Goal: Task Accomplishment & Management: Manage account settings

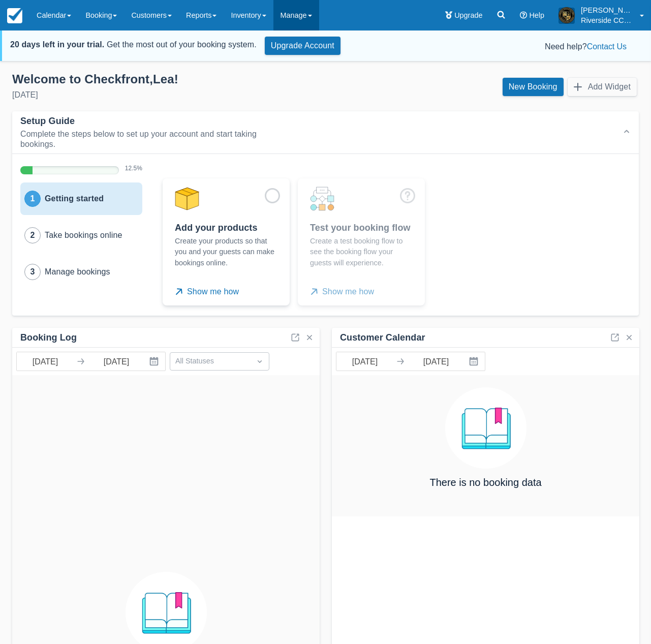
click at [319, 17] on link "Manage" at bounding box center [296, 15] width 46 height 30
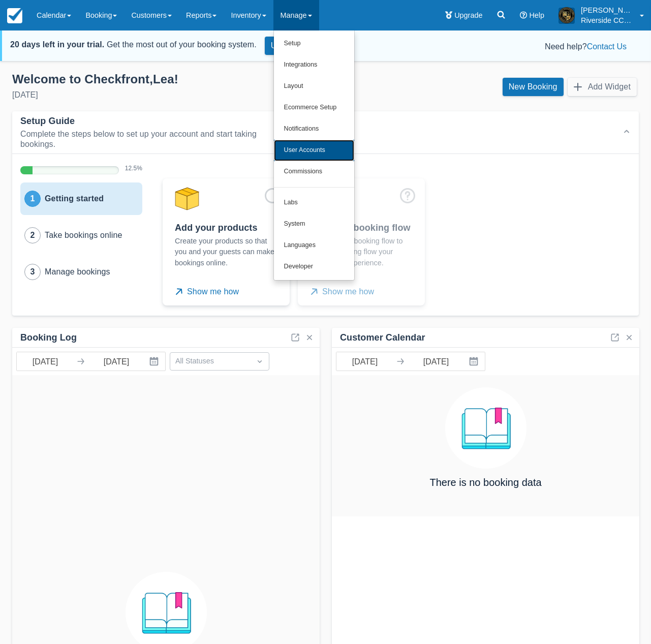
click at [316, 153] on link "User Accounts" at bounding box center [314, 150] width 80 height 21
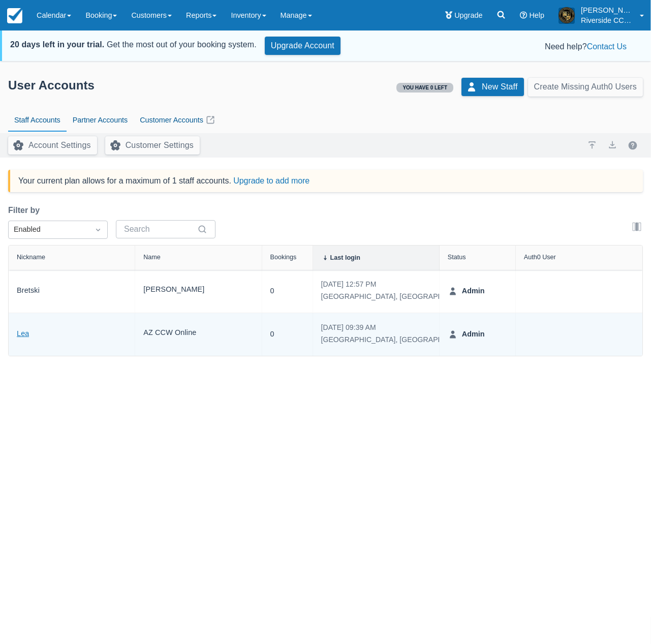
click at [24, 332] on link "Lea" at bounding box center [23, 334] width 12 height 12
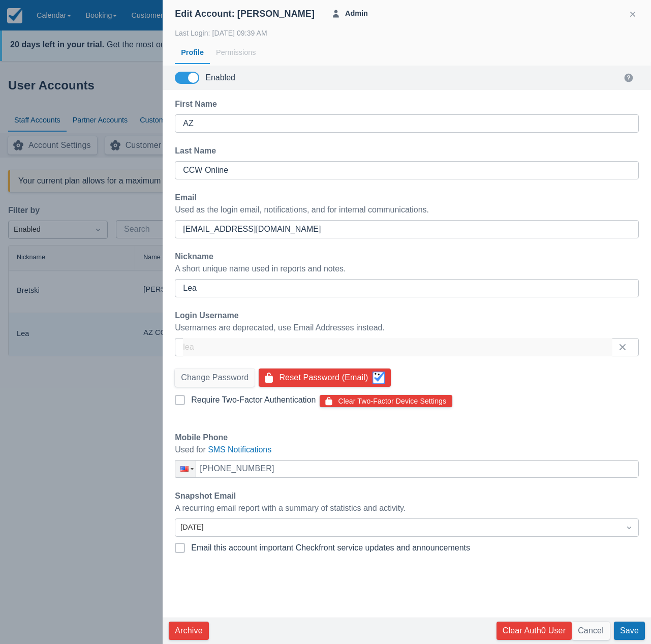
click at [75, 269] on div at bounding box center [325, 322] width 651 height 644
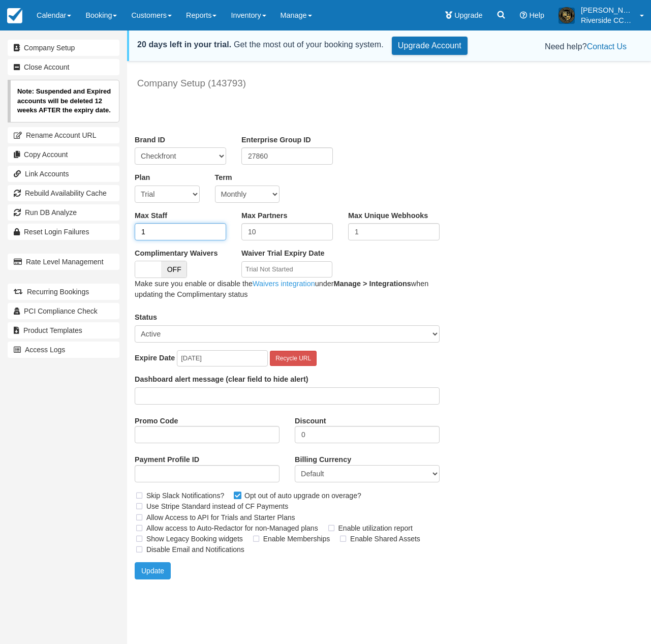
click at [168, 230] on input "1" at bounding box center [180, 231] width 91 height 17
click at [160, 232] on input "1" at bounding box center [180, 231] width 91 height 17
type input "5"
click at [153, 572] on button "Update" at bounding box center [153, 570] width 36 height 17
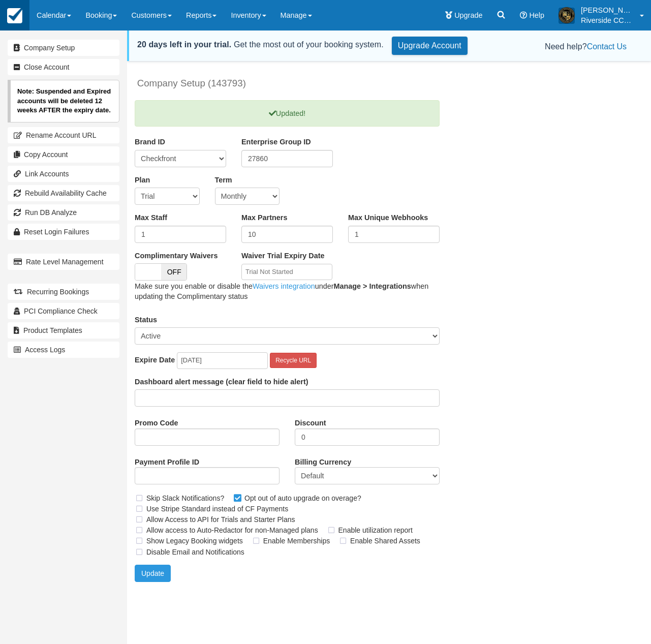
click at [20, 19] on img at bounding box center [14, 15] width 15 height 15
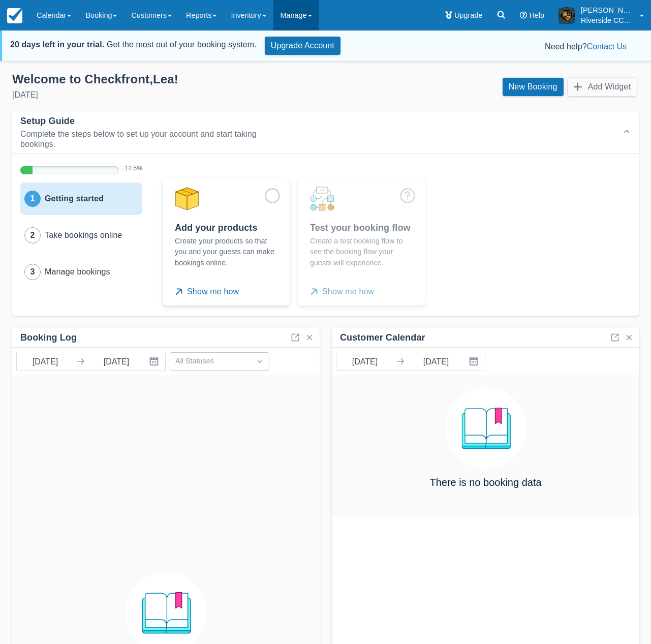
click at [304, 18] on link "Manage" at bounding box center [296, 15] width 46 height 30
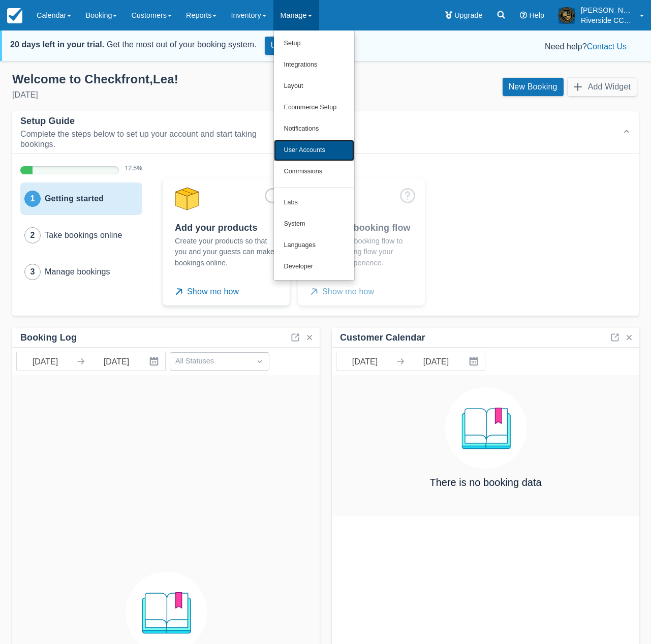
click at [312, 144] on link "User Accounts" at bounding box center [314, 150] width 80 height 21
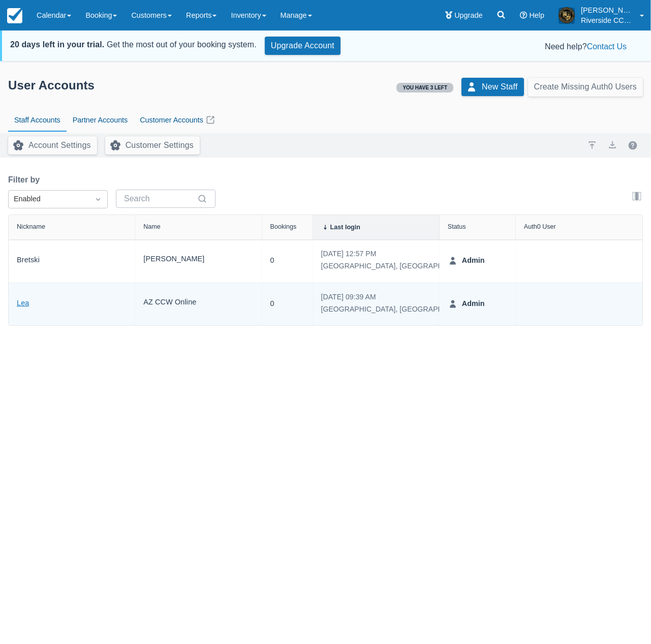
click at [23, 301] on link "Lea" at bounding box center [23, 304] width 12 height 12
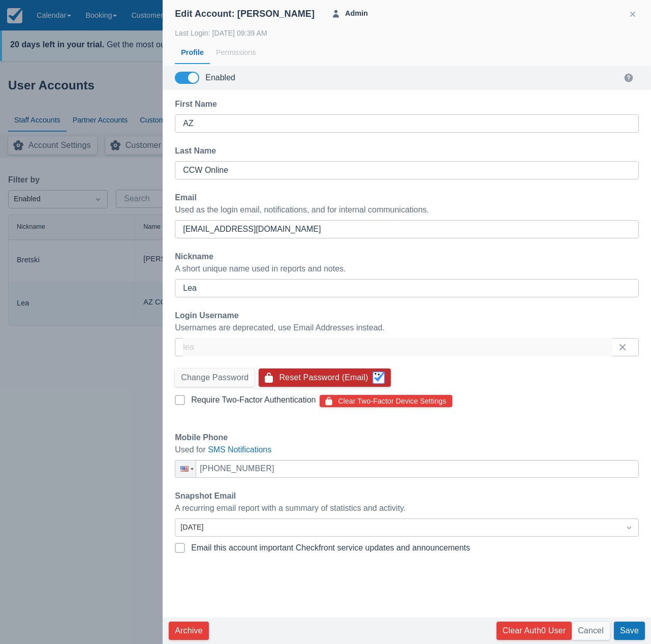
click at [323, 377] on button "Reset Password (Email)" at bounding box center [325, 378] width 132 height 18
click at [97, 370] on div at bounding box center [325, 322] width 651 height 644
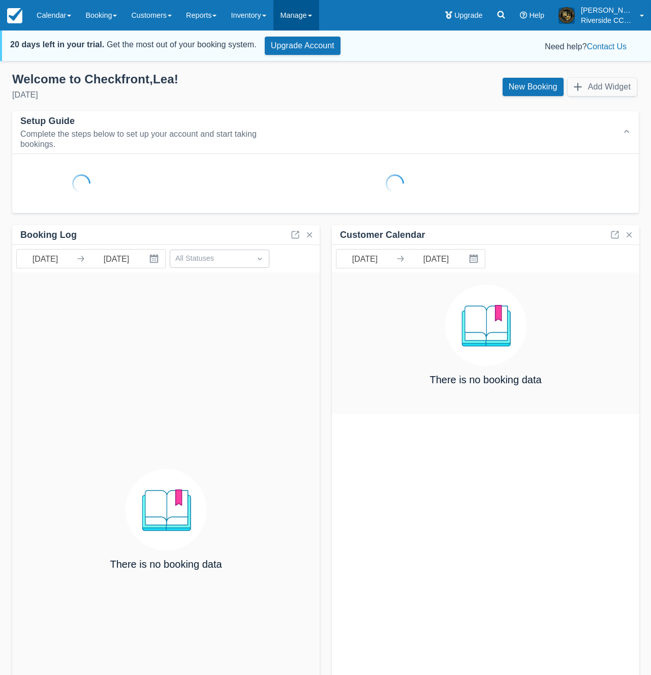
click at [310, 20] on link "Manage" at bounding box center [296, 15] width 46 height 30
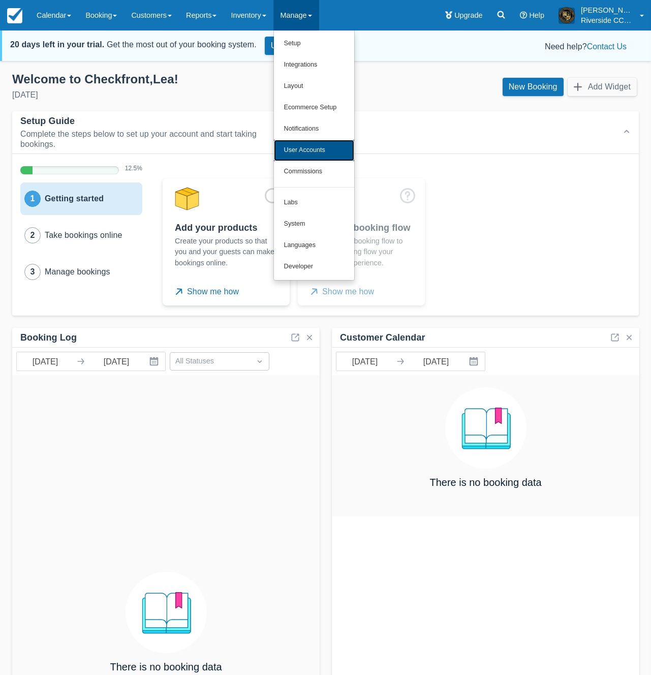
click at [317, 145] on link "User Accounts" at bounding box center [314, 150] width 80 height 21
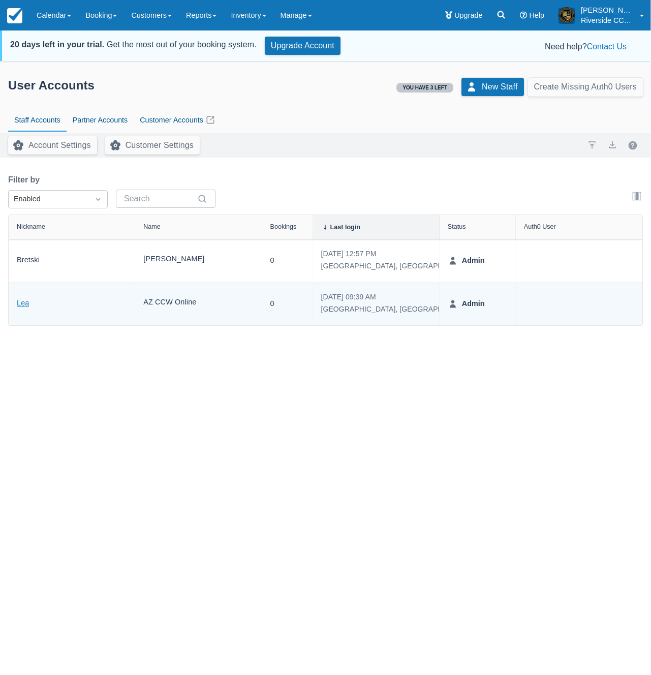
click at [22, 301] on link "Lea" at bounding box center [23, 304] width 12 height 12
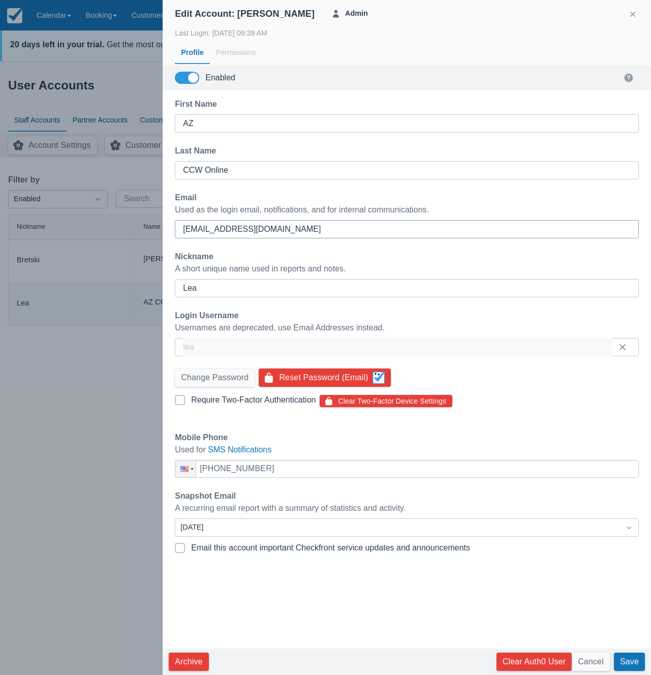
click at [219, 231] on input "lea@azccwonline.com" at bounding box center [407, 229] width 448 height 18
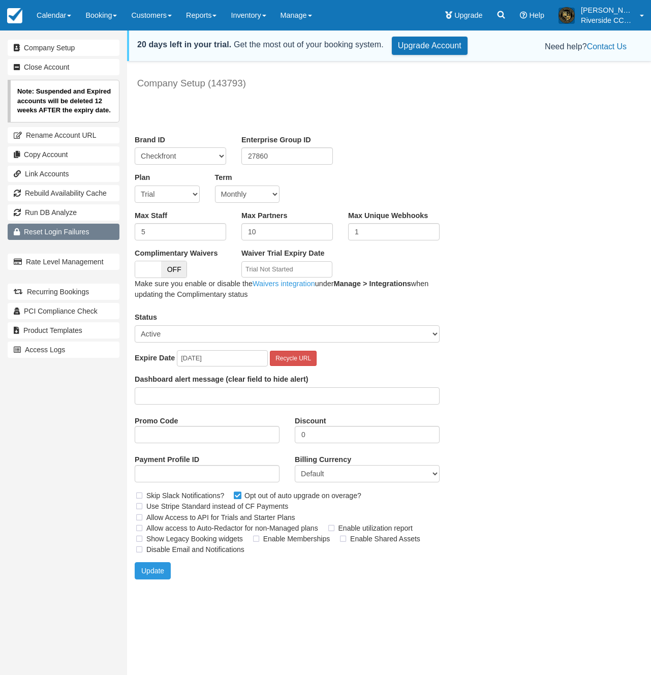
click at [62, 233] on link "Reset Login Failures" at bounding box center [64, 232] width 112 height 16
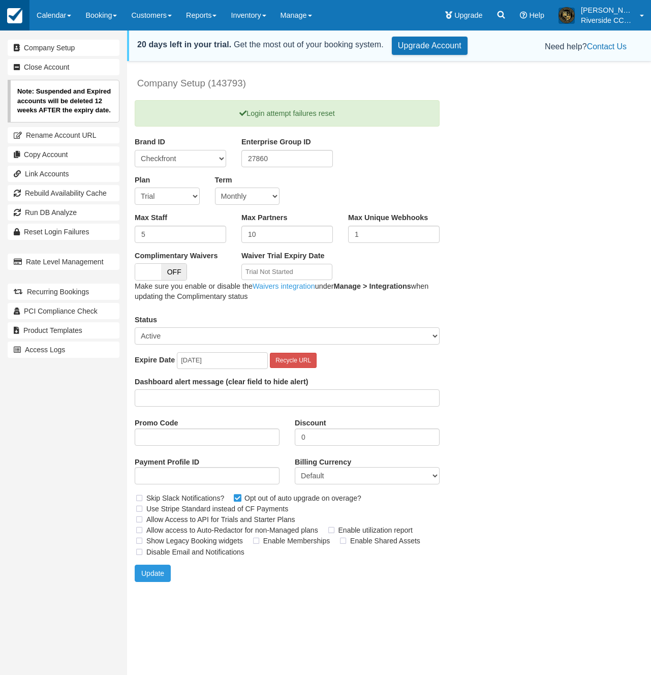
click at [19, 21] on img at bounding box center [14, 15] width 15 height 15
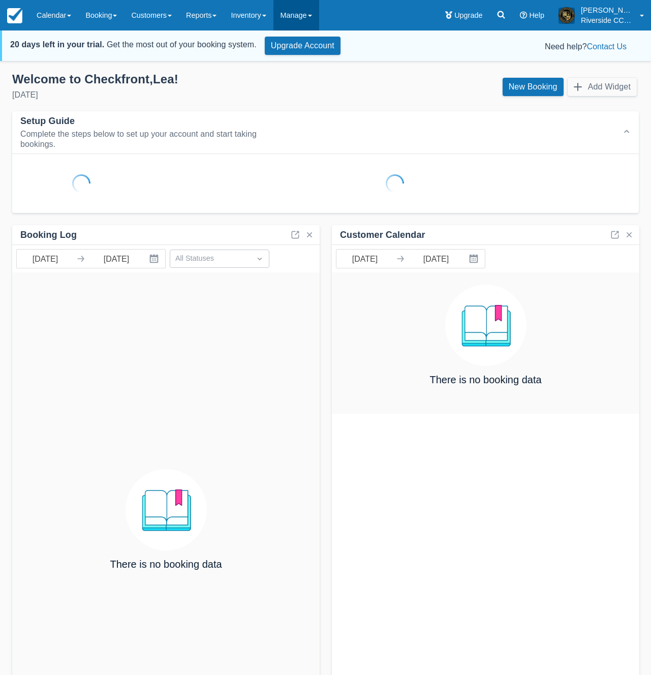
click at [319, 8] on link "Manage" at bounding box center [296, 15] width 46 height 30
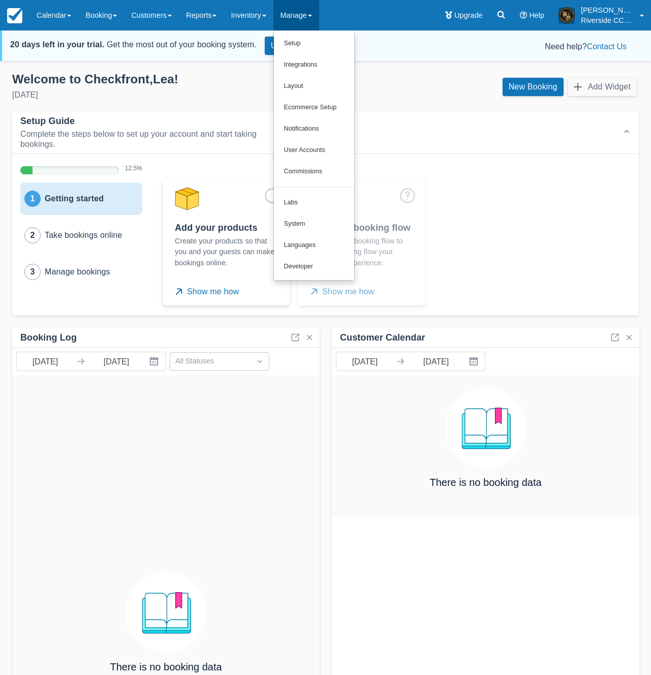
click at [310, 19] on link "Manage" at bounding box center [296, 15] width 46 height 30
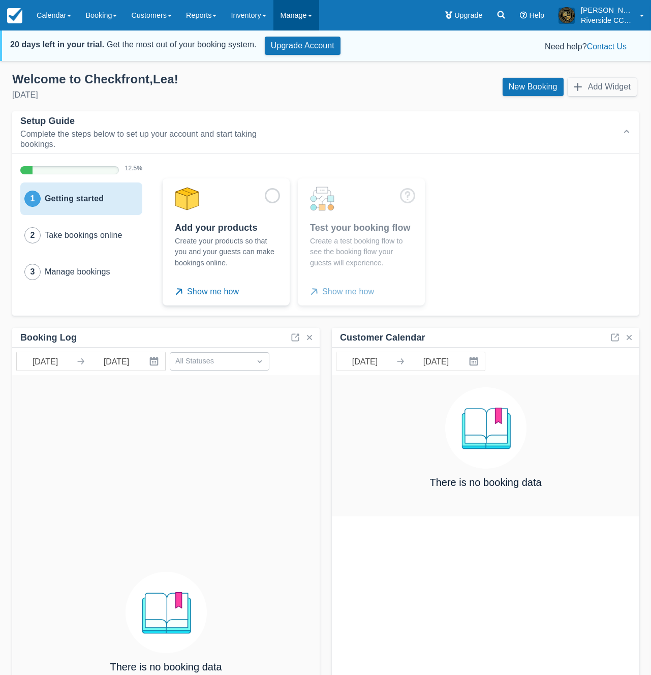
click at [309, 14] on link "Manage" at bounding box center [296, 15] width 46 height 30
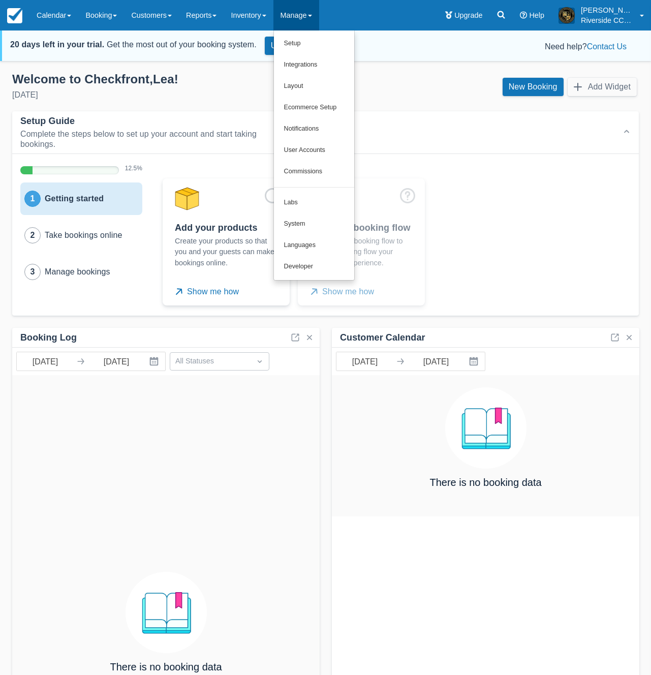
click at [411, 114] on div "Setup Guide Complete the steps below to set up your account and start taking bo…" at bounding box center [327, 132] width 631 height 38
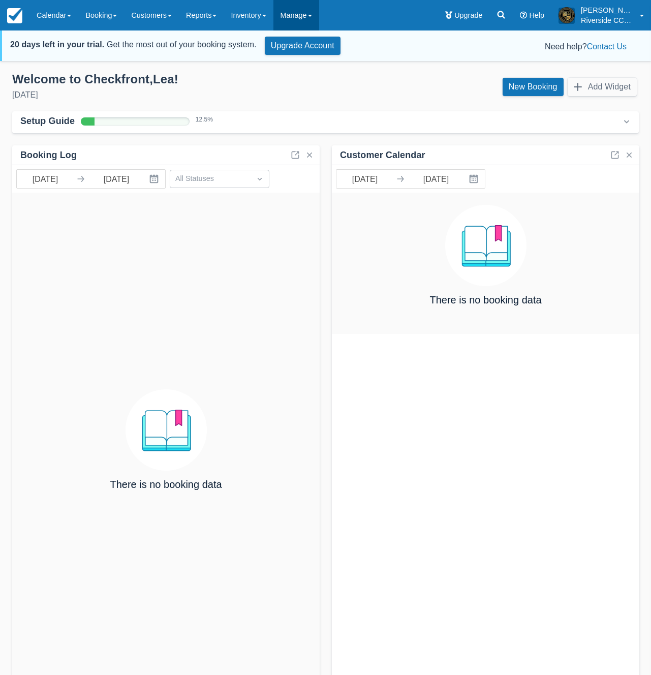
click at [310, 10] on link "Manage" at bounding box center [296, 15] width 46 height 30
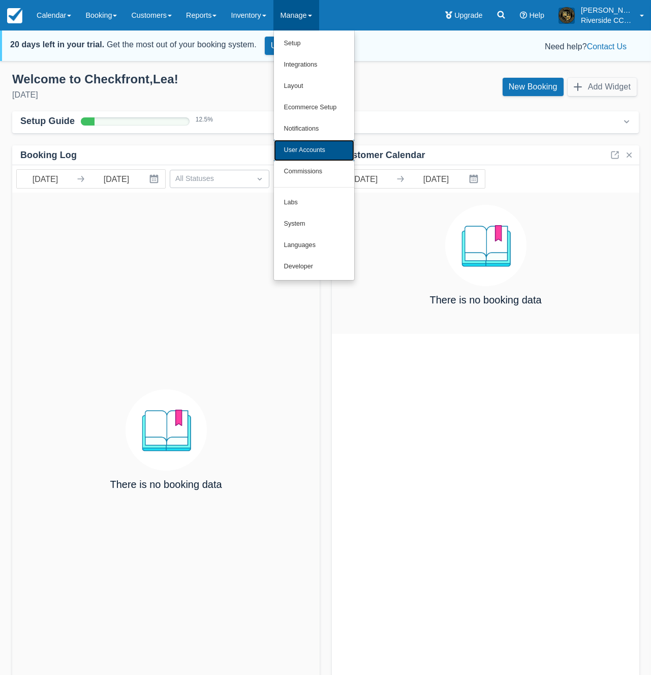
click at [303, 149] on link "User Accounts" at bounding box center [314, 150] width 80 height 21
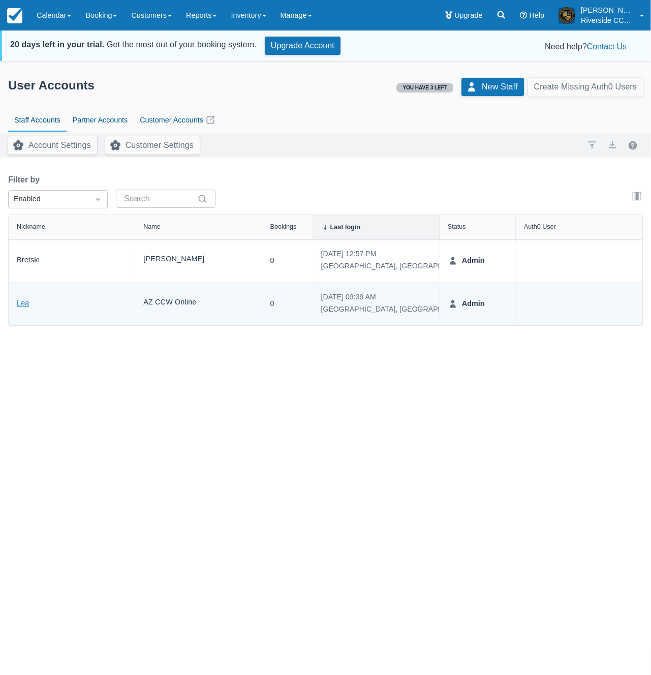
click at [23, 305] on link "Lea" at bounding box center [23, 304] width 12 height 12
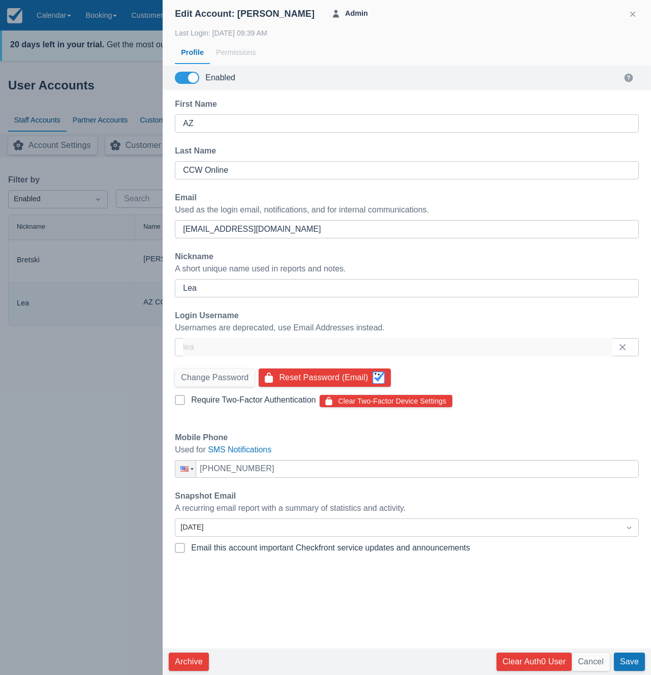
click at [118, 333] on div at bounding box center [325, 337] width 651 height 675
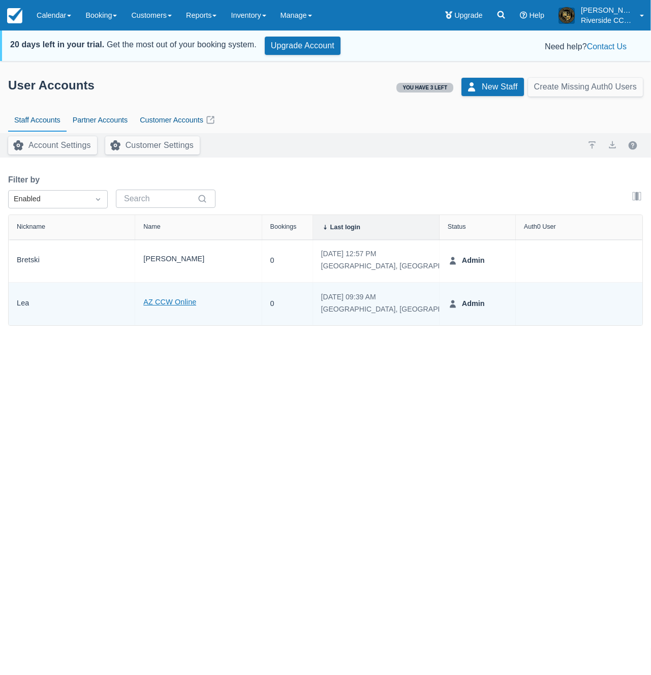
click at [170, 301] on link "AZ CCW Online" at bounding box center [169, 303] width 53 height 12
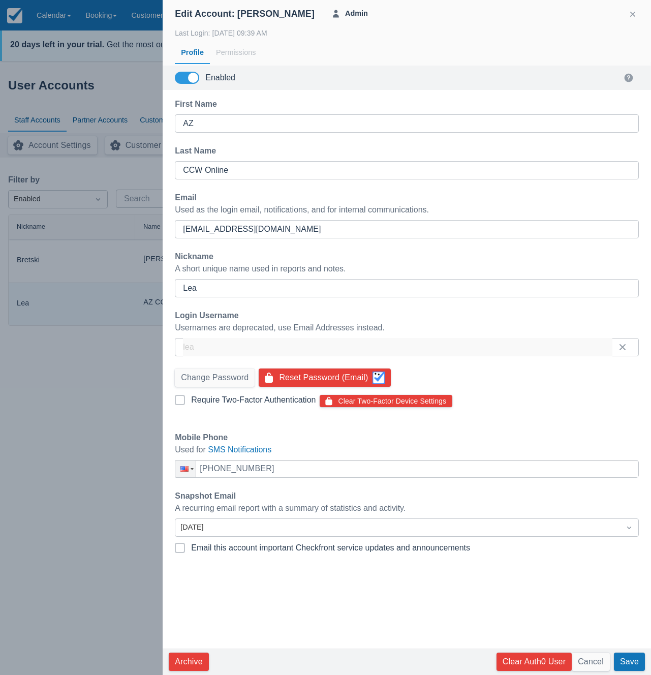
click at [443, 611] on div "First Name AZ Last Name CCW Online Email Used as the login email, notifications…" at bounding box center [407, 369] width 488 height 558
click at [517, 660] on button "Clear Auth0 User" at bounding box center [534, 662] width 75 height 18
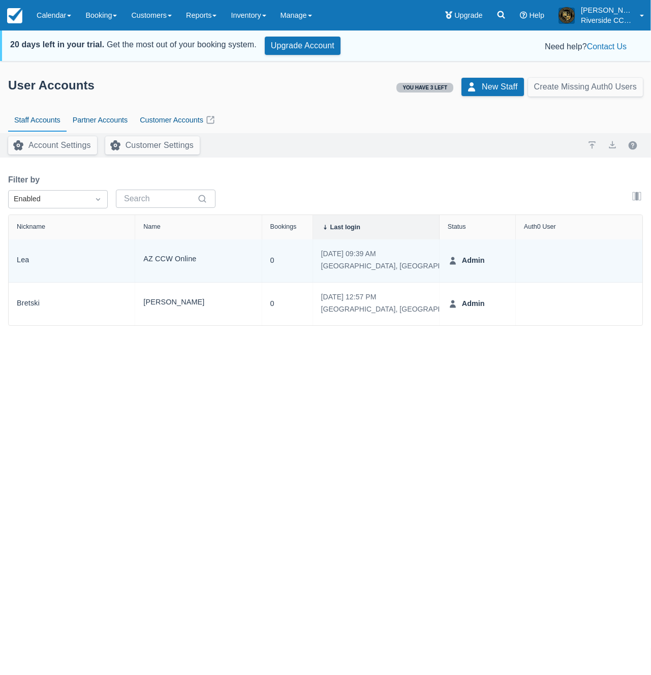
click at [557, 270] on div at bounding box center [579, 261] width 110 height 26
click at [547, 253] on div at bounding box center [579, 261] width 110 height 26
click at [179, 259] on link "AZ CCW Online" at bounding box center [169, 260] width 53 height 12
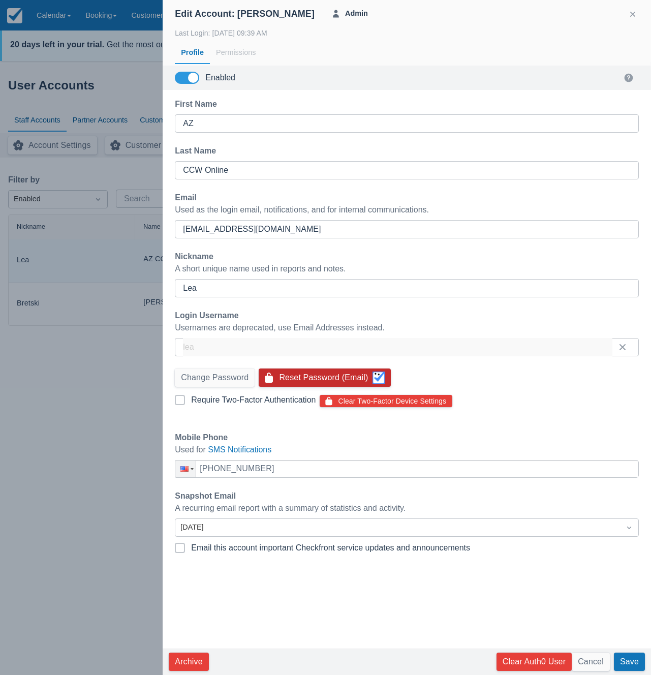
click at [318, 377] on button "Reset Password (Email)" at bounding box center [325, 378] width 132 height 18
click at [110, 314] on div at bounding box center [325, 337] width 651 height 675
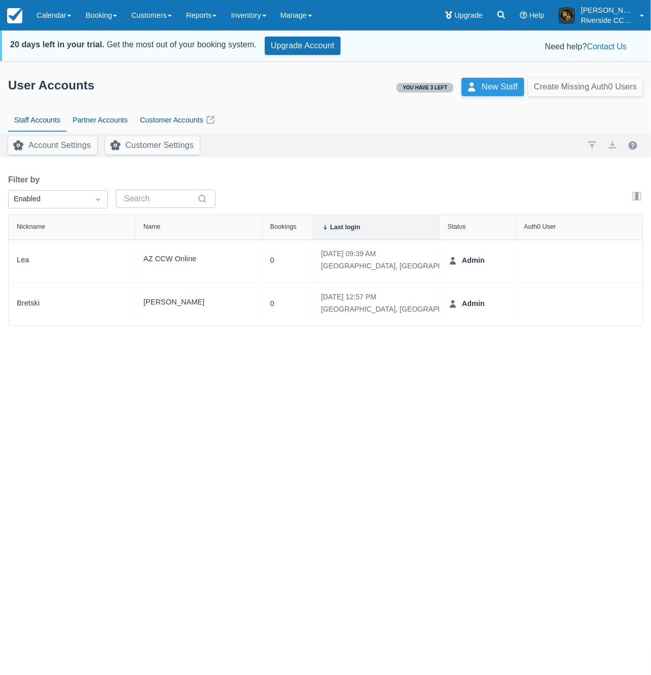
click at [484, 82] on link "New Staff" at bounding box center [493, 87] width 63 height 18
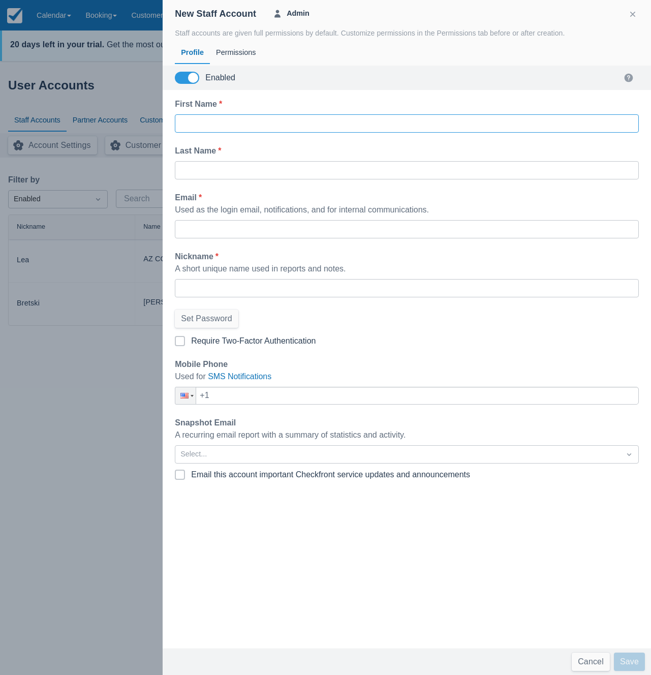
click at [265, 122] on input "First Name *" at bounding box center [407, 123] width 448 height 18
type input "Lea"
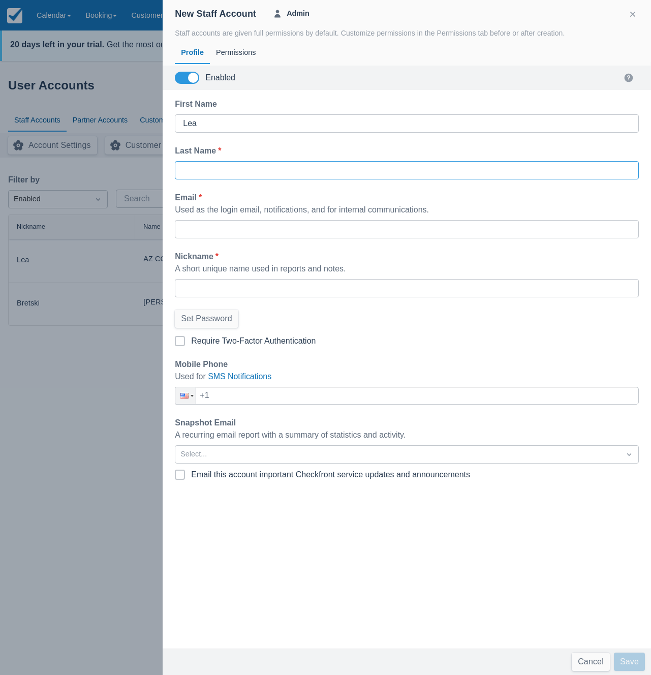
click at [212, 173] on input "Last Name *" at bounding box center [407, 170] width 448 height 18
click at [62, 280] on div at bounding box center [325, 337] width 651 height 675
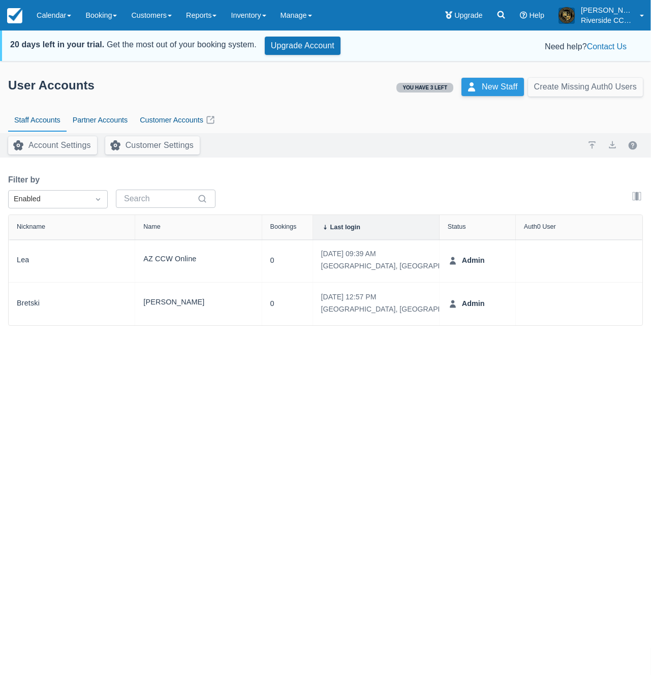
click at [482, 90] on link "New Staff" at bounding box center [493, 87] width 63 height 18
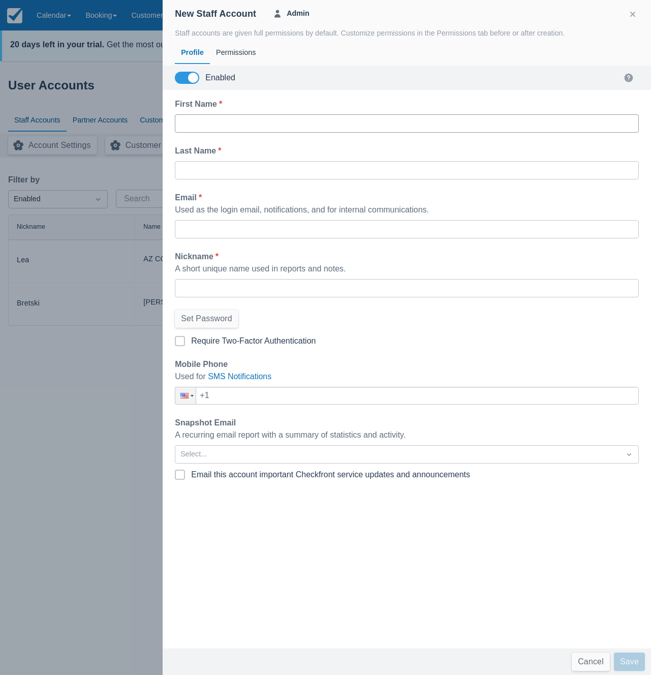
click at [269, 119] on input "First Name *" at bounding box center [407, 123] width 448 height 18
type input "Lea"
click at [214, 170] on input "Last Name *" at bounding box center [407, 170] width 448 height 18
type input "Riverside CCW"
click at [224, 229] on input "Email *" at bounding box center [407, 229] width 448 height 18
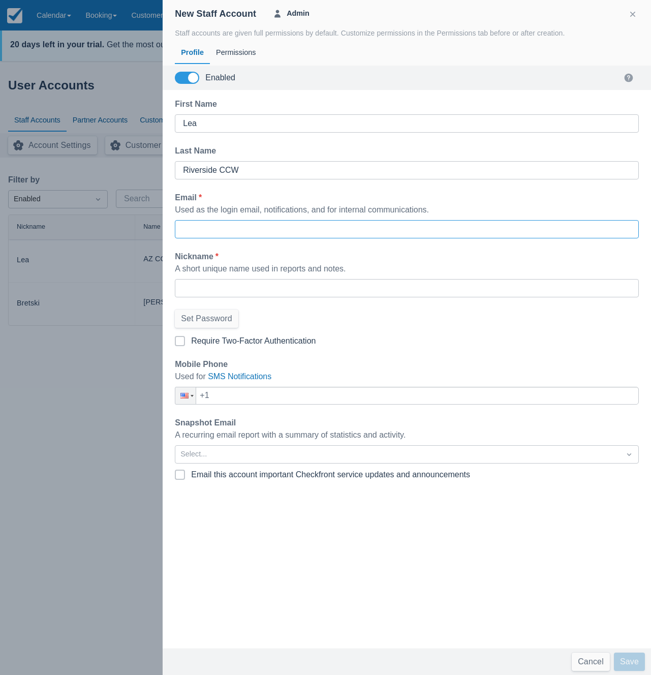
paste input "lea@riversideccwonline.com"
type input "lea@riversideccwonline.com"
click at [211, 288] on input "Nickname *" at bounding box center [407, 288] width 448 height 18
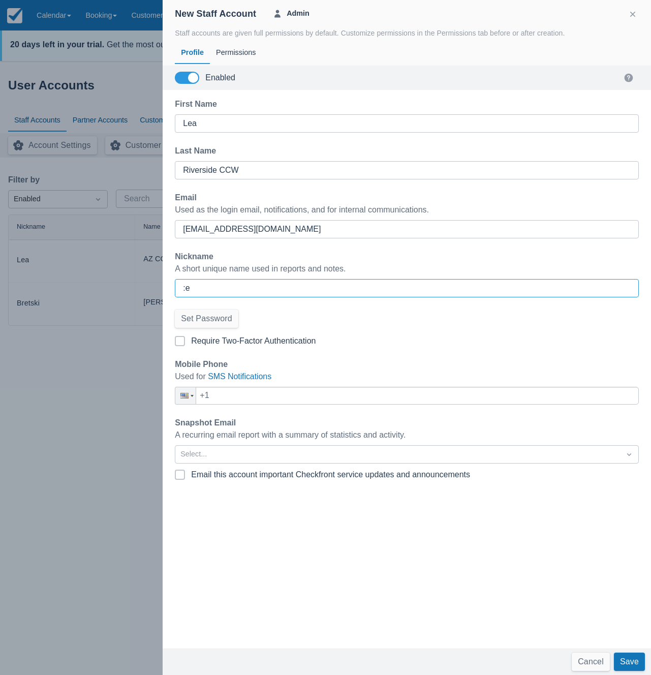
type input ":"
type input "Lea"
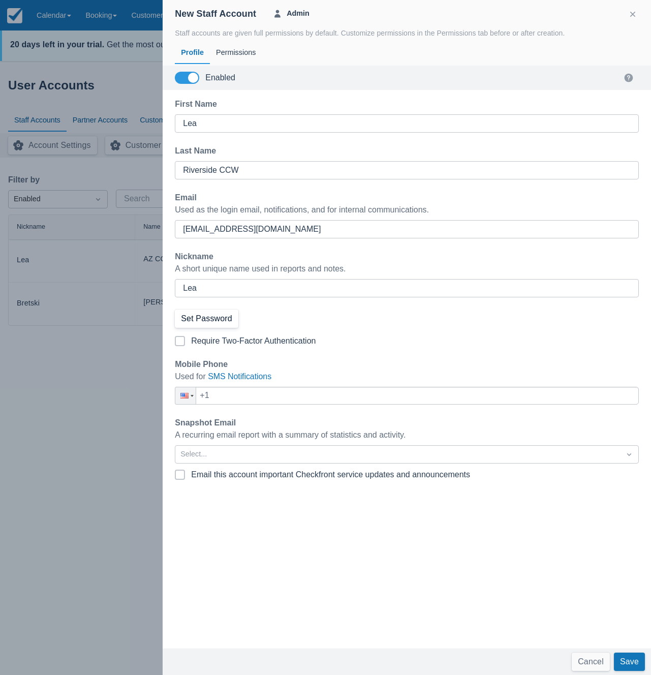
click at [217, 315] on button "Set Password" at bounding box center [207, 319] width 64 height 18
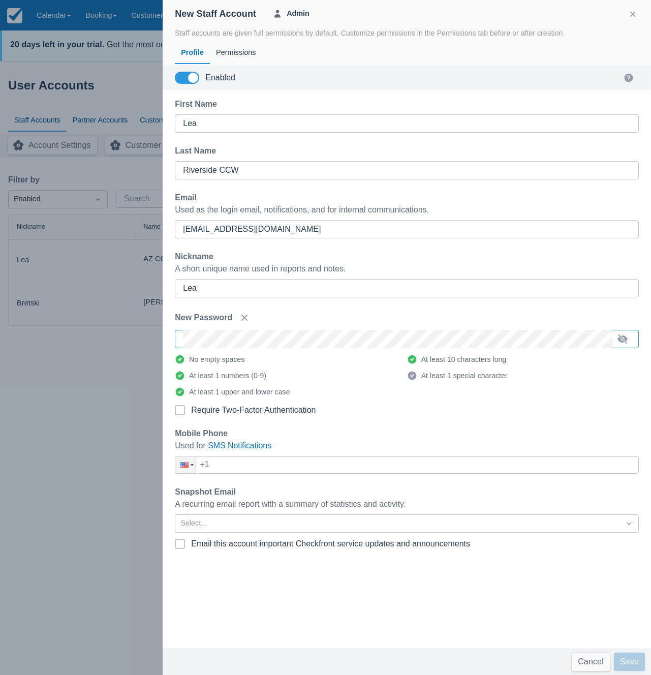
click at [366, 306] on div "First Name Lea Last Name Riverside CCW Email Used as the login email, notificat…" at bounding box center [407, 369] width 488 height 558
click at [373, 317] on div "New Password" at bounding box center [407, 318] width 464 height 16
click at [622, 333] on button "button" at bounding box center [623, 339] width 16 height 16
click at [623, 659] on button "Save" at bounding box center [629, 662] width 31 height 18
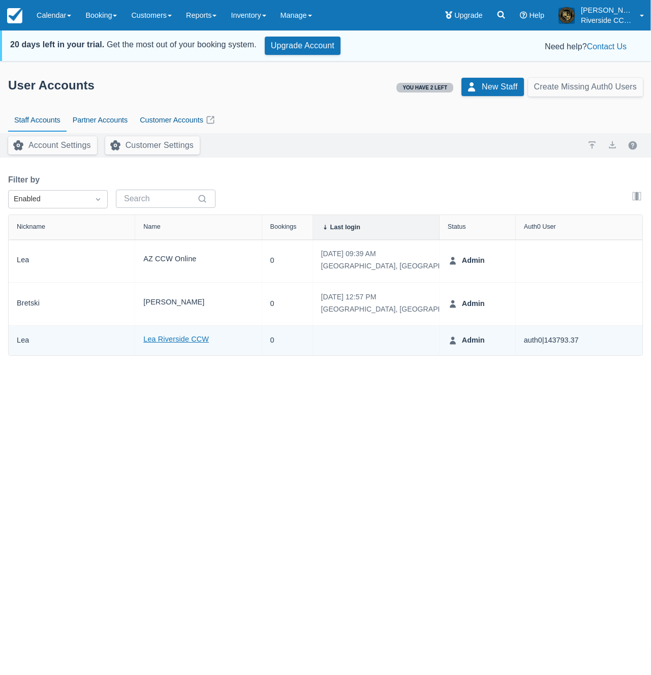
click at [157, 337] on link "Lea Riverside CCW" at bounding box center [176, 340] width 66 height 12
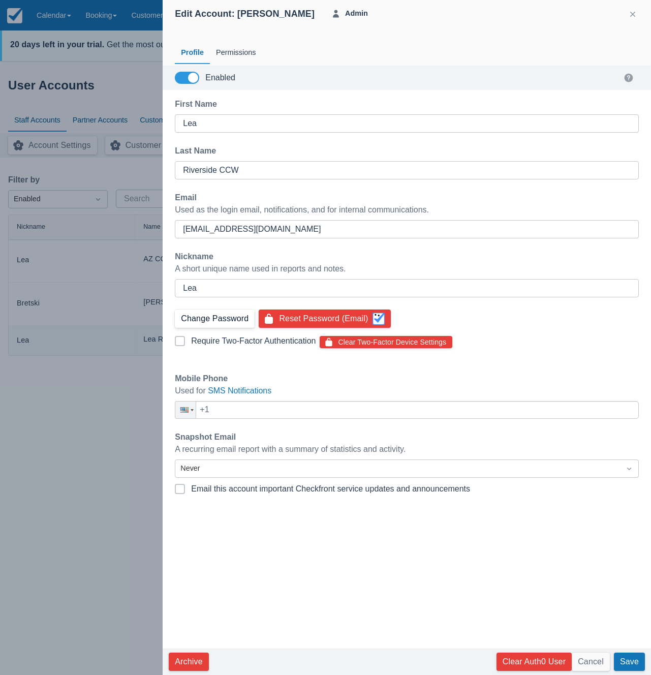
click at [232, 315] on button "Change Password" at bounding box center [215, 319] width 80 height 18
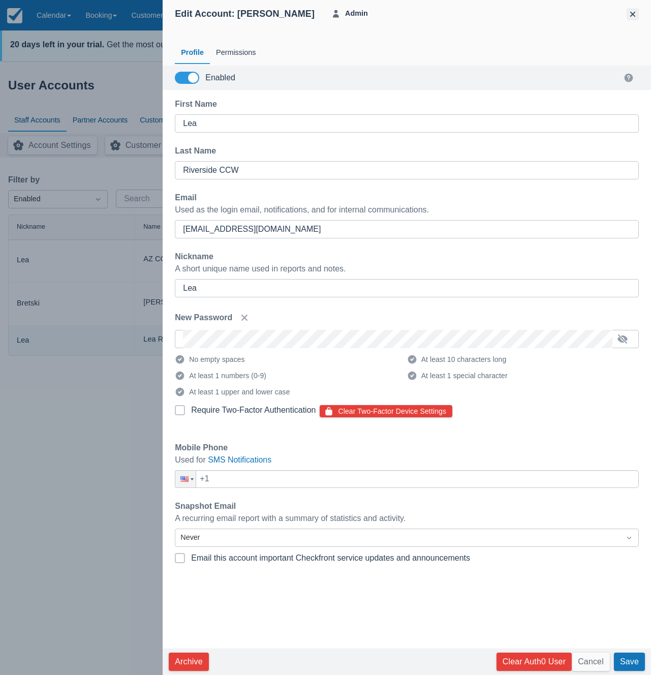
click at [636, 14] on button "button" at bounding box center [633, 14] width 12 height 12
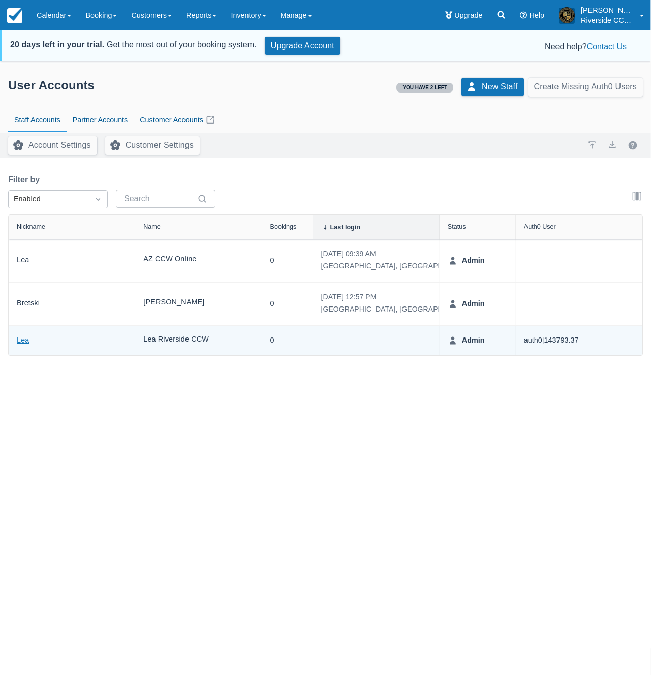
click at [27, 341] on link "Lea" at bounding box center [23, 341] width 12 height 12
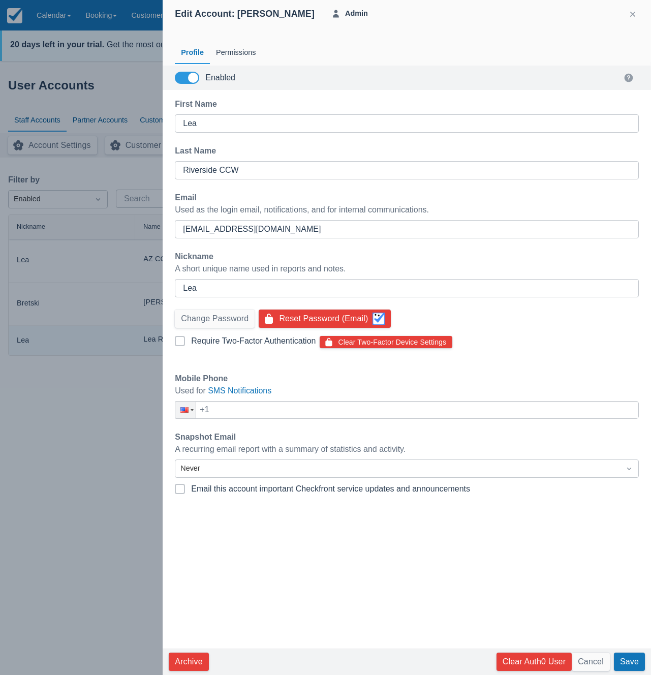
click at [115, 288] on div at bounding box center [325, 337] width 651 height 675
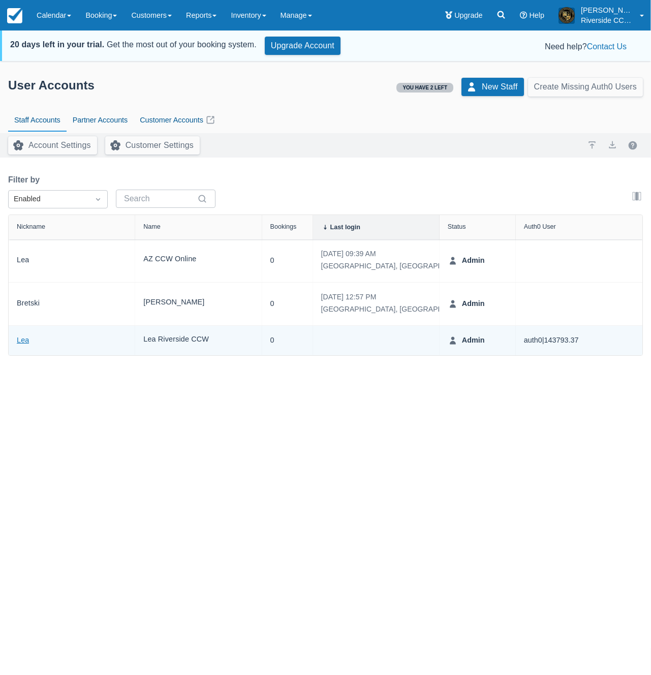
click at [26, 344] on link "Lea" at bounding box center [23, 341] width 12 height 12
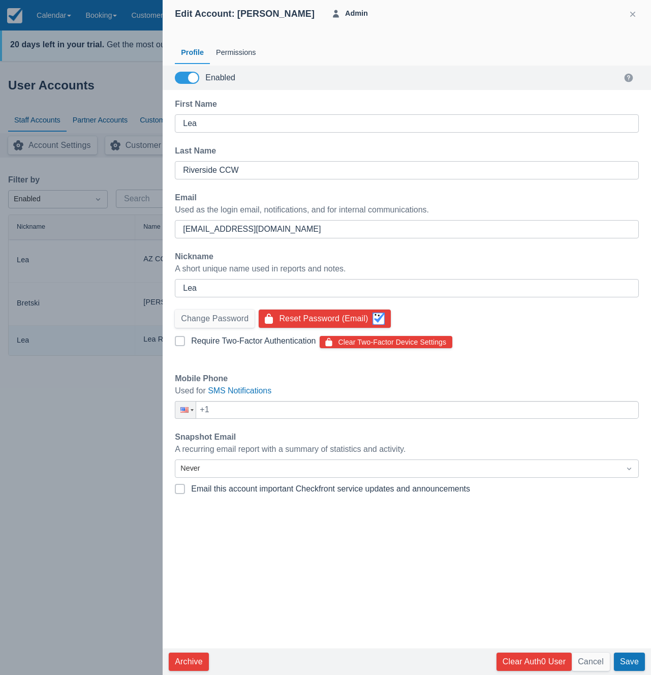
click at [117, 297] on div at bounding box center [325, 337] width 651 height 675
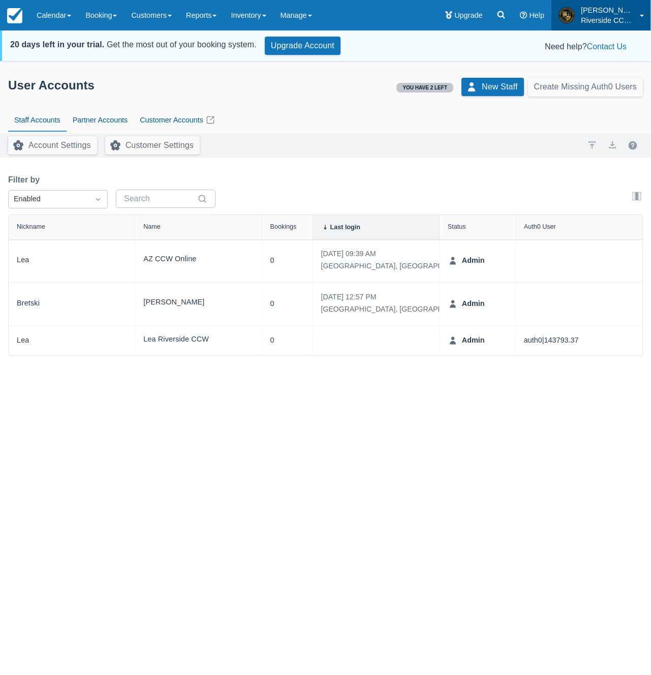
click at [598, 12] on p "[PERSON_NAME] ([PERSON_NAME].[PERSON_NAME])" at bounding box center [607, 10] width 53 height 10
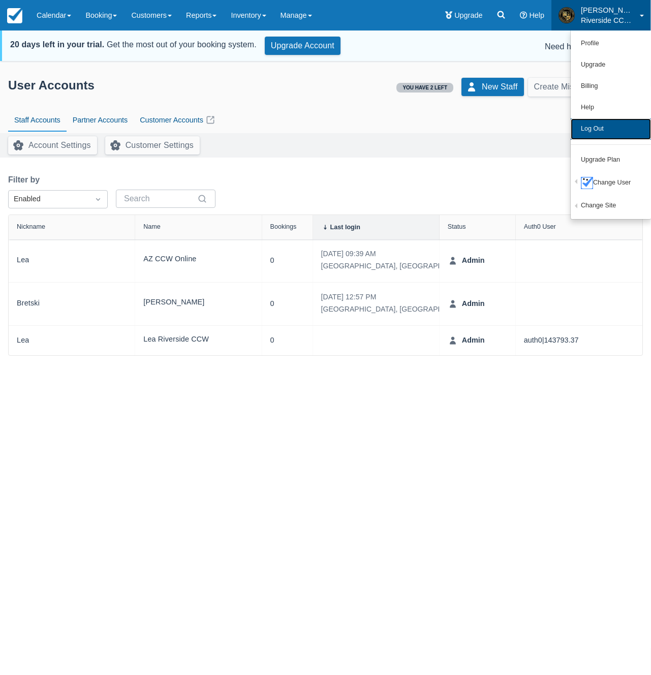
click at [597, 130] on link "Log Out" at bounding box center [611, 128] width 80 height 21
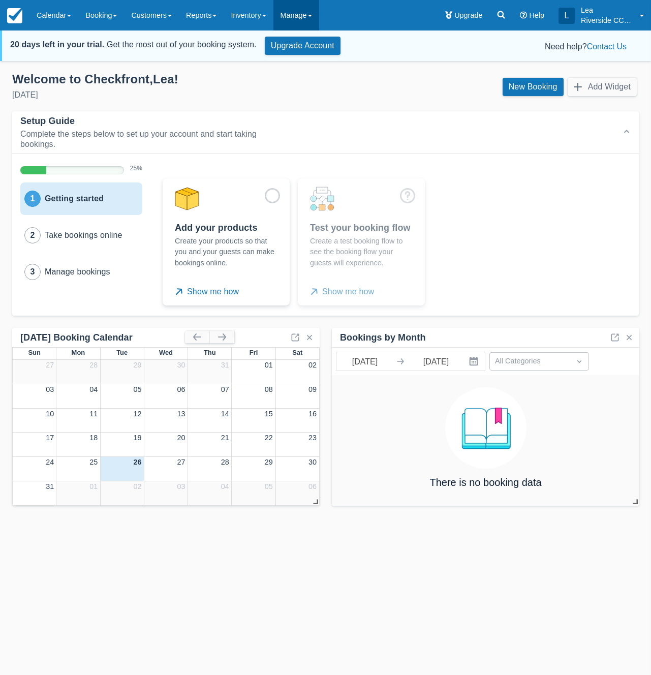
click at [314, 6] on link "Manage" at bounding box center [296, 15] width 46 height 30
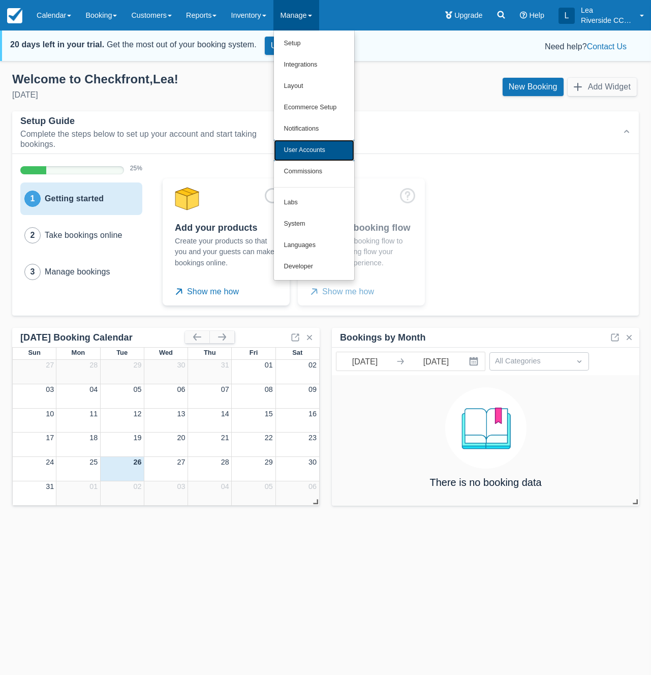
click at [310, 143] on link "User Accounts" at bounding box center [314, 150] width 80 height 21
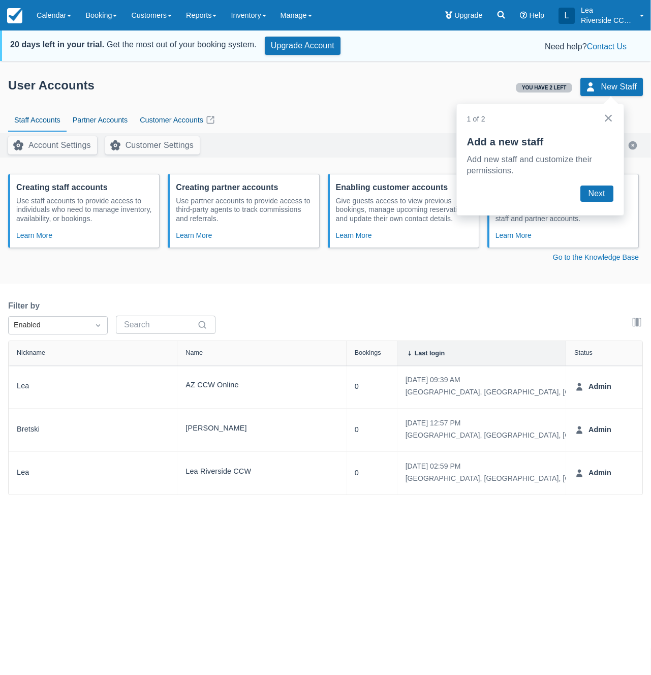
click at [608, 119] on button "×" at bounding box center [609, 118] width 10 height 16
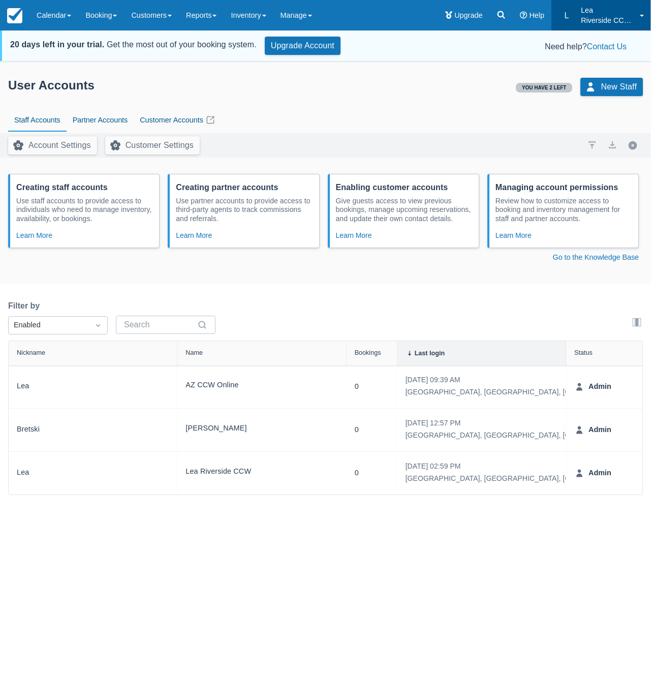
click at [616, 12] on p "Lea" at bounding box center [607, 10] width 53 height 10
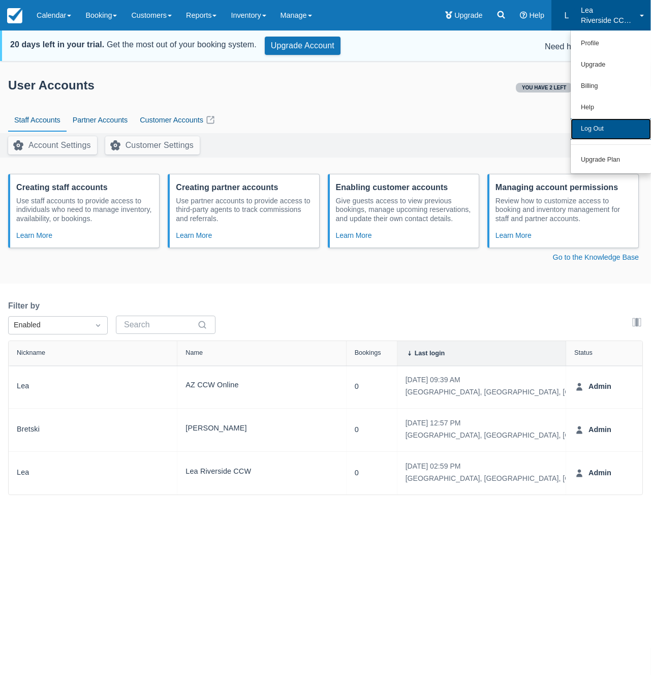
click at [594, 131] on link "Log Out" at bounding box center [611, 128] width 80 height 21
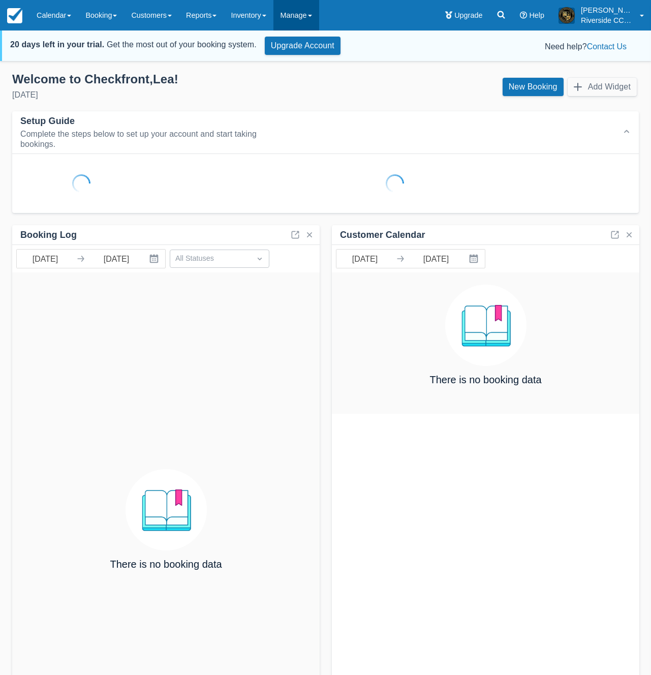
click at [302, 17] on link "Manage" at bounding box center [296, 15] width 46 height 30
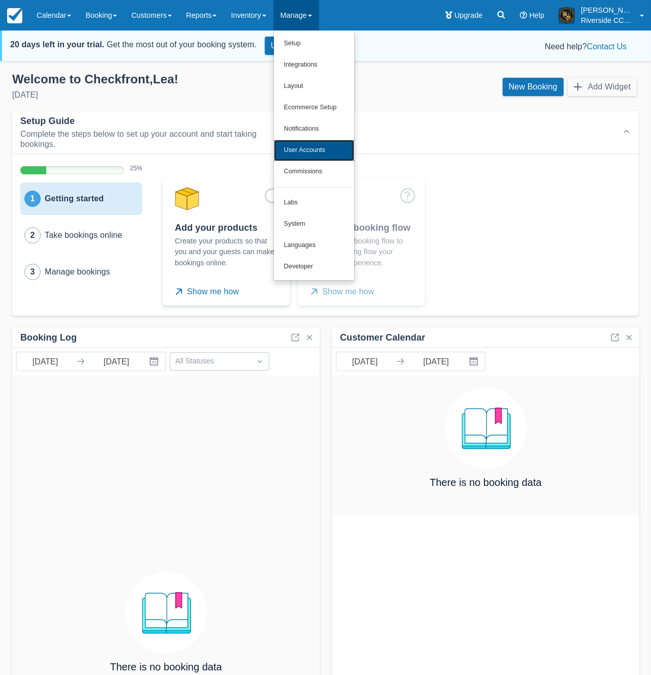
click at [308, 150] on link "User Accounts" at bounding box center [314, 150] width 80 height 21
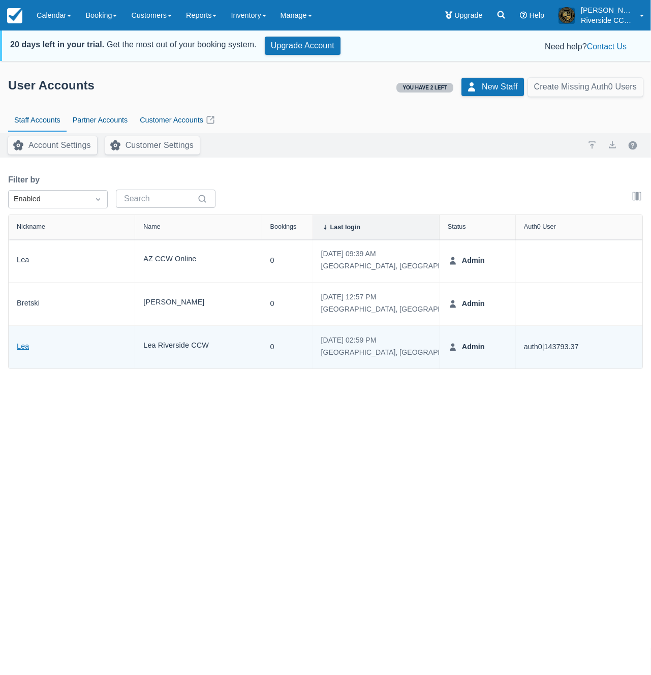
click at [23, 351] on link "Lea" at bounding box center [23, 347] width 12 height 12
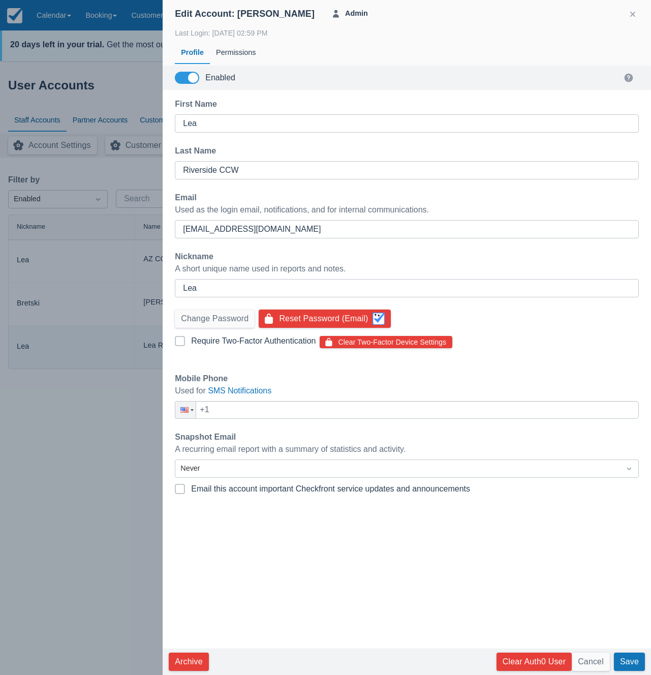
click at [103, 233] on div at bounding box center [325, 337] width 651 height 675
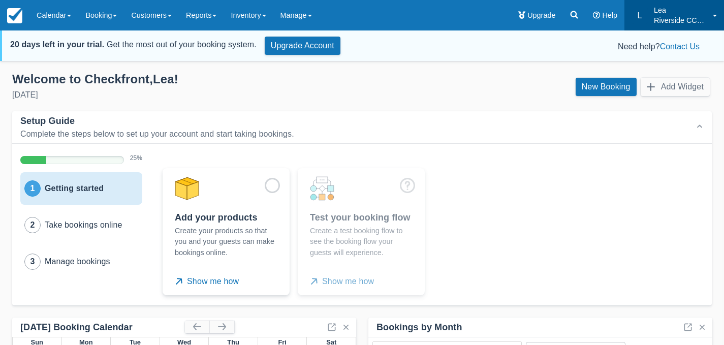
click at [664, 18] on p "Riverside CCW Training" at bounding box center [680, 20] width 53 height 10
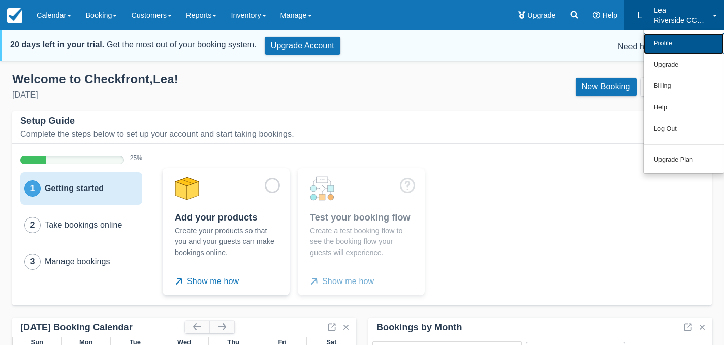
click at [664, 44] on link "Profile" at bounding box center [684, 43] width 80 height 21
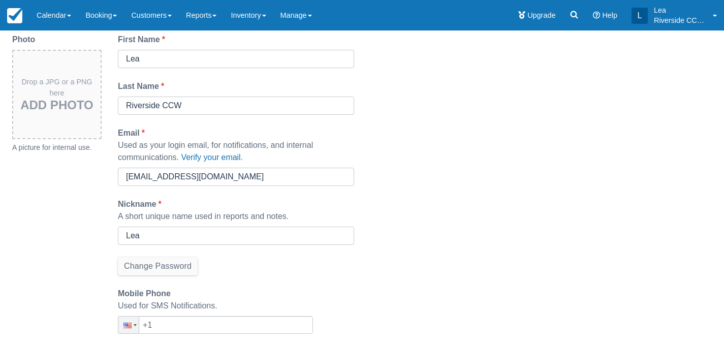
scroll to position [199, 0]
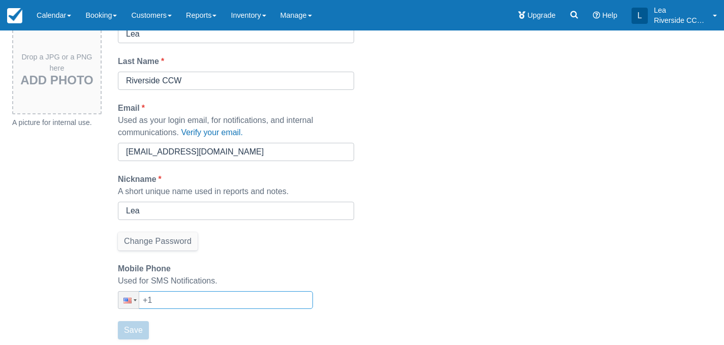
click at [220, 302] on input "+1" at bounding box center [215, 300] width 195 height 18
type input "[PHONE_NUMBER]"
click at [134, 328] on button "Save" at bounding box center [133, 330] width 31 height 18
click at [140, 329] on button "Save" at bounding box center [133, 330] width 31 height 18
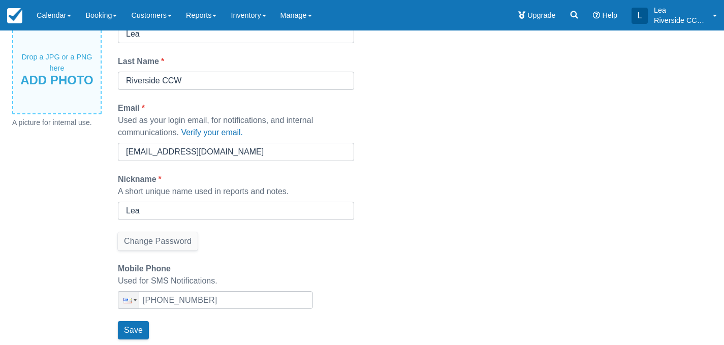
click at [51, 48] on div "Drop a JPG or a PNG here Add Photo" at bounding box center [56, 69] width 89 height 89
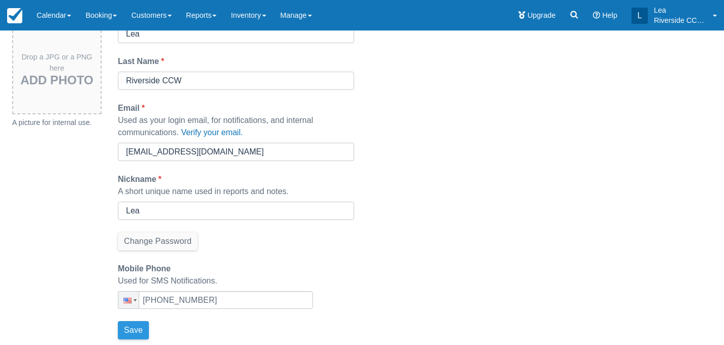
click at [136, 333] on button "Save" at bounding box center [133, 330] width 31 height 18
click at [136, 333] on div "First Name * Lea Last Name * Riverside CCW Email * Used as your login email, fo…" at bounding box center [236, 177] width 236 height 337
click at [136, 333] on button "Save" at bounding box center [133, 330] width 31 height 18
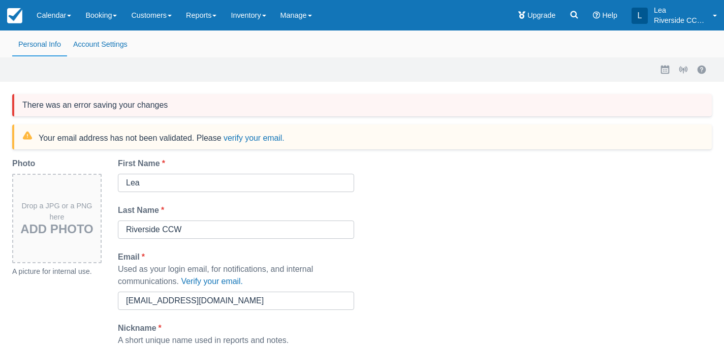
scroll to position [90, 0]
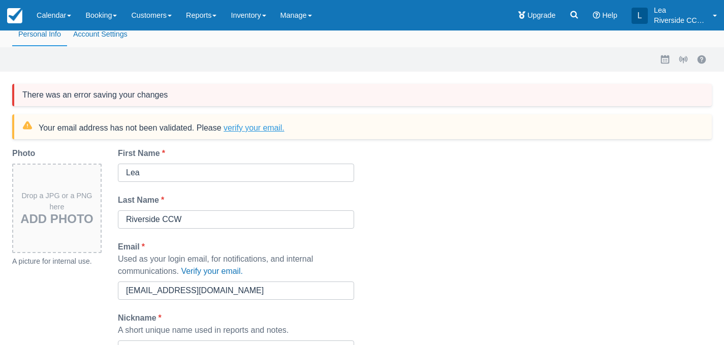
click at [270, 126] on button "verify your email." at bounding box center [254, 128] width 60 height 10
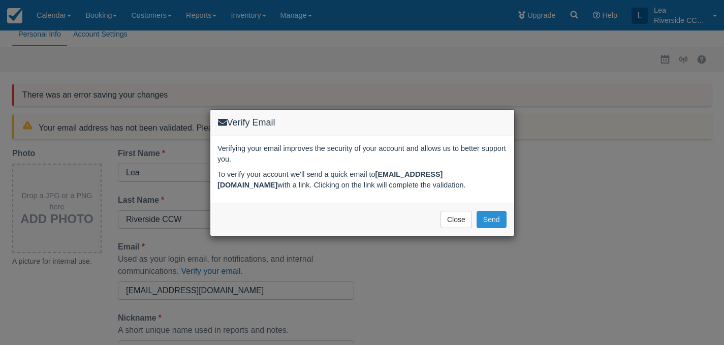
click at [489, 222] on button "Send" at bounding box center [492, 219] width 30 height 17
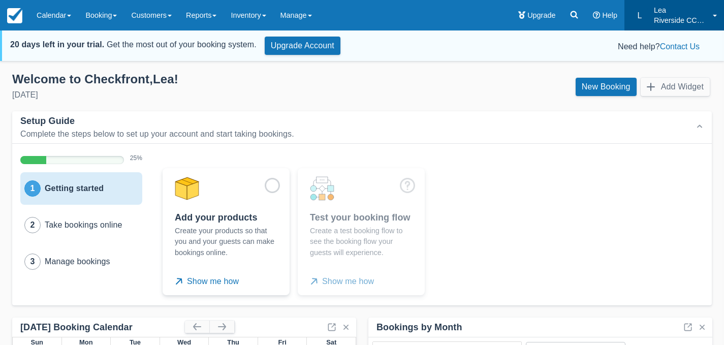
click at [660, 20] on p "Riverside CCW Training" at bounding box center [680, 20] width 53 height 10
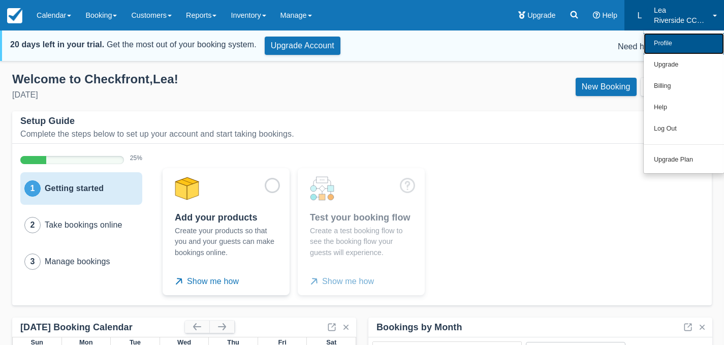
click at [661, 40] on link "Profile" at bounding box center [684, 43] width 80 height 21
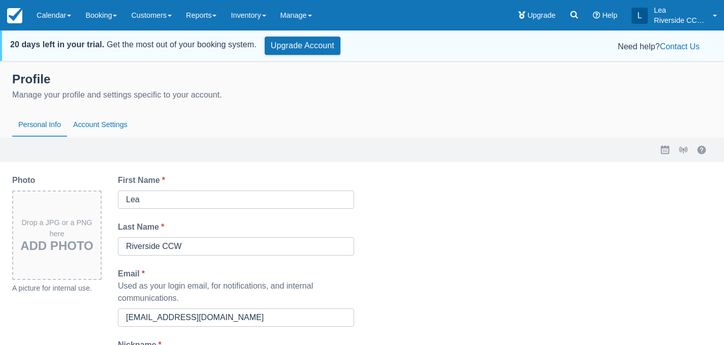
scroll to position [166, 0]
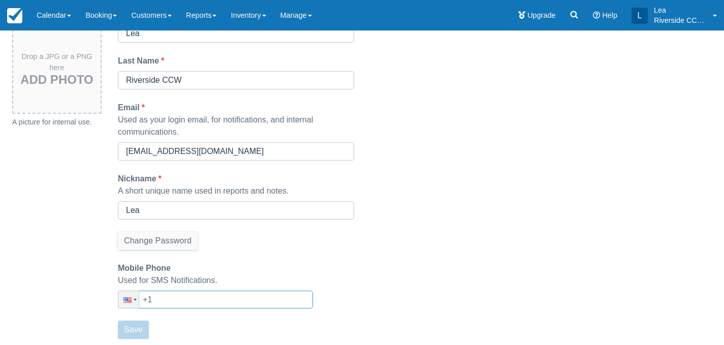
click at [180, 301] on input "+1" at bounding box center [215, 300] width 195 height 18
type input "+1 (702) 835-2043"
click at [130, 334] on button "Save" at bounding box center [133, 330] width 31 height 18
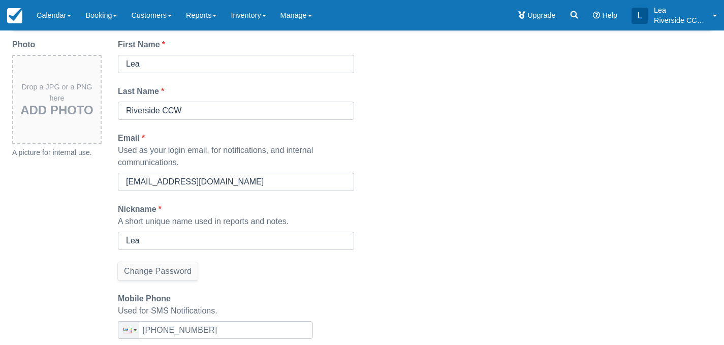
scroll to position [197, 0]
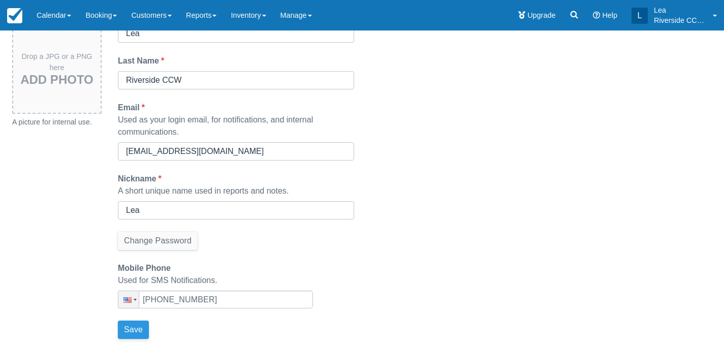
click at [130, 334] on button "Save" at bounding box center [133, 330] width 31 height 18
click at [231, 297] on input "+1 (702) 835-2043" at bounding box center [215, 300] width 195 height 18
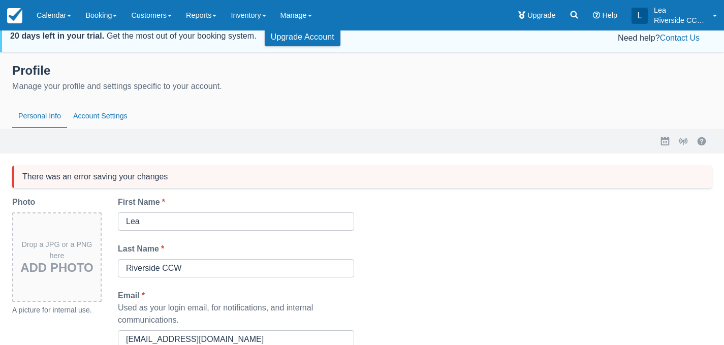
scroll to position [0, 0]
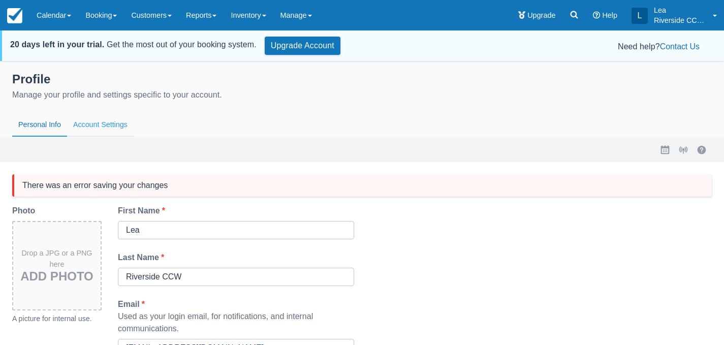
click at [100, 125] on button "Account Settings" at bounding box center [100, 124] width 67 height 23
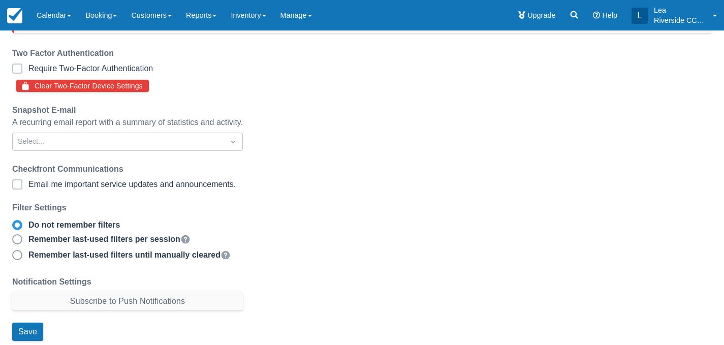
scroll to position [165, 0]
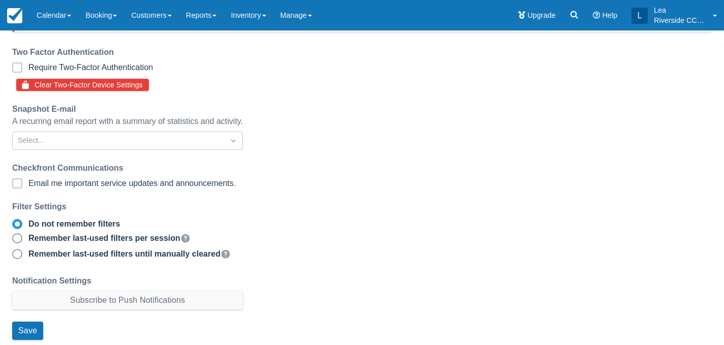
click at [211, 254] on div "Remember last-used filters until manually cleared Filters applied on any page (…" at bounding box center [135, 255] width 214 height 12
click at [13, 252] on input "Remember last-used filters until manually cleared Filters applied on any page (…" at bounding box center [12, 251] width 1 height 1
radio input "true"
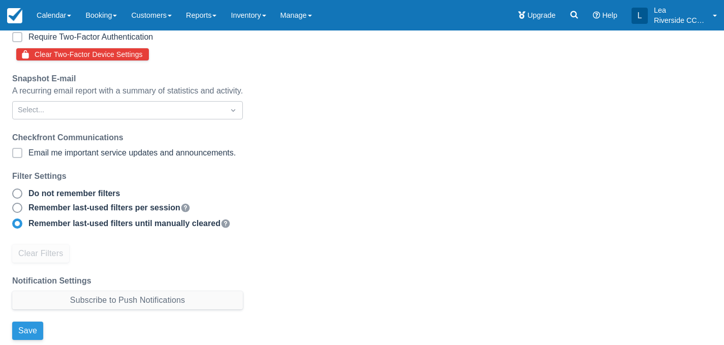
click at [36, 327] on button "Save" at bounding box center [27, 331] width 31 height 18
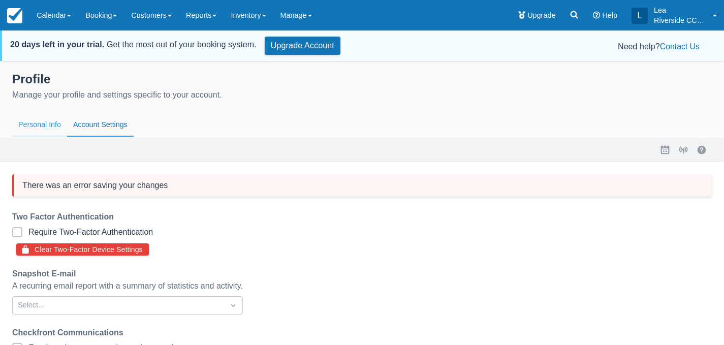
click at [39, 126] on button "Personal Info" at bounding box center [39, 124] width 55 height 23
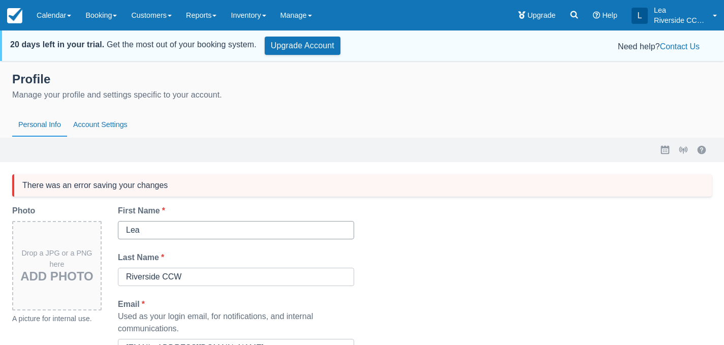
click at [147, 226] on input "Lea" at bounding box center [236, 230] width 220 height 18
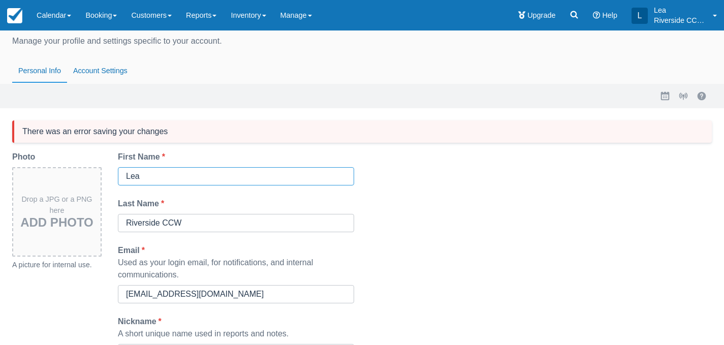
scroll to position [86, 0]
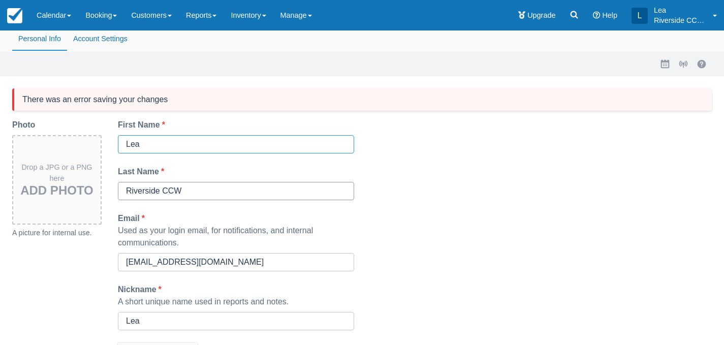
click at [204, 194] on input "Riverside CCW" at bounding box center [236, 191] width 220 height 18
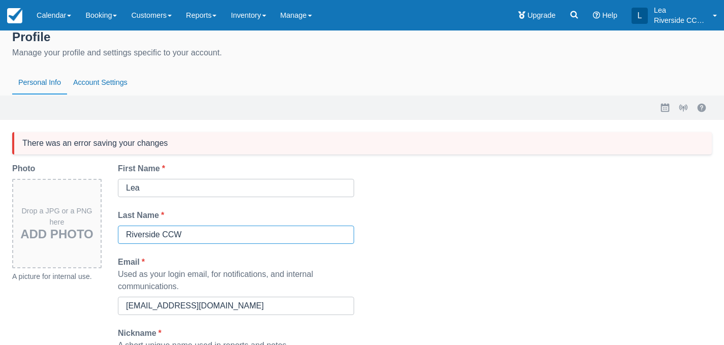
scroll to position [0, 0]
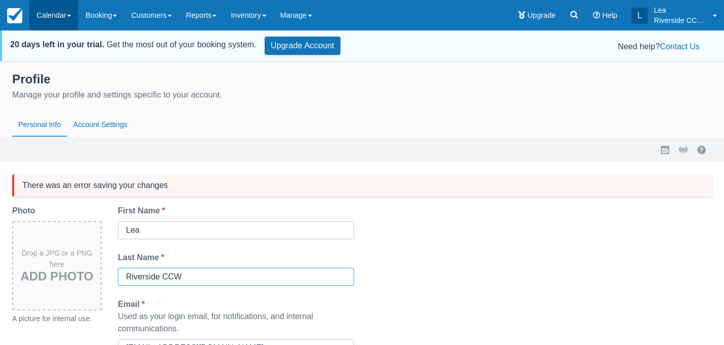
click at [52, 18] on link "Calendar" at bounding box center [53, 15] width 49 height 30
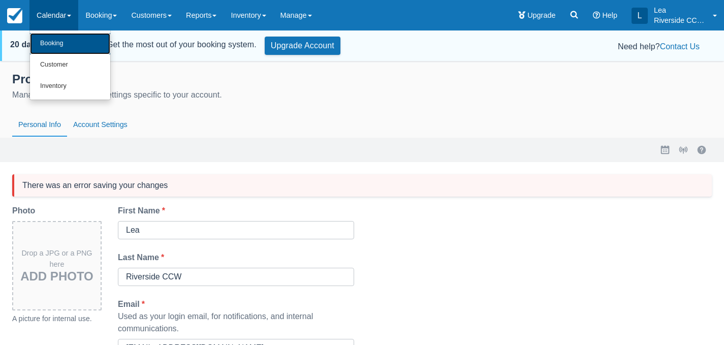
click at [59, 42] on link "Booking" at bounding box center [70, 43] width 80 height 21
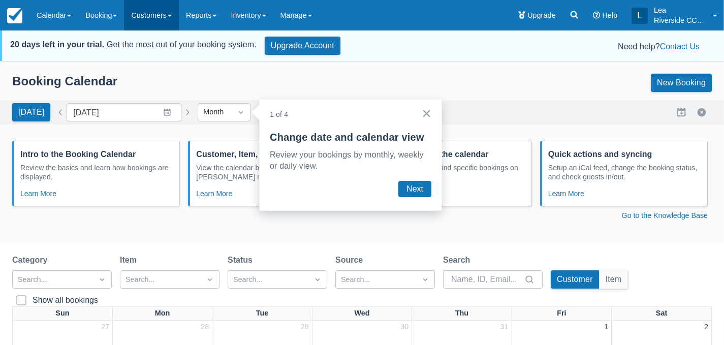
click at [158, 19] on link "Customers" at bounding box center [151, 15] width 55 height 30
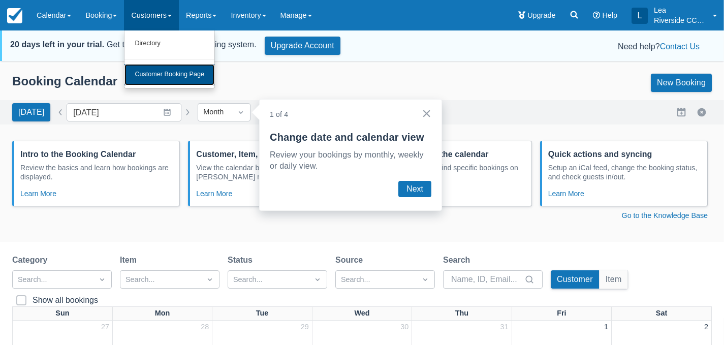
click at [157, 75] on link "Customer Booking Page" at bounding box center [170, 74] width 90 height 21
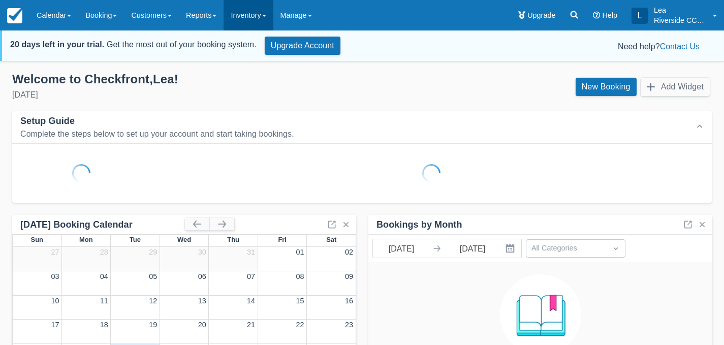
click at [252, 17] on link "Inventory" at bounding box center [248, 15] width 49 height 30
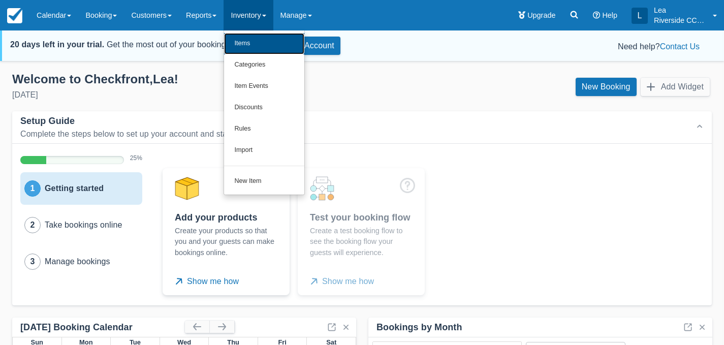
click at [256, 47] on link "Items" at bounding box center [264, 43] width 80 height 21
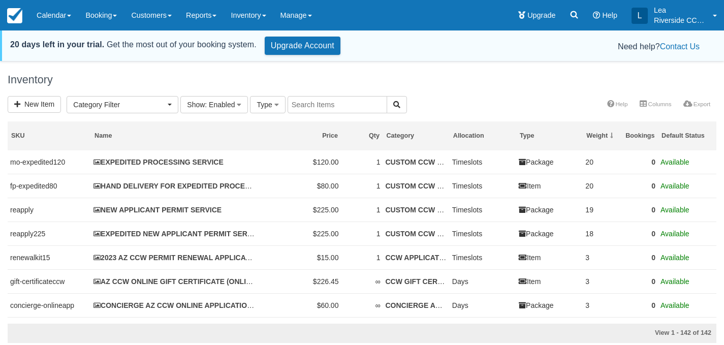
select select
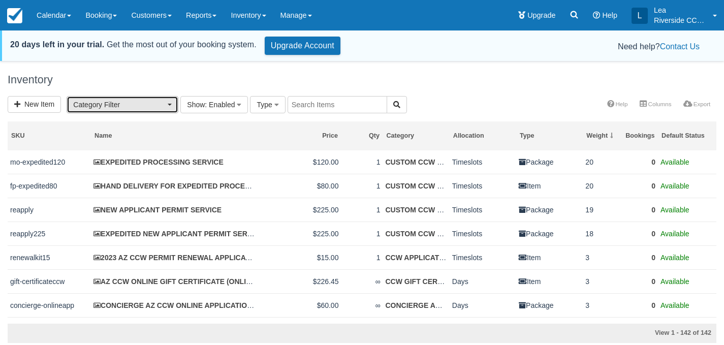
click at [161, 112] on button "Category Filter" at bounding box center [123, 104] width 112 height 17
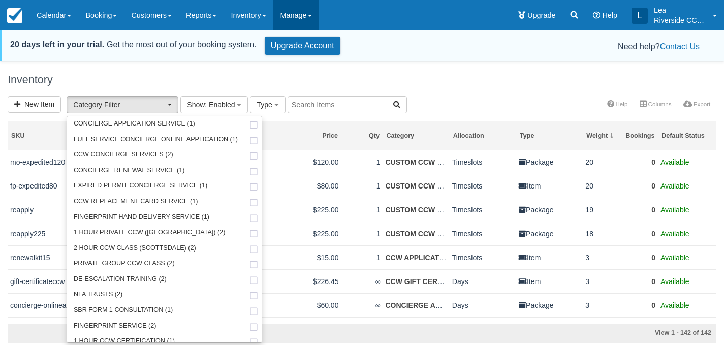
click at [306, 17] on link "Manage" at bounding box center [296, 15] width 46 height 30
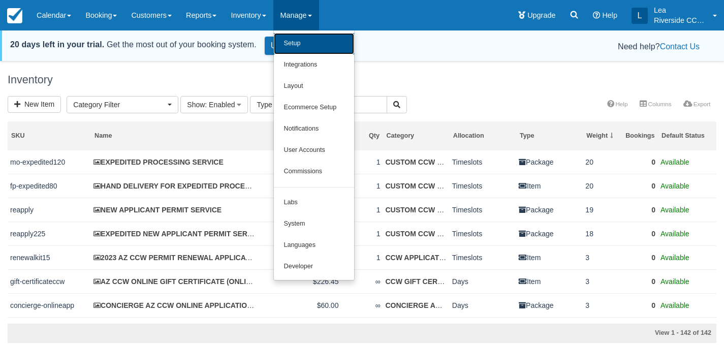
click at [304, 38] on link "Setup" at bounding box center [314, 43] width 80 height 21
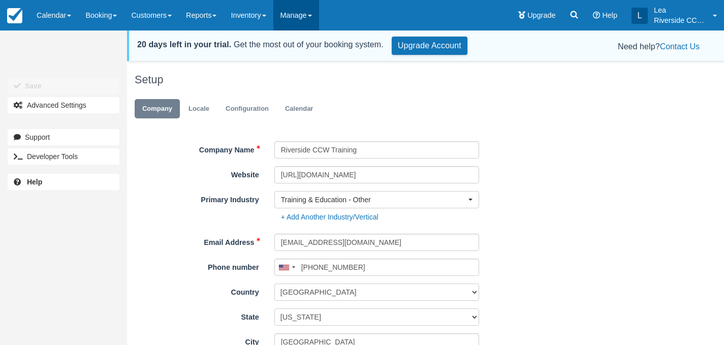
click at [307, 25] on link "Manage" at bounding box center [296, 15] width 46 height 30
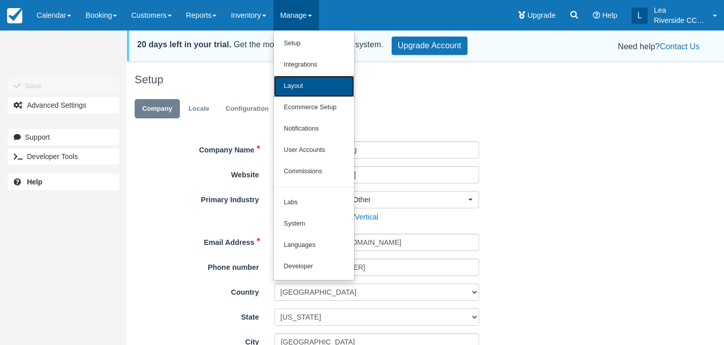
click at [306, 93] on link "Layout" at bounding box center [314, 86] width 80 height 21
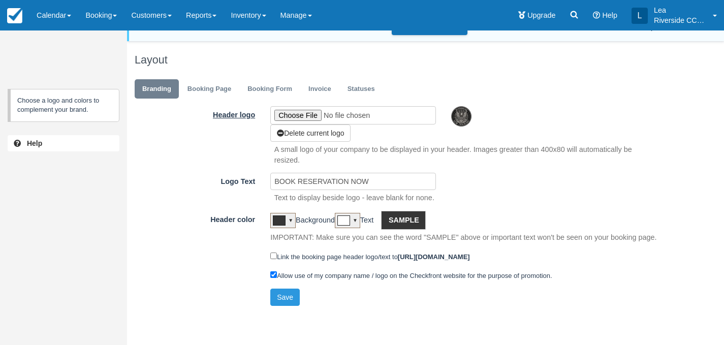
scroll to position [33, 0]
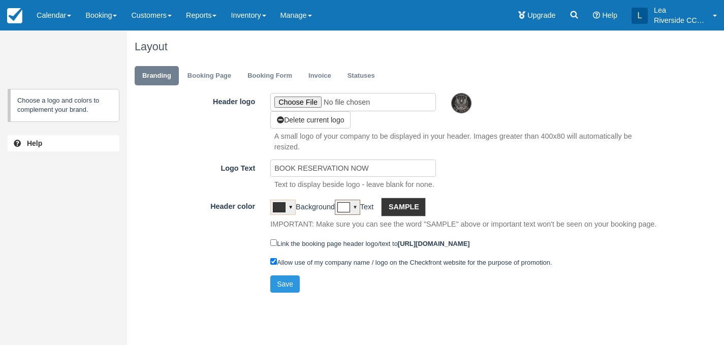
click at [290, 212] on div "▼" at bounding box center [282, 207] width 25 height 15
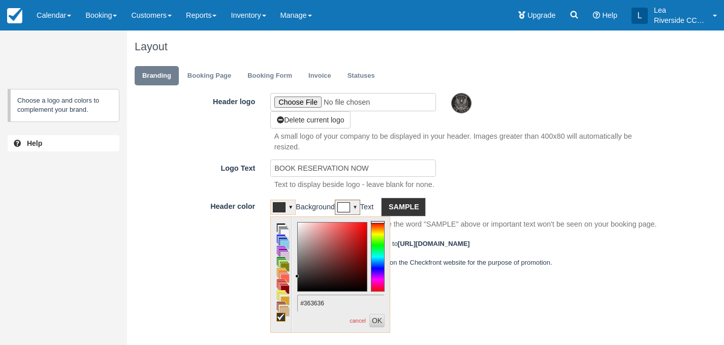
click at [378, 266] on div at bounding box center [378, 257] width 14 height 70
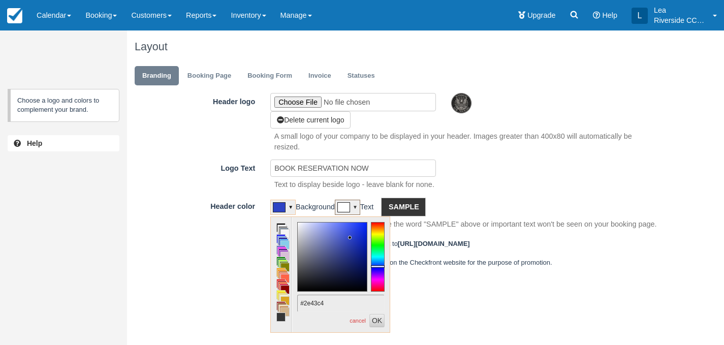
drag, startPoint x: 366, startPoint y: 268, endPoint x: 350, endPoint y: 238, distance: 33.9
click at [350, 238] on div at bounding box center [332, 257] width 69 height 69
click at [378, 194] on div "Header logo Delete current logo A small logo of your company to be displayed in…" at bounding box center [398, 196] width 543 height 207
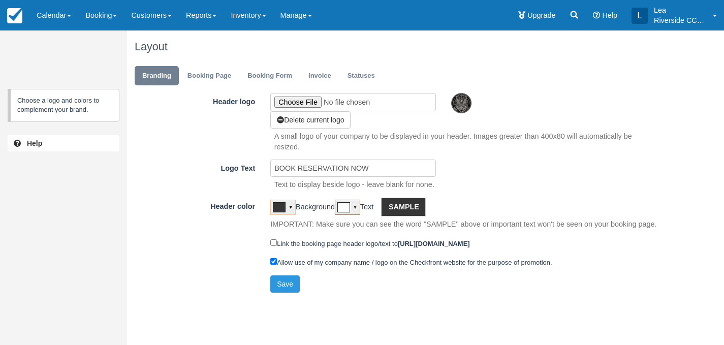
click at [295, 209] on div "▼" at bounding box center [282, 207] width 25 height 15
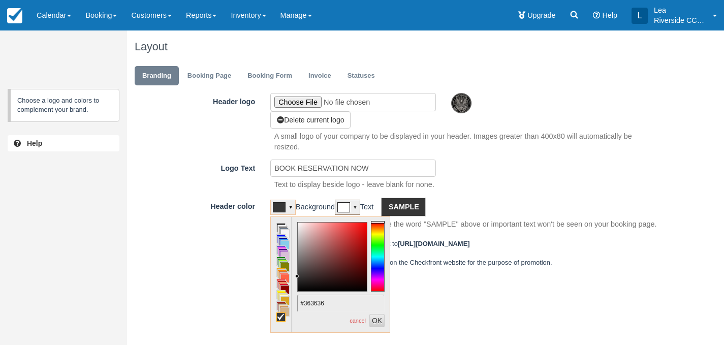
click at [375, 265] on div at bounding box center [378, 257] width 14 height 70
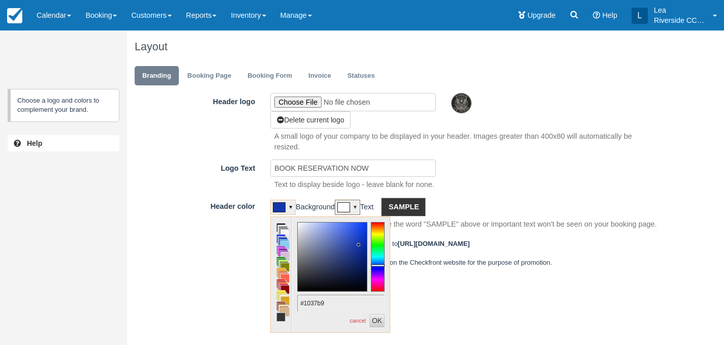
type input "#0f36bb"
drag, startPoint x: 358, startPoint y: 253, endPoint x: 361, endPoint y: 240, distance: 12.5
click at [361, 240] on div at bounding box center [332, 257] width 69 height 69
click at [376, 326] on button "OK" at bounding box center [377, 320] width 15 height 13
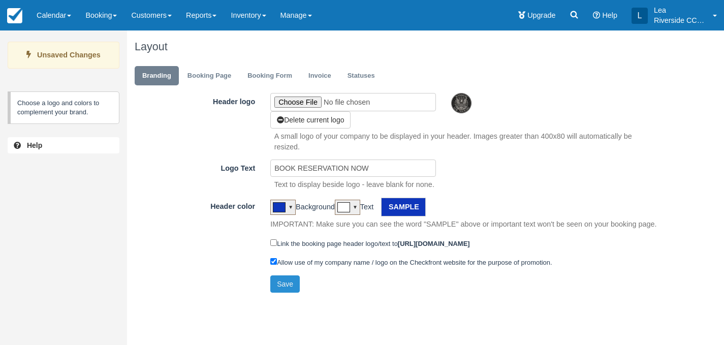
click at [286, 285] on button "Save" at bounding box center [284, 283] width 29 height 17
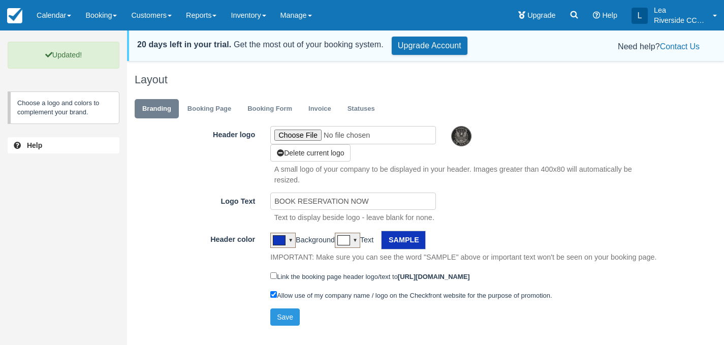
scroll to position [33, 0]
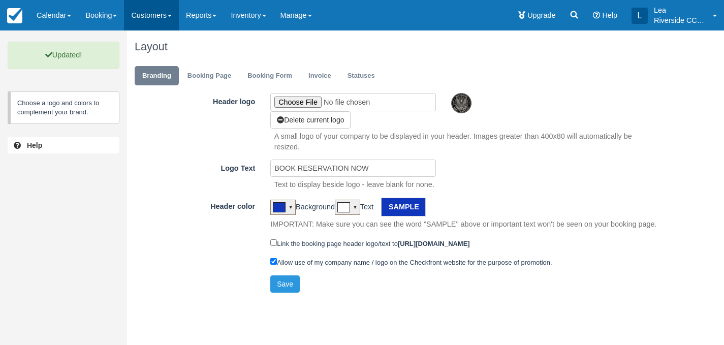
click at [174, 15] on link "Customers" at bounding box center [151, 15] width 55 height 30
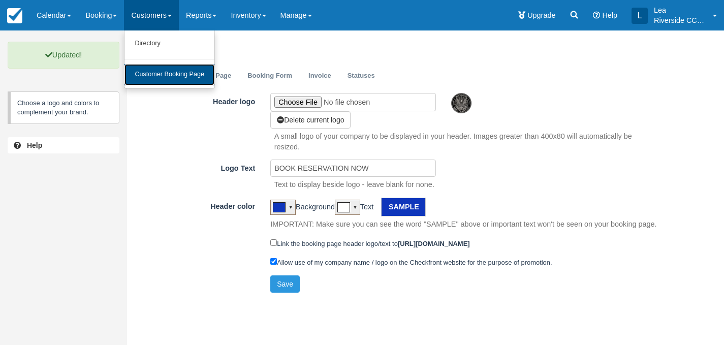
click at [173, 77] on link "Customer Booking Page" at bounding box center [170, 74] width 90 height 21
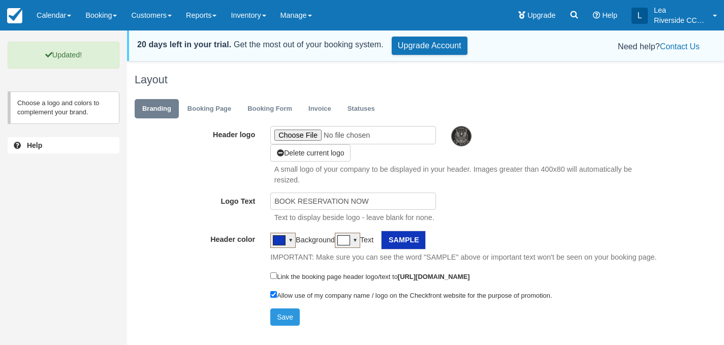
scroll to position [33, 0]
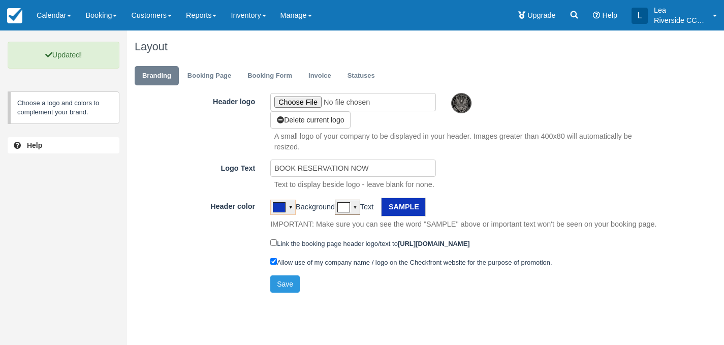
click at [295, 207] on div "▼" at bounding box center [282, 207] width 25 height 15
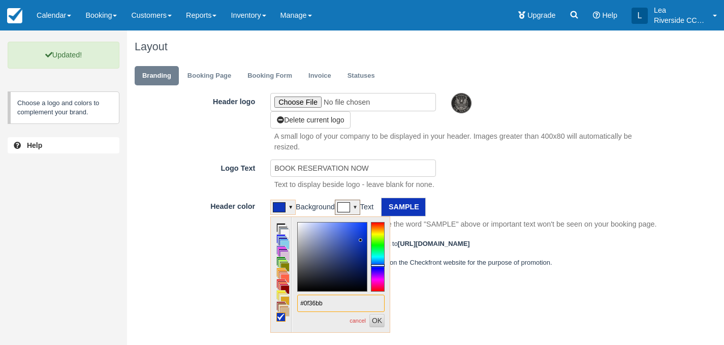
click at [339, 306] on input "#0f36bb" at bounding box center [340, 303] width 87 height 17
drag, startPoint x: 339, startPoint y: 306, endPoint x: 298, endPoint y: 304, distance: 40.7
click at [298, 304] on input "#0f36bb" at bounding box center [340, 303] width 87 height 17
paste input "#e37d35"
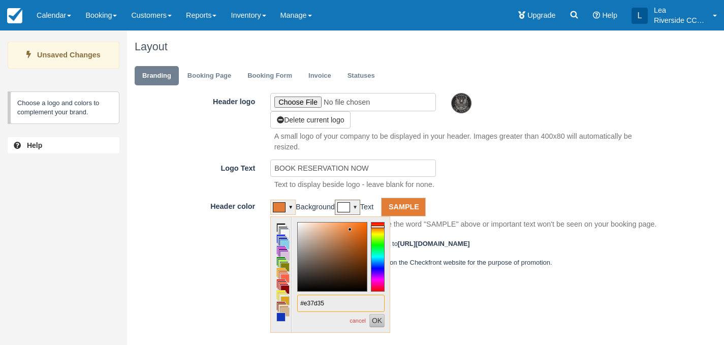
type input "#e37d35"
click at [382, 321] on button "OK" at bounding box center [377, 320] width 15 height 13
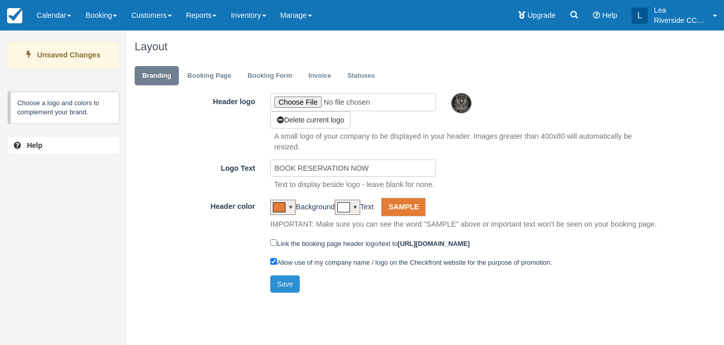
click at [284, 282] on button "Save" at bounding box center [284, 283] width 29 height 17
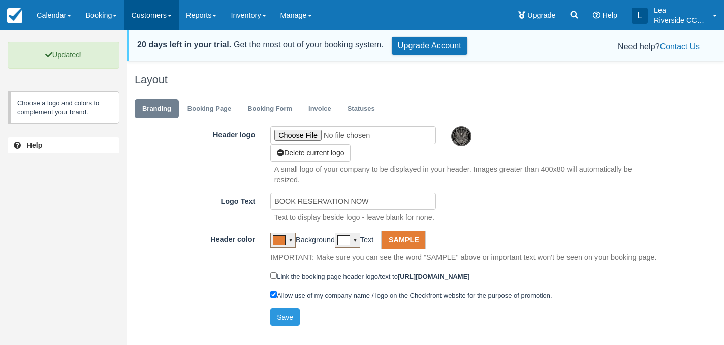
click at [165, 15] on link "Customers" at bounding box center [151, 15] width 55 height 30
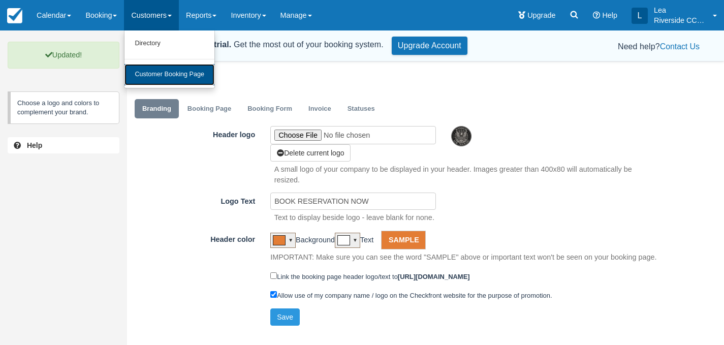
click at [167, 73] on link "Customer Booking Page" at bounding box center [170, 74] width 90 height 21
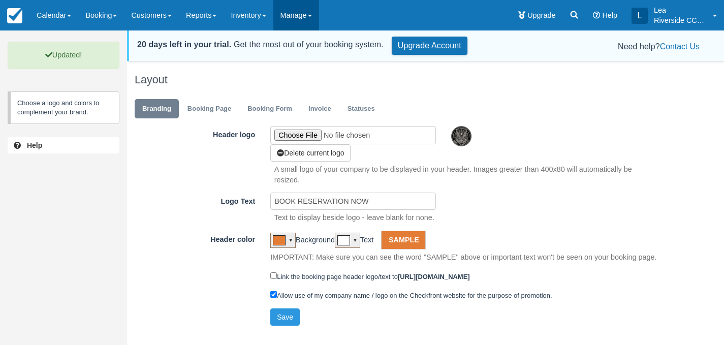
click at [310, 22] on link "Manage" at bounding box center [296, 15] width 46 height 30
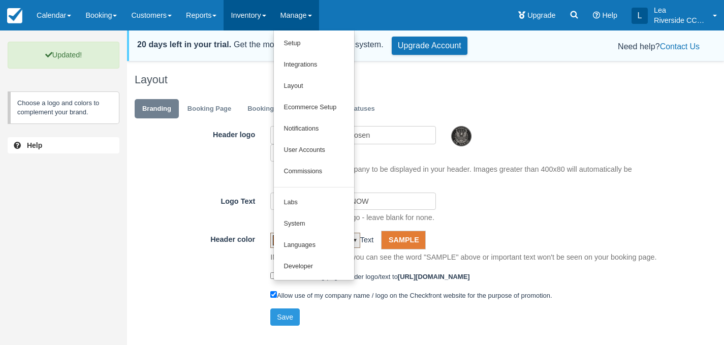
click at [265, 19] on link "Inventory" at bounding box center [248, 15] width 49 height 30
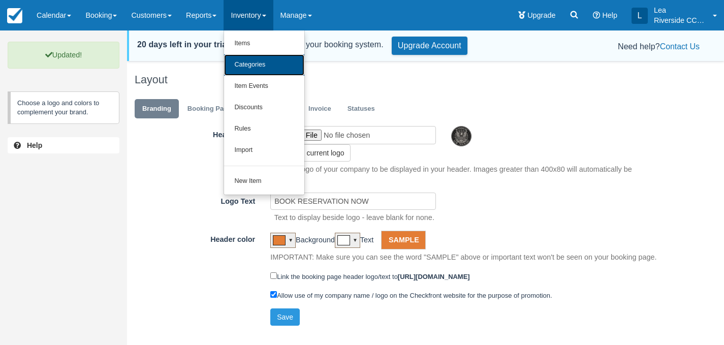
click at [267, 68] on link "Categories" at bounding box center [264, 64] width 80 height 21
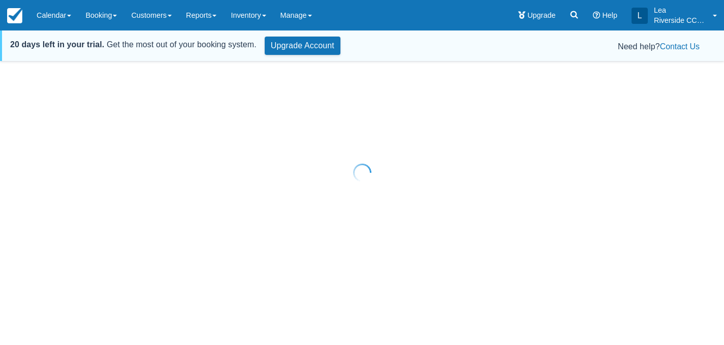
select select "20"
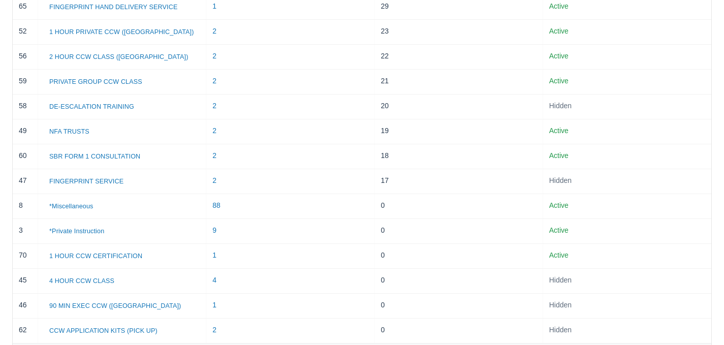
scroll to position [372, 0]
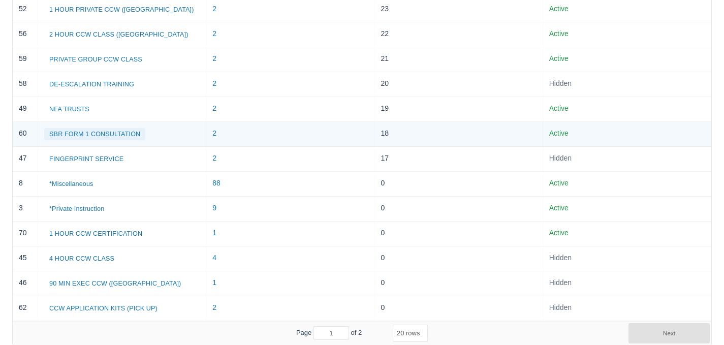
click at [67, 134] on button "SBR FORM 1 CONSULTATION" at bounding box center [94, 134] width 101 height 12
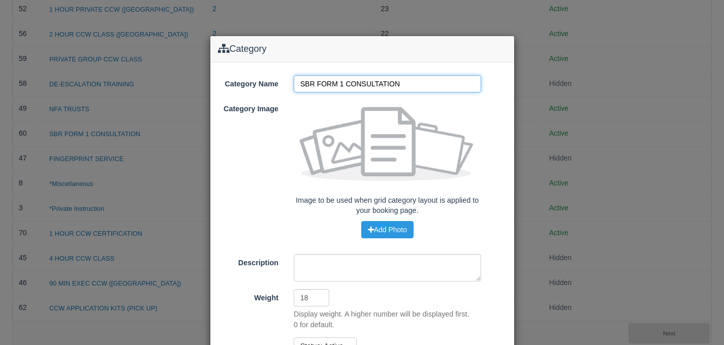
scroll to position [74, 0]
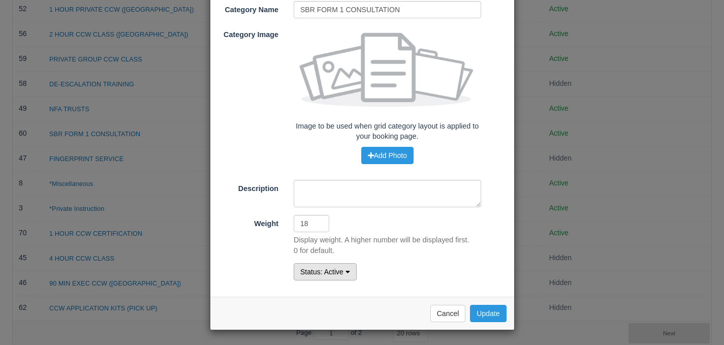
click at [336, 266] on button "Status : Active" at bounding box center [325, 271] width 63 height 17
click at [326, 303] on link "Hidden" at bounding box center [334, 306] width 80 height 14
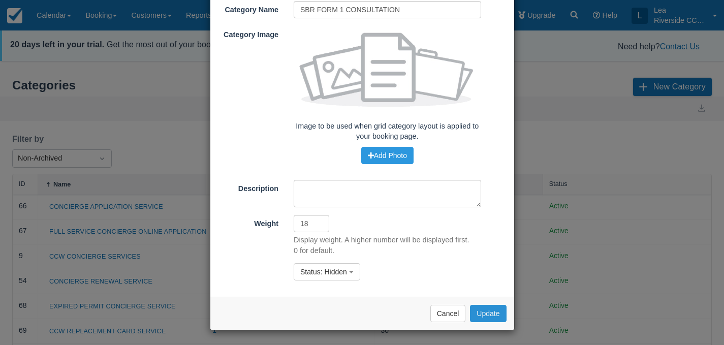
click at [484, 311] on button "Update" at bounding box center [488, 313] width 36 height 17
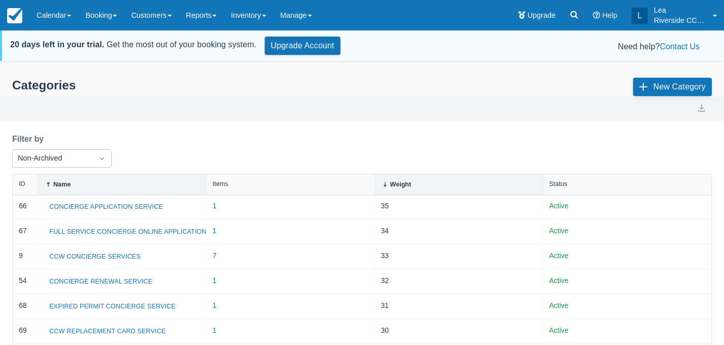
select select "20"
click at [166, 22] on link "Customers" at bounding box center [151, 15] width 55 height 30
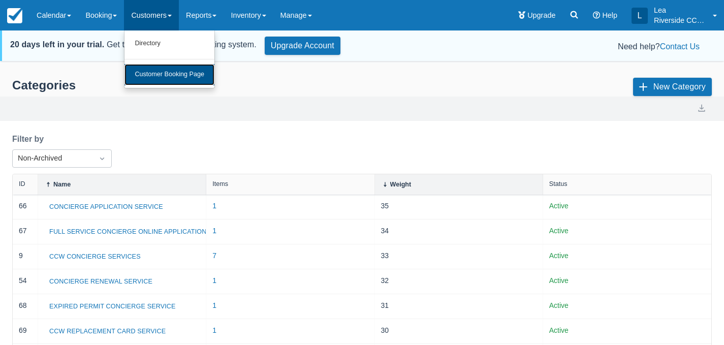
click at [176, 84] on link "Customer Booking Page" at bounding box center [170, 74] width 90 height 21
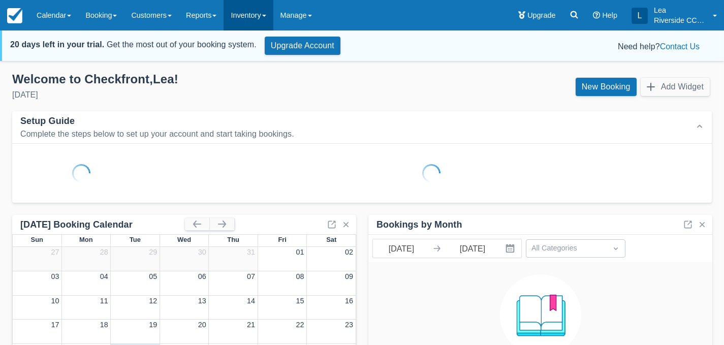
click at [269, 15] on link "Inventory" at bounding box center [248, 15] width 49 height 30
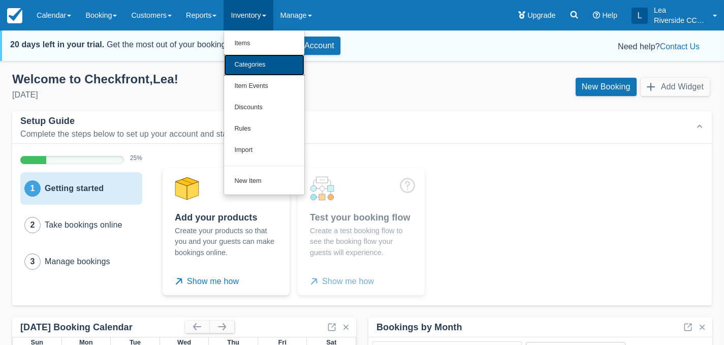
click at [266, 62] on link "Categories" at bounding box center [264, 64] width 80 height 21
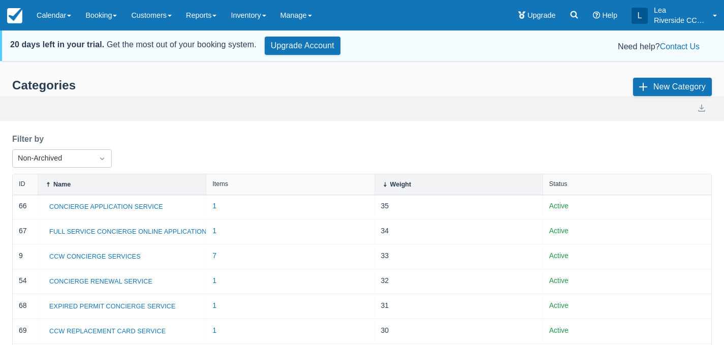
select select "20"
click at [560, 182] on div "Status" at bounding box center [558, 183] width 18 height 7
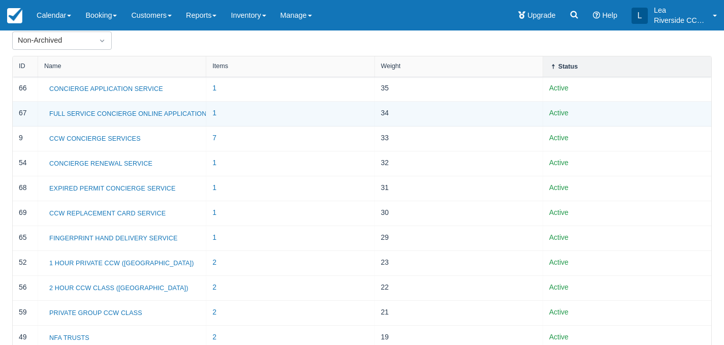
scroll to position [120, 0]
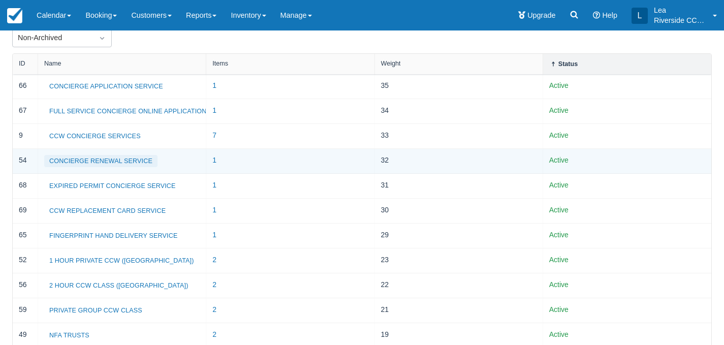
click at [115, 163] on button "CONCIERGE RENEWAL SERVICE" at bounding box center [100, 161] width 113 height 12
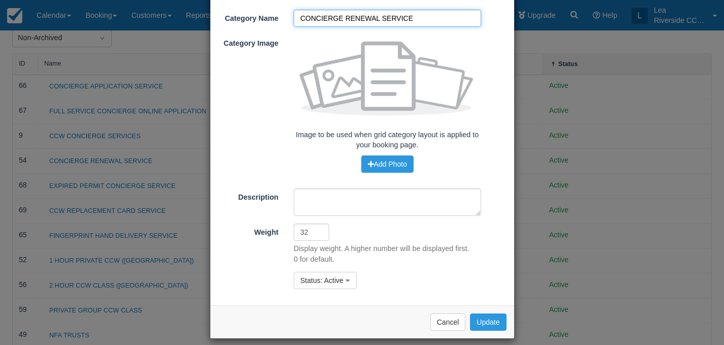
scroll to position [74, 0]
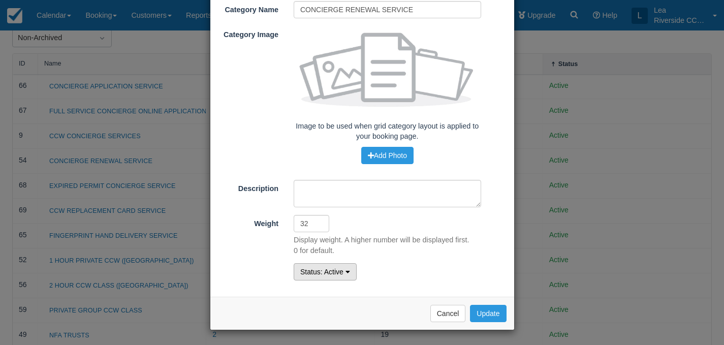
click at [346, 273] on button "Status : Active" at bounding box center [325, 271] width 63 height 17
click at [333, 303] on link "Hidden" at bounding box center [334, 306] width 80 height 14
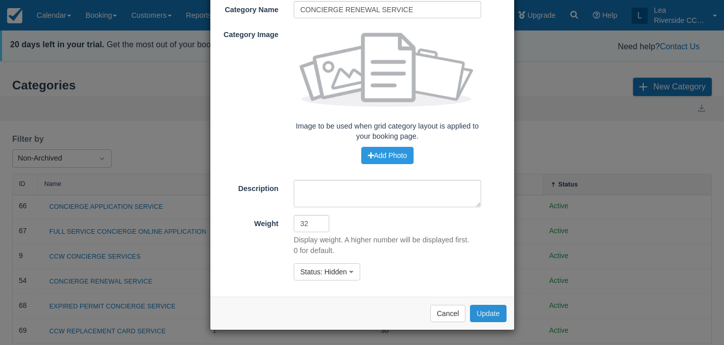
click at [479, 319] on button "Update" at bounding box center [488, 313] width 36 height 17
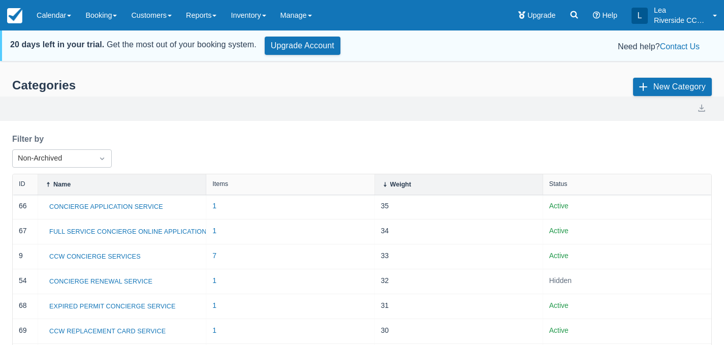
select select "20"
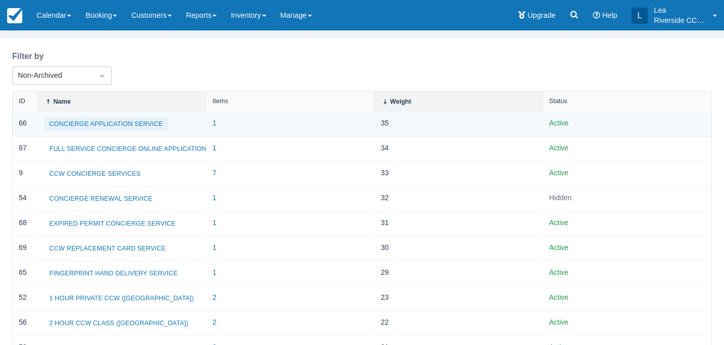
scroll to position [85, 0]
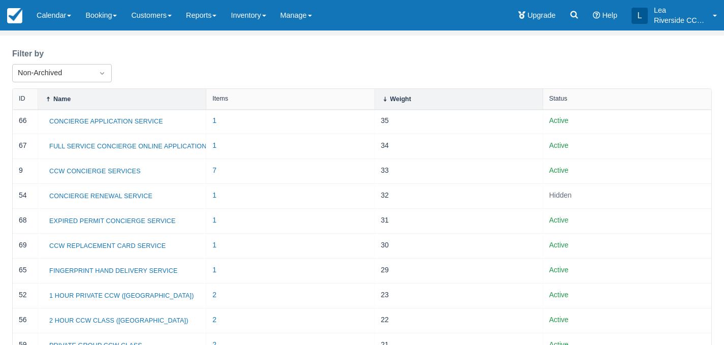
click at [554, 100] on icon at bounding box center [554, 104] width 10 height 10
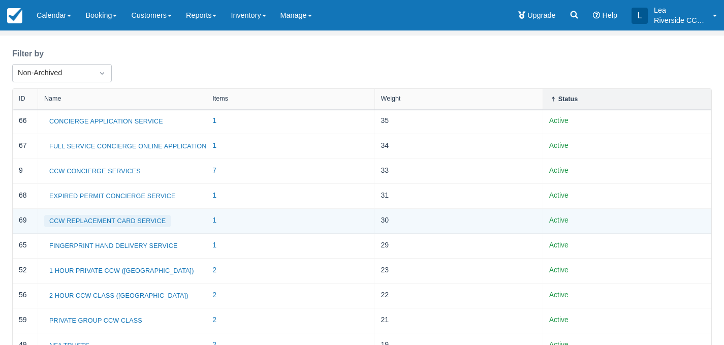
click at [138, 219] on button "CCW REPLACEMENT CARD SERVICE" at bounding box center [107, 221] width 127 height 12
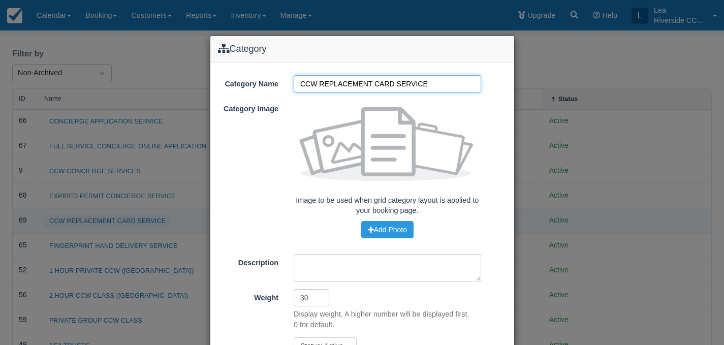
scroll to position [74, 0]
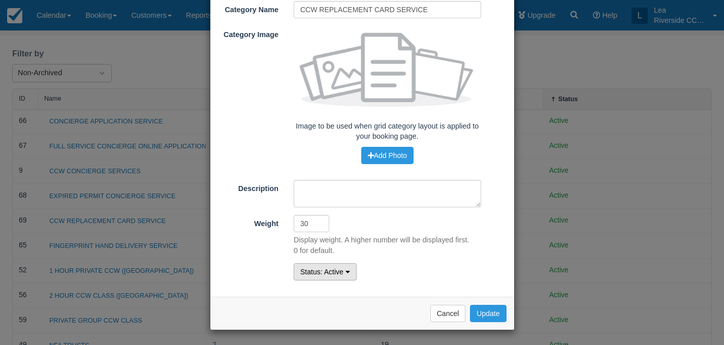
click at [340, 268] on span ": Active" at bounding box center [332, 272] width 23 height 8
click at [321, 297] on link "Active" at bounding box center [334, 292] width 80 height 14
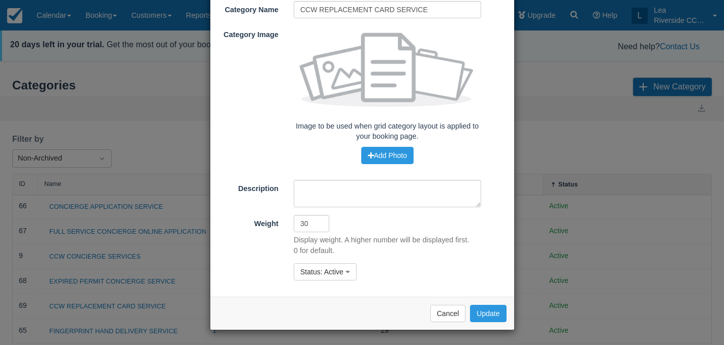
click at [330, 284] on div "Category Name CCW REPLACEMENT CARD SERVICE Category Image Image to be used when…" at bounding box center [362, 144] width 304 height 303
click at [330, 273] on span ": Active" at bounding box center [332, 272] width 23 height 8
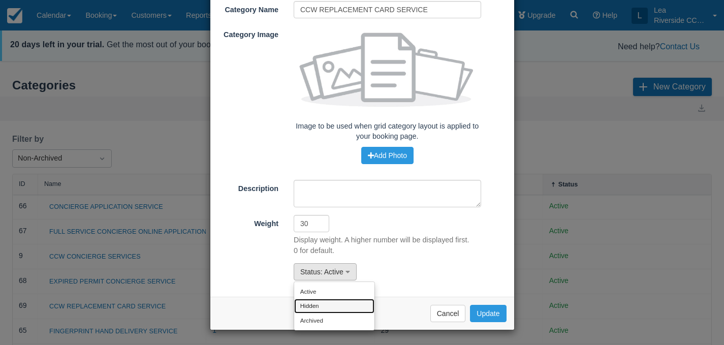
click at [327, 301] on link "Hidden" at bounding box center [334, 306] width 80 height 14
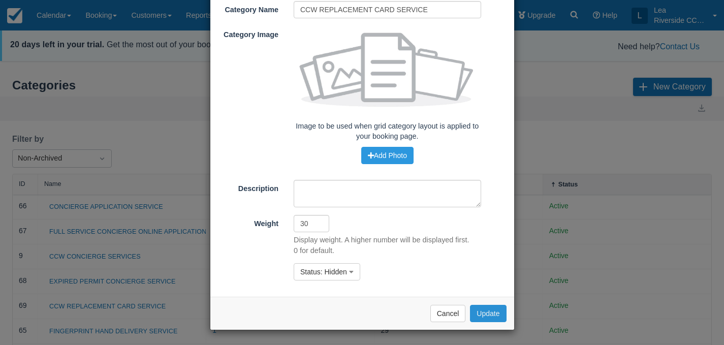
click at [492, 321] on button "Update" at bounding box center [488, 313] width 36 height 17
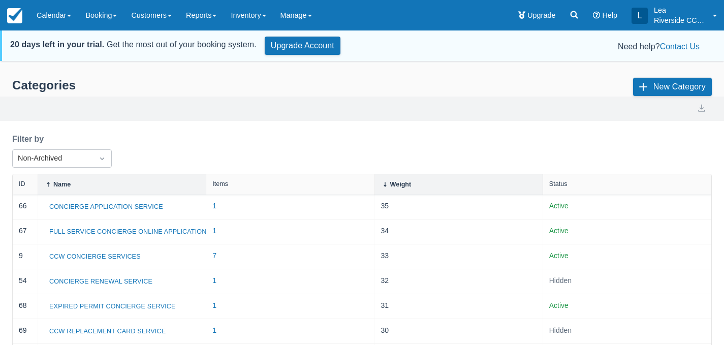
select select "20"
click at [76, 177] on div "Name" at bounding box center [122, 184] width 168 height 20
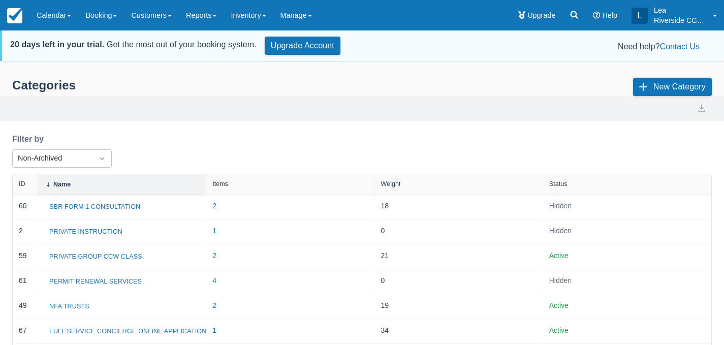
click at [553, 177] on div "Status" at bounding box center [627, 184] width 168 height 20
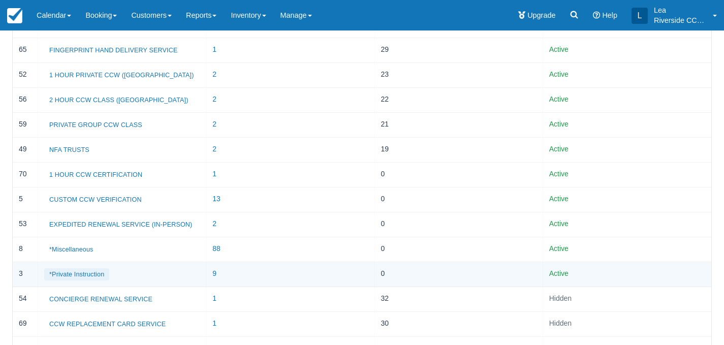
scroll to position [268, 0]
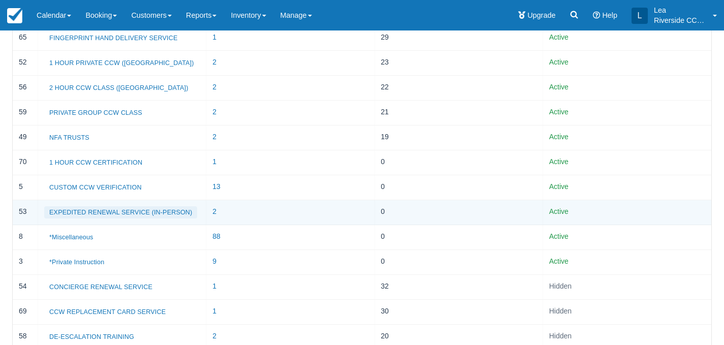
click at [114, 218] on button "EXPEDITED RENEWAL SERVICE (IN-PERSON)" at bounding box center [120, 212] width 153 height 12
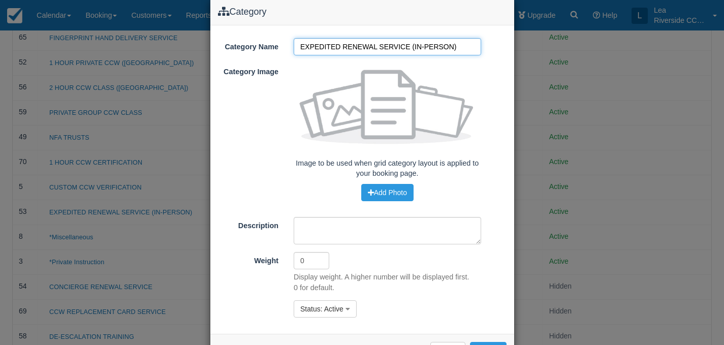
scroll to position [74, 0]
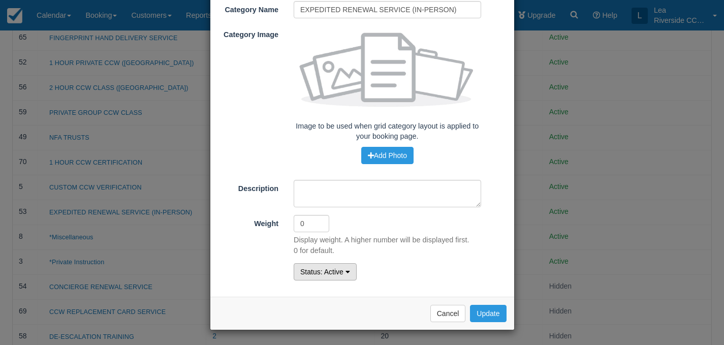
click at [336, 264] on button "Status : Active" at bounding box center [325, 271] width 63 height 17
click at [319, 303] on link "Hidden" at bounding box center [334, 306] width 80 height 14
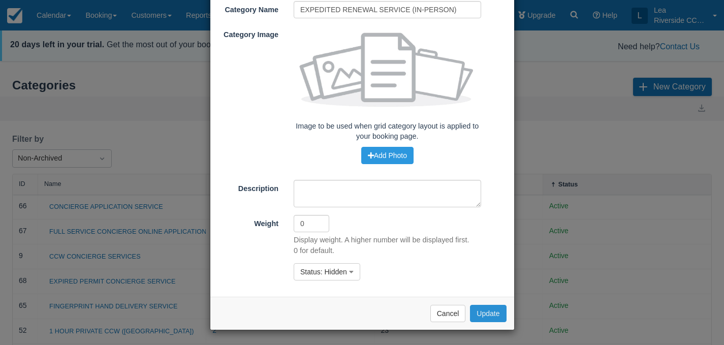
click at [483, 309] on button "Update" at bounding box center [488, 313] width 36 height 17
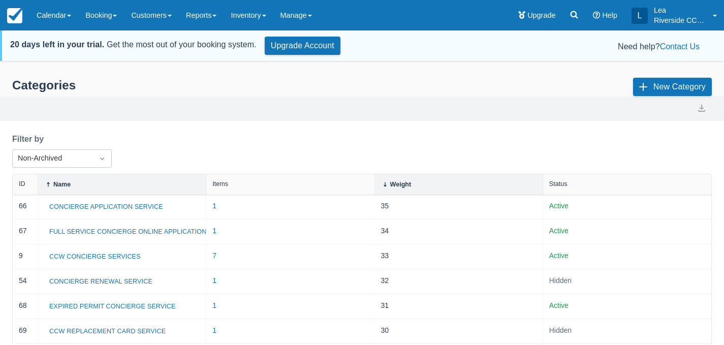
select select "20"
click at [12, 24] on link at bounding box center [14, 15] width 29 height 30
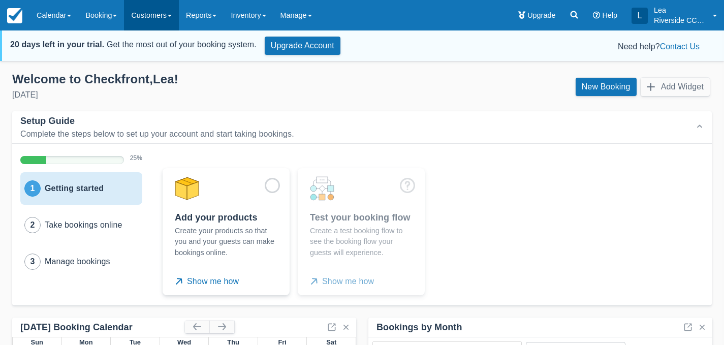
click at [166, 20] on link "Customers" at bounding box center [151, 15] width 55 height 30
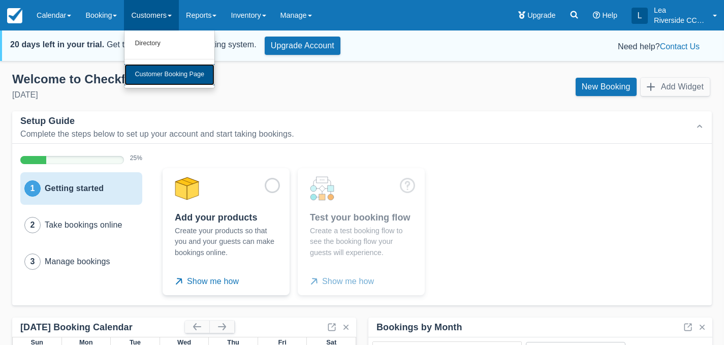
click at [172, 76] on link "Customer Booking Page" at bounding box center [170, 74] width 90 height 21
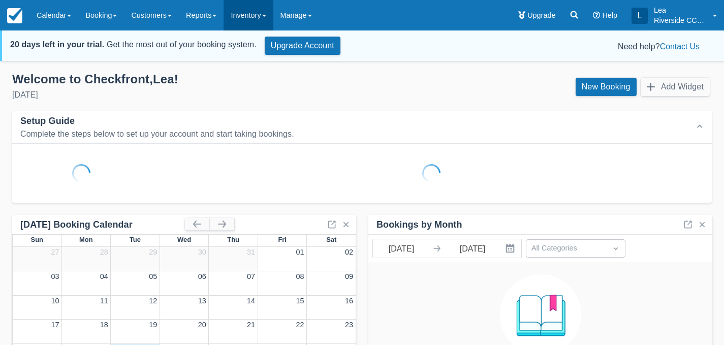
click at [265, 11] on link "Inventory" at bounding box center [248, 15] width 49 height 30
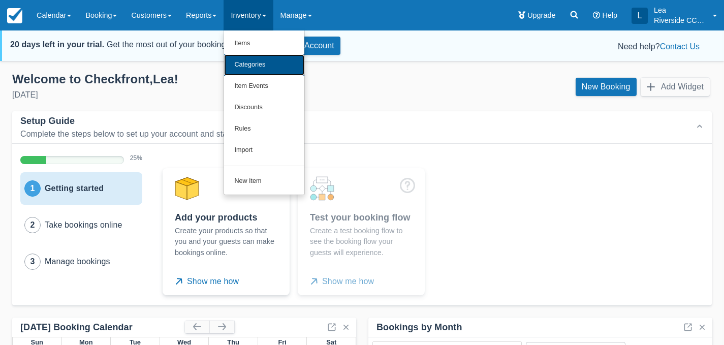
click at [270, 66] on link "Categories" at bounding box center [264, 64] width 80 height 21
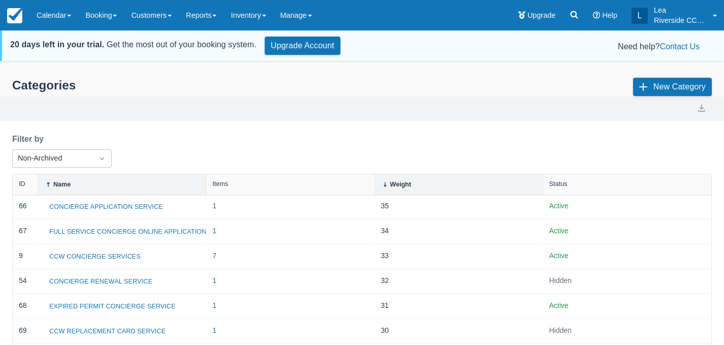
select select "20"
click at [114, 188] on div "Name" at bounding box center [122, 184] width 156 height 8
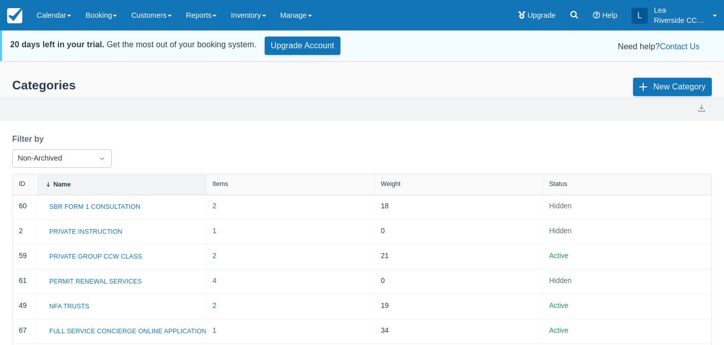
click at [551, 185] on div at bounding box center [543, 184] width 18 height 20
click at [560, 187] on div "Status" at bounding box center [558, 183] width 18 height 7
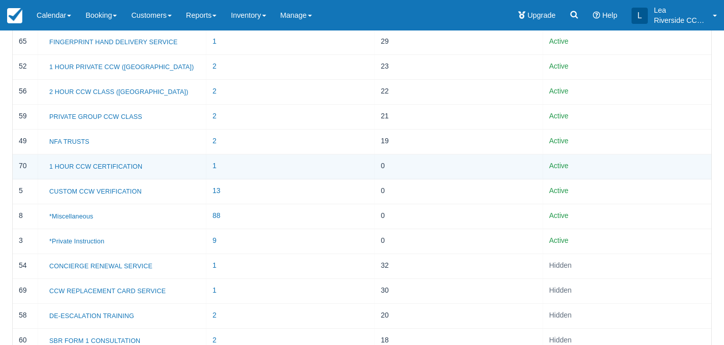
scroll to position [286, 0]
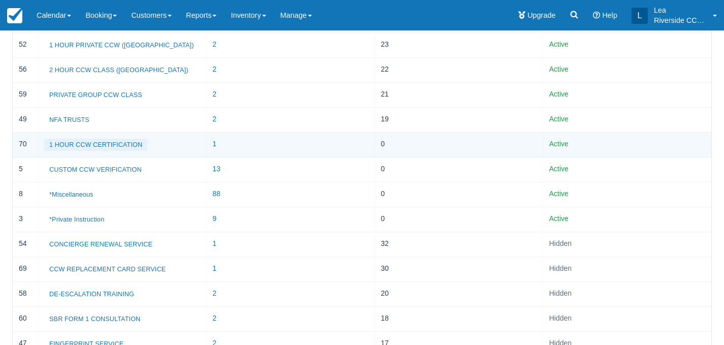
click at [103, 147] on button "1 HOUR CCW CERTIFICATION" at bounding box center [95, 145] width 103 height 12
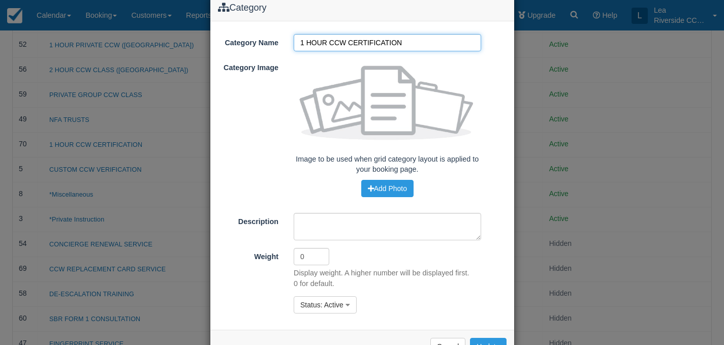
scroll to position [67, 0]
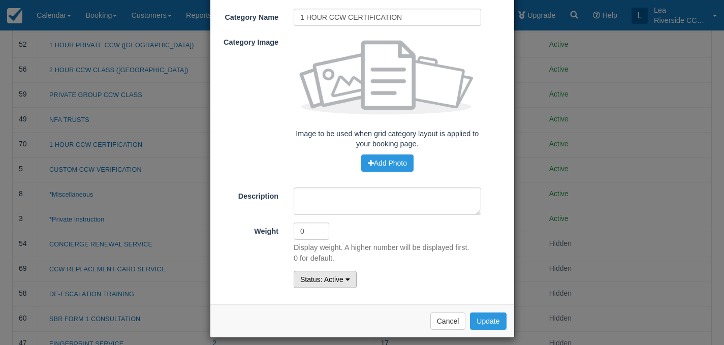
click at [342, 281] on span ": Active" at bounding box center [332, 279] width 23 height 8
click at [324, 316] on link "Hidden" at bounding box center [334, 313] width 80 height 14
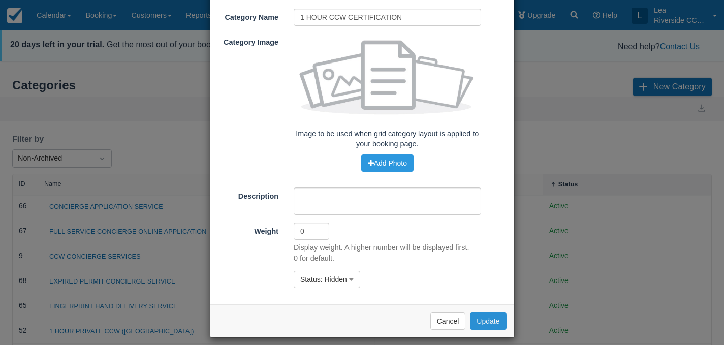
click at [496, 320] on button "Update" at bounding box center [488, 321] width 36 height 17
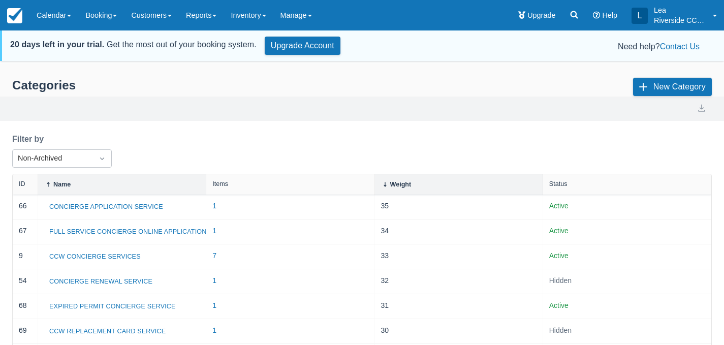
select select "20"
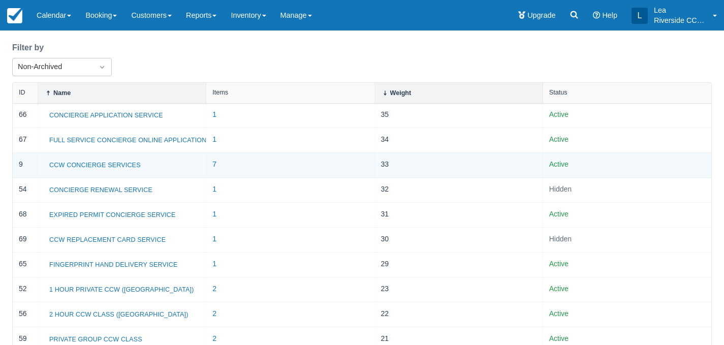
scroll to position [94, 0]
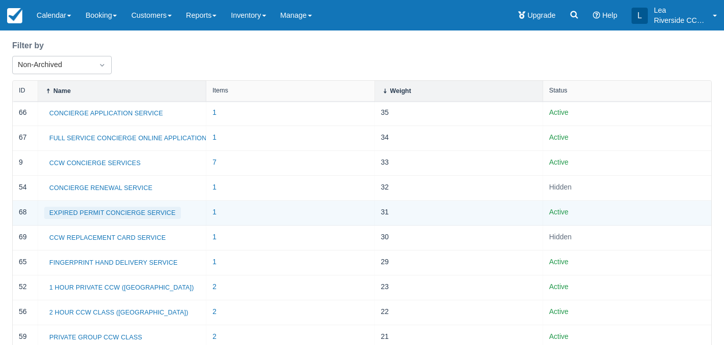
click at [153, 215] on button "EXPIRED PERMIT CONCIERGE SERVICE" at bounding box center [112, 213] width 137 height 12
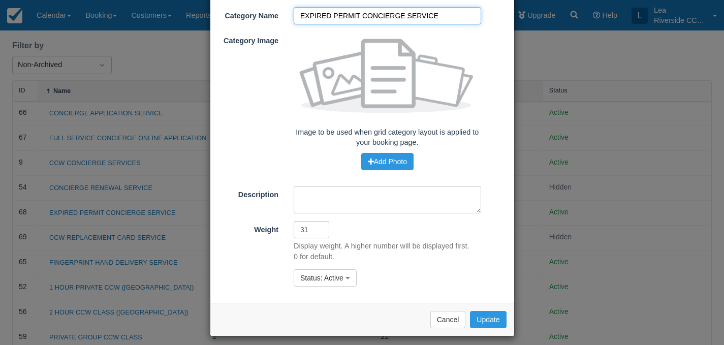
scroll to position [74, 0]
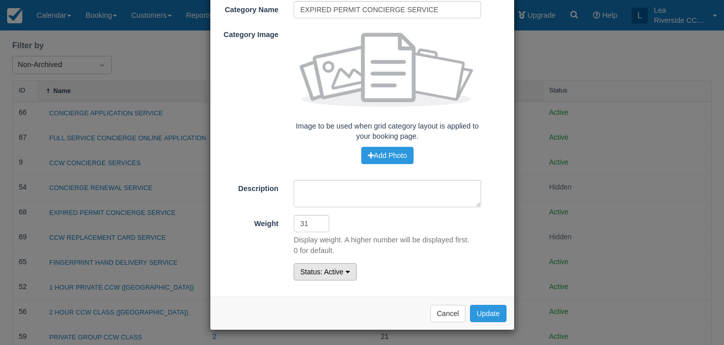
click at [344, 275] on button "Status : Active" at bounding box center [325, 271] width 63 height 17
click at [329, 304] on link "Hidden" at bounding box center [334, 306] width 80 height 14
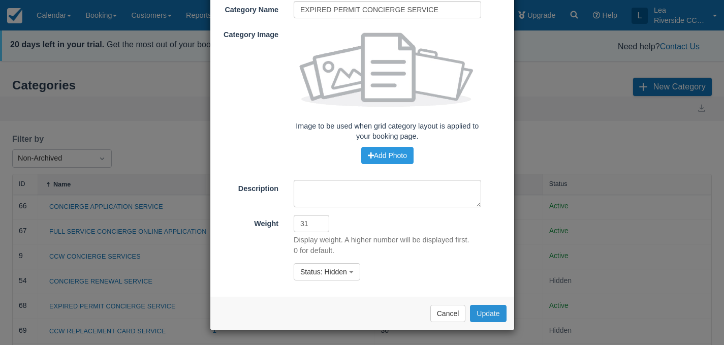
click at [479, 315] on button "Update" at bounding box center [488, 313] width 36 height 17
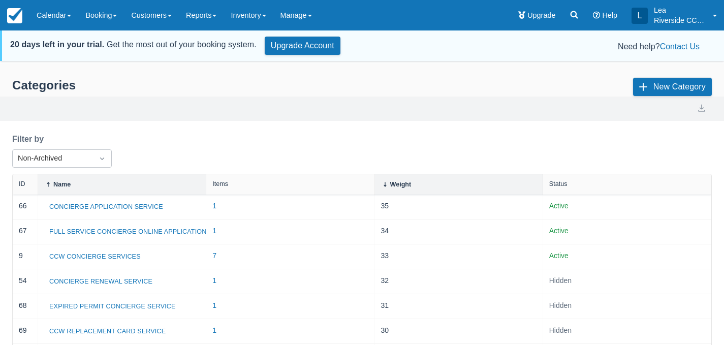
select select "20"
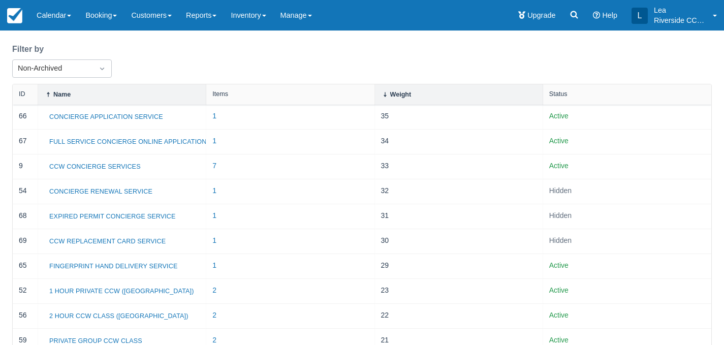
scroll to position [85, 0]
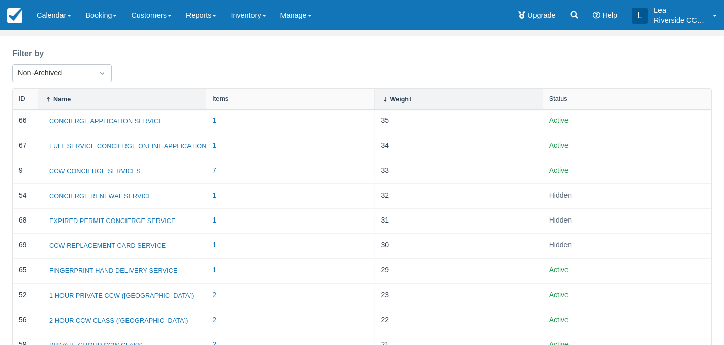
click at [562, 98] on div "Status" at bounding box center [558, 98] width 18 height 7
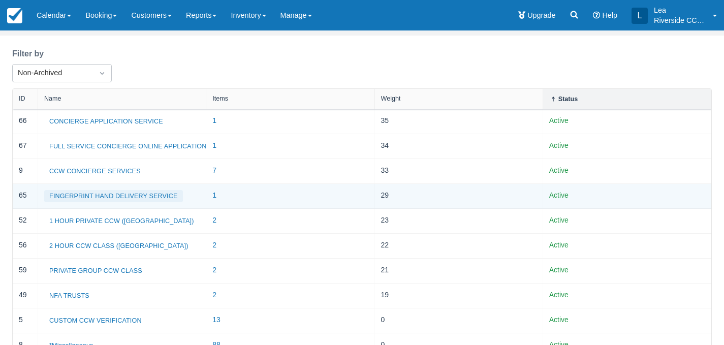
click at [156, 194] on button "FINGERPRINT HAND DELIVERY SERVICE" at bounding box center [113, 196] width 139 height 12
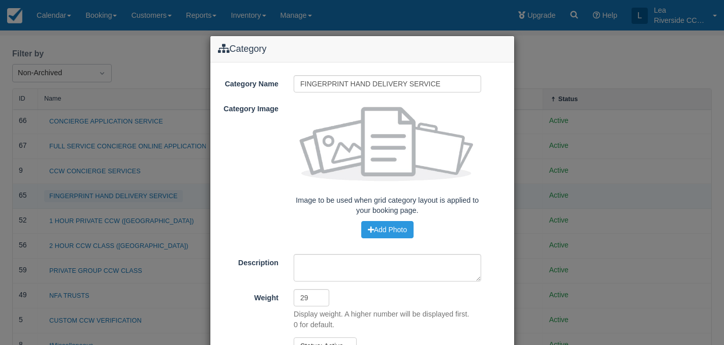
scroll to position [74, 0]
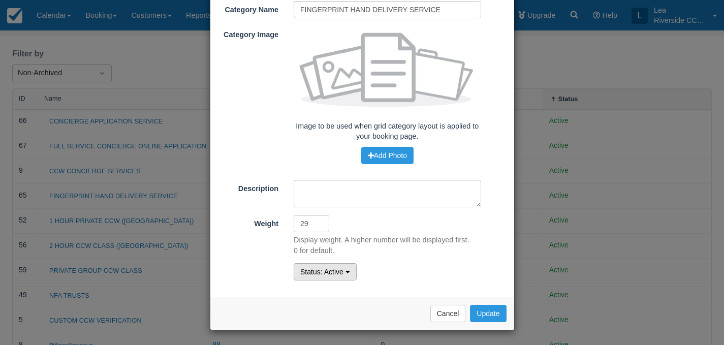
click at [322, 271] on span ": Active" at bounding box center [332, 272] width 23 height 8
click at [325, 301] on link "Hidden" at bounding box center [334, 306] width 80 height 14
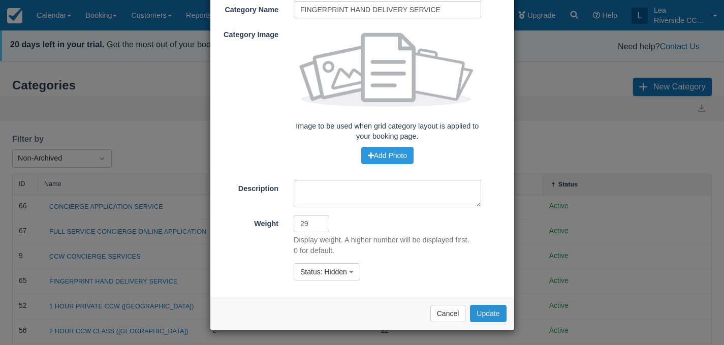
click at [491, 316] on button "Update" at bounding box center [488, 313] width 36 height 17
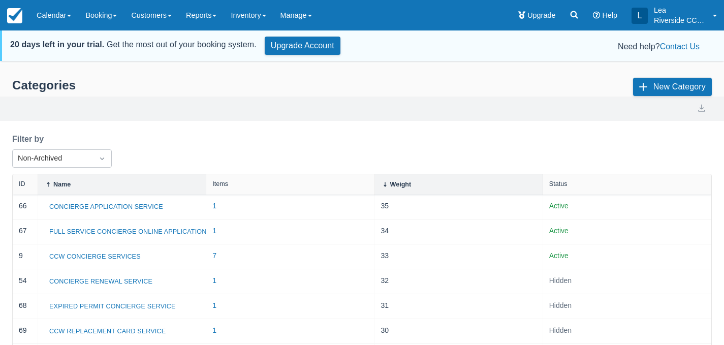
select select "20"
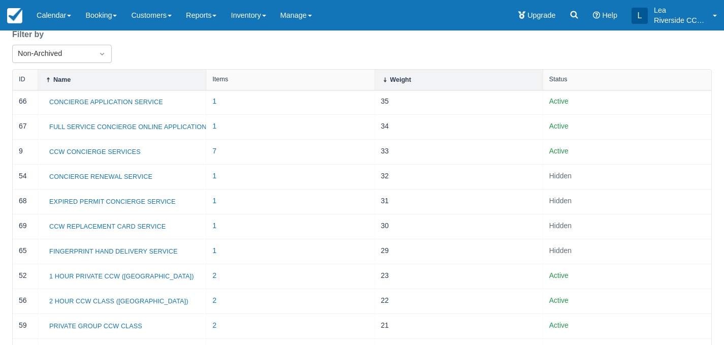
scroll to position [113, 0]
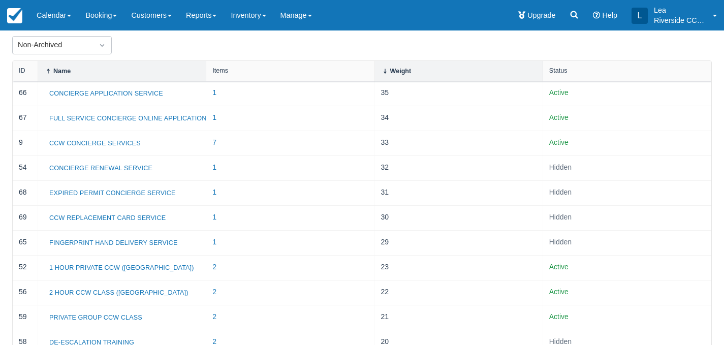
click at [554, 73] on icon at bounding box center [554, 76] width 10 height 10
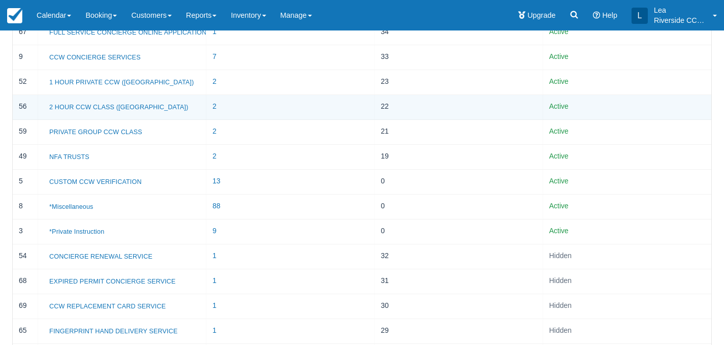
scroll to position [200, 0]
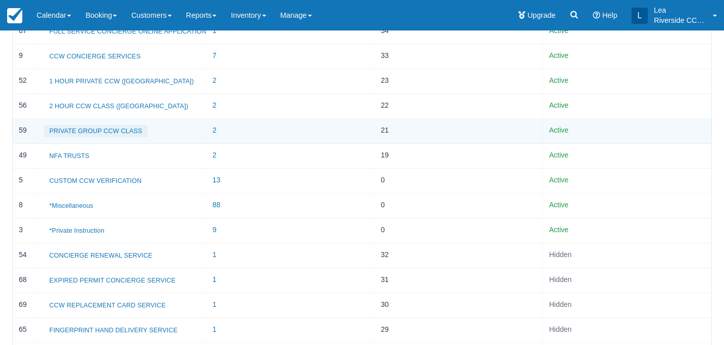
click at [100, 133] on button "PRIVATE GROUP CCW CLASS" at bounding box center [95, 131] width 103 height 12
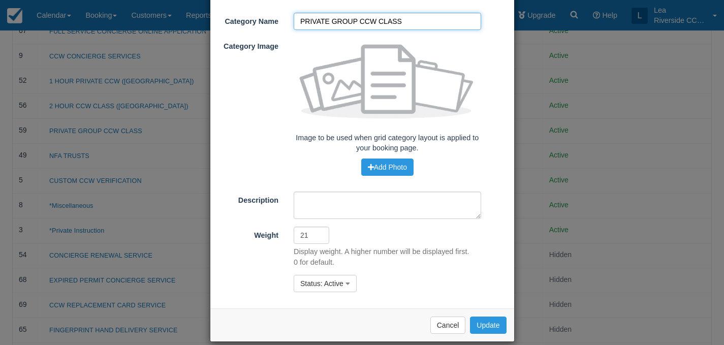
scroll to position [74, 0]
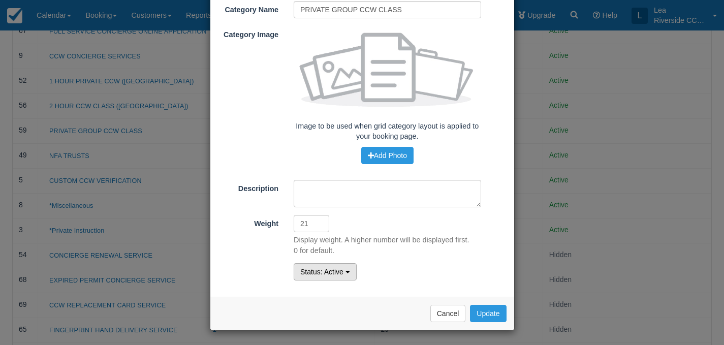
click at [316, 267] on button "Status : Active" at bounding box center [325, 271] width 63 height 17
click at [311, 303] on link "Hidden" at bounding box center [334, 306] width 80 height 14
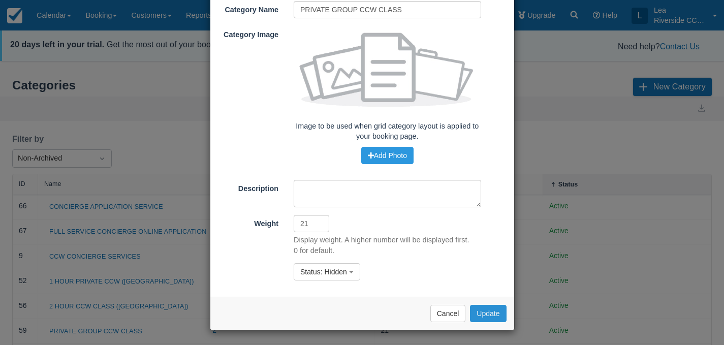
click at [490, 305] on button "Update" at bounding box center [488, 313] width 36 height 17
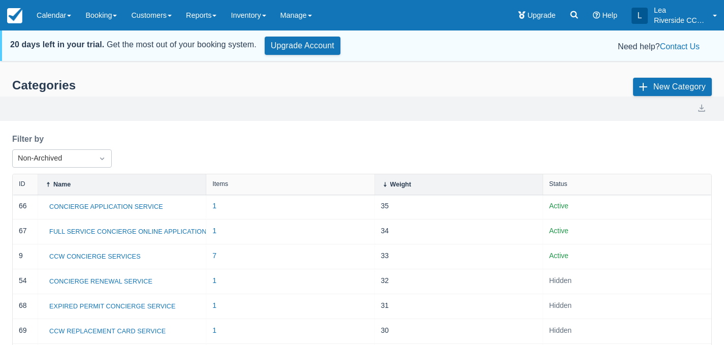
select select "20"
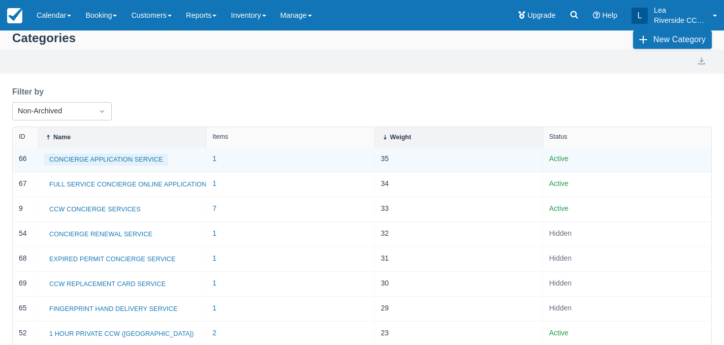
scroll to position [66, 0]
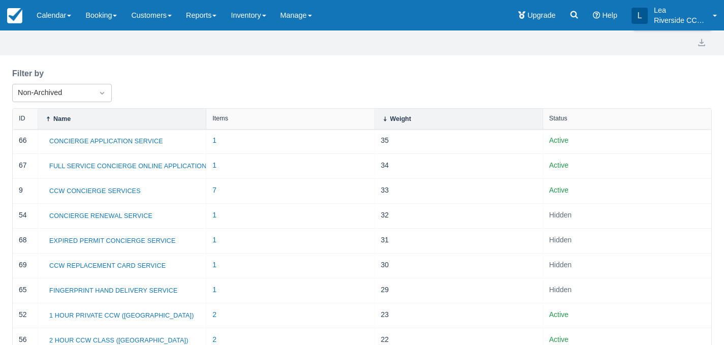
click at [565, 114] on div "Status" at bounding box center [627, 119] width 168 height 20
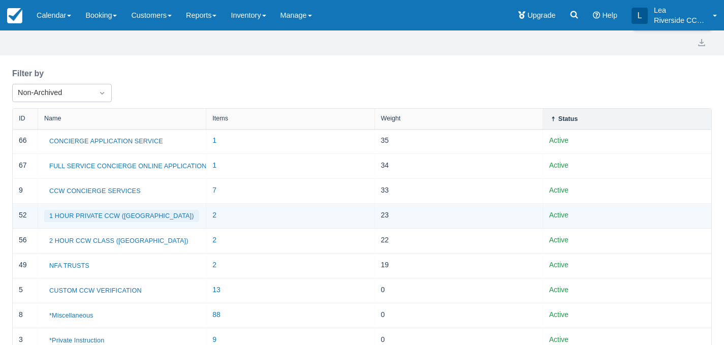
click at [126, 216] on button "1 HOUR PRIVATE CCW ([GEOGRAPHIC_DATA])" at bounding box center [121, 216] width 155 height 12
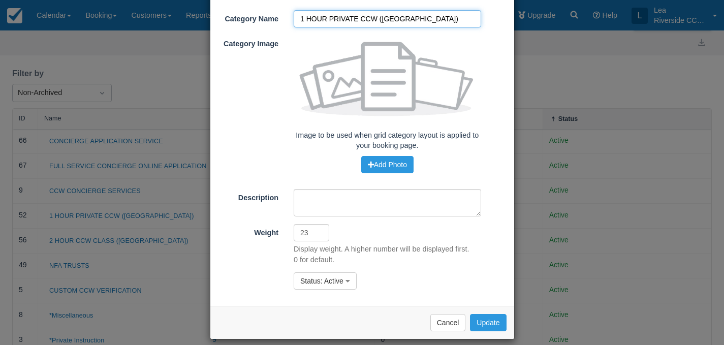
scroll to position [72, 0]
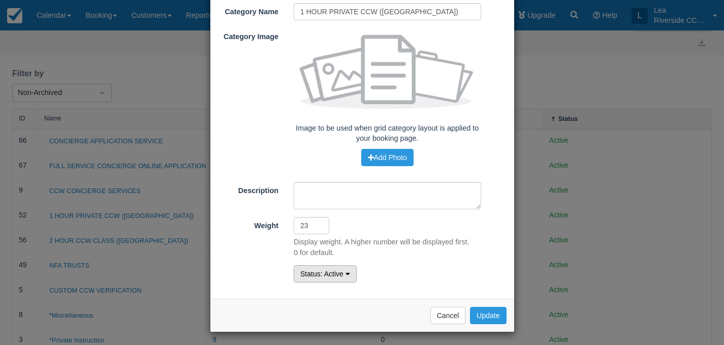
click at [332, 281] on button "Status : Active" at bounding box center [325, 273] width 63 height 17
click at [320, 309] on link "Hidden" at bounding box center [334, 308] width 80 height 14
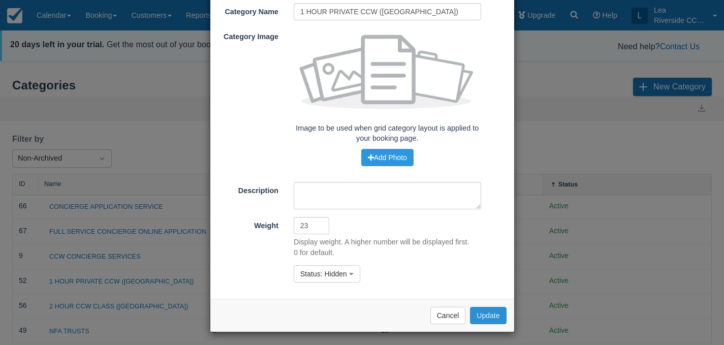
click at [477, 314] on button "Update" at bounding box center [488, 315] width 36 height 17
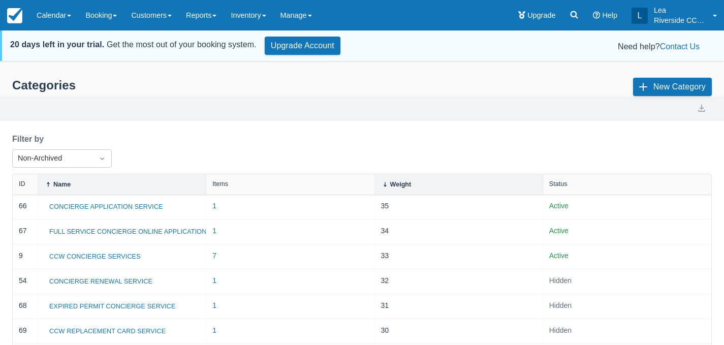
select select "20"
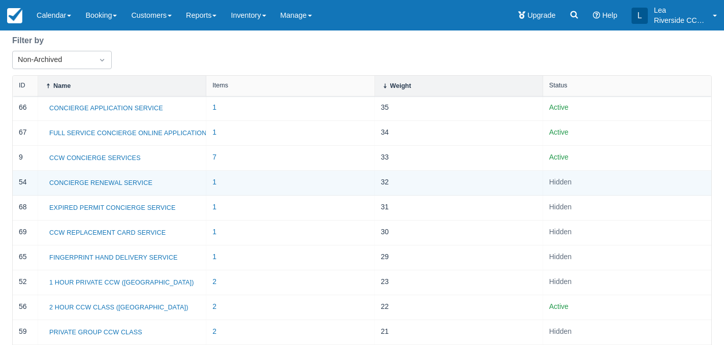
scroll to position [99, 0]
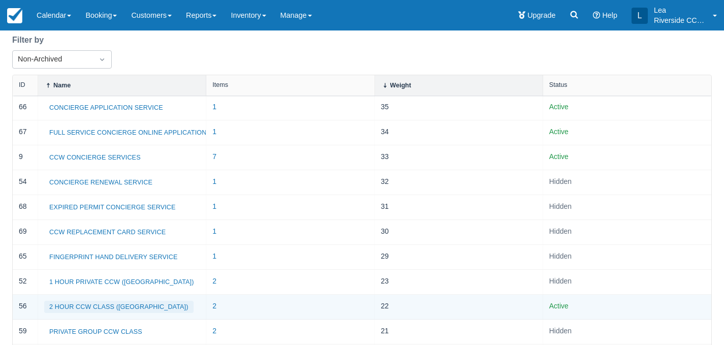
click at [115, 304] on button "2 HOUR CCW CLASS ([GEOGRAPHIC_DATA])" at bounding box center [118, 307] width 149 height 12
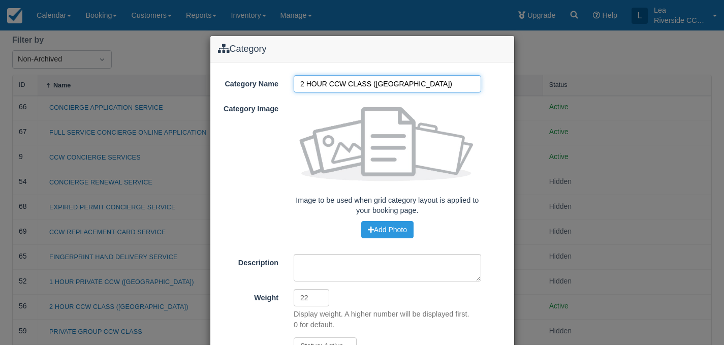
scroll to position [74, 0]
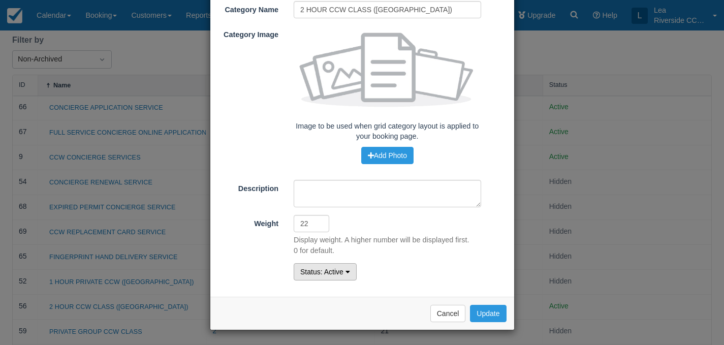
click at [336, 269] on span ": Active" at bounding box center [332, 272] width 23 height 8
click at [321, 304] on link "Hidden" at bounding box center [334, 306] width 80 height 14
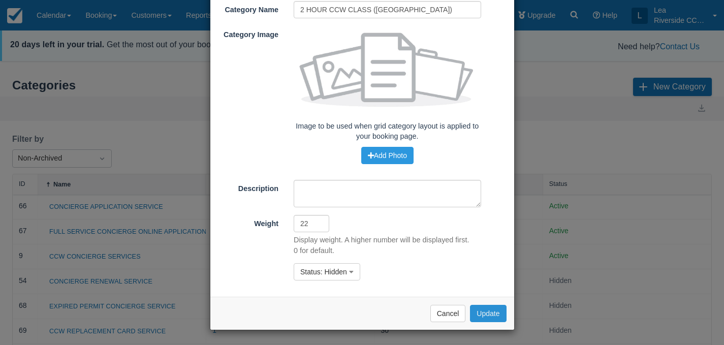
click at [484, 314] on button "Update" at bounding box center [488, 313] width 36 height 17
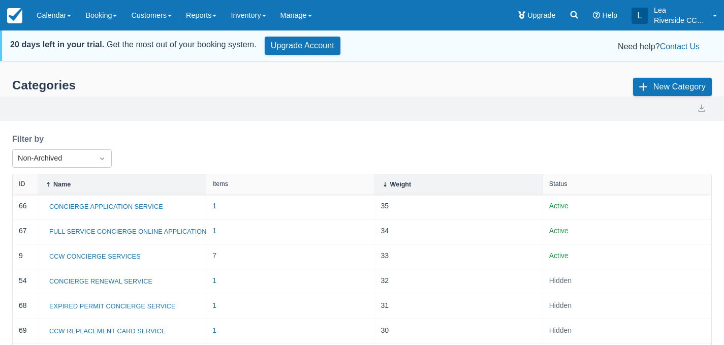
select select "20"
click at [117, 23] on link "Booking" at bounding box center [101, 15] width 46 height 30
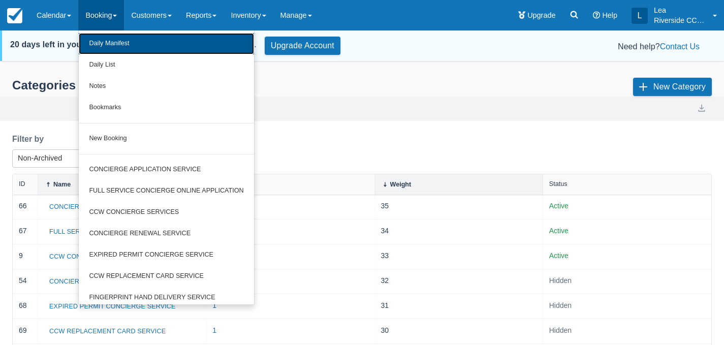
click at [145, 34] on link "Daily Manifest" at bounding box center [166, 43] width 175 height 21
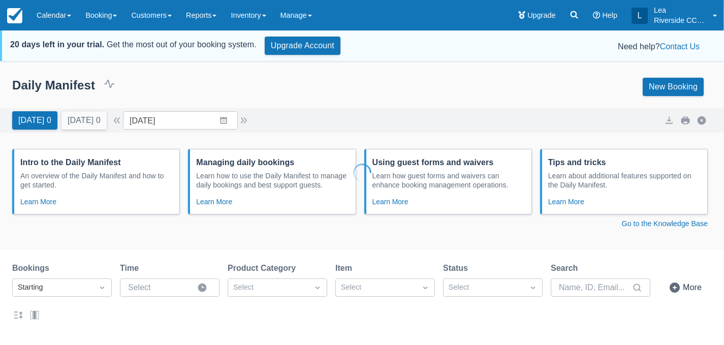
click at [163, 15] on link "Customers" at bounding box center [151, 15] width 55 height 30
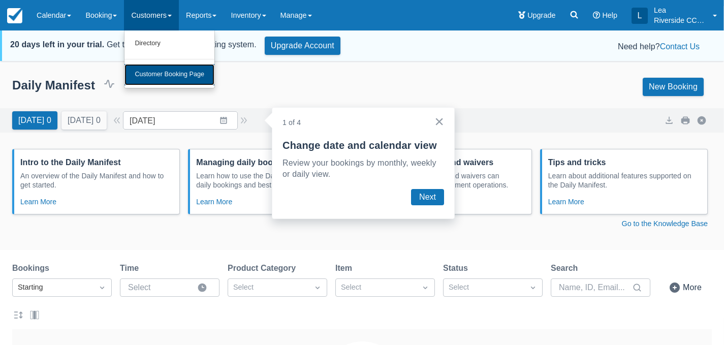
click at [164, 78] on link "Customer Booking Page" at bounding box center [170, 74] width 90 height 21
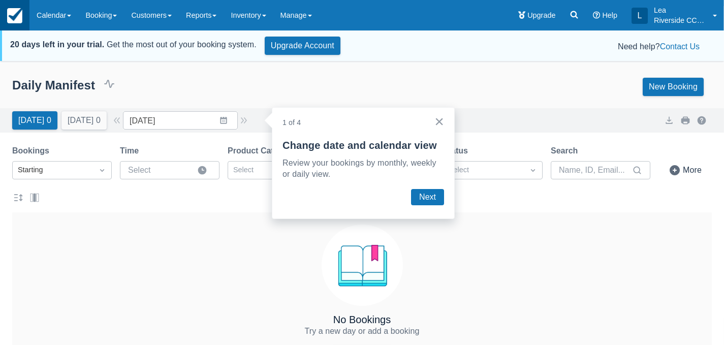
click at [15, 19] on img at bounding box center [14, 15] width 15 height 15
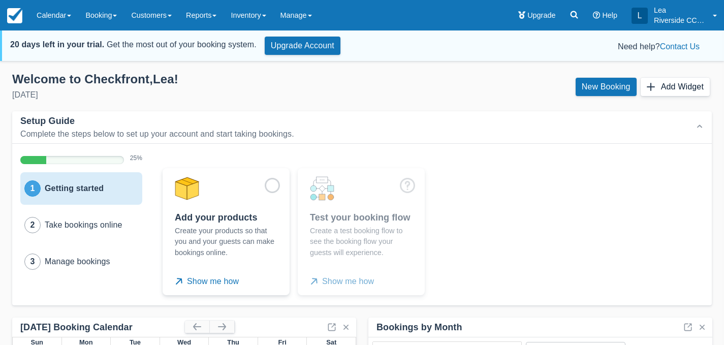
click at [668, 86] on button "Add Widget" at bounding box center [675, 87] width 69 height 18
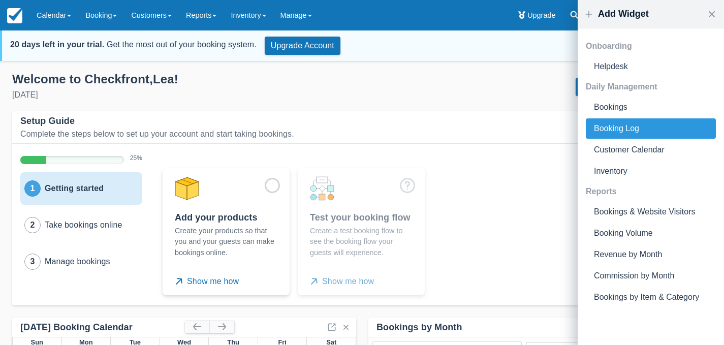
click at [620, 132] on div "Booking Log" at bounding box center [651, 128] width 130 height 20
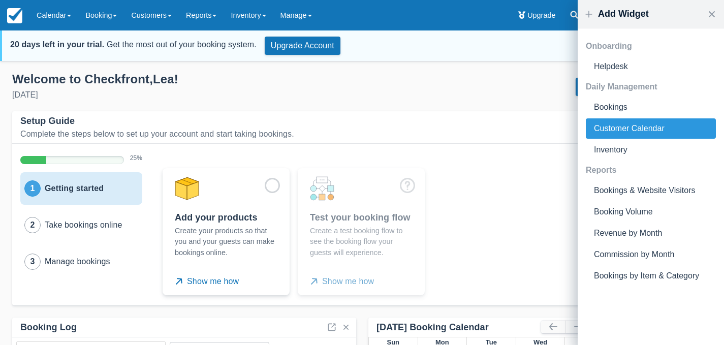
click at [623, 129] on div "Customer Calendar" at bounding box center [651, 128] width 130 height 20
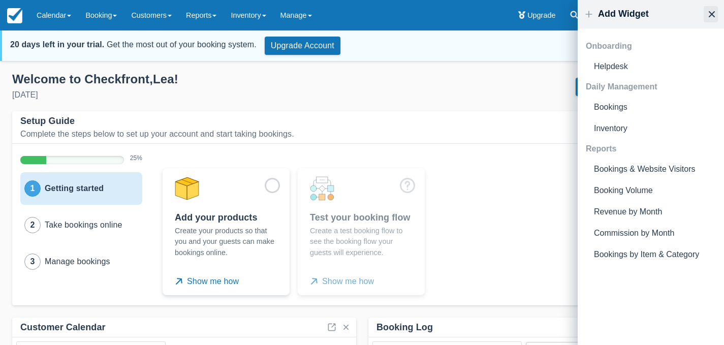
click at [712, 18] on button "button" at bounding box center [711, 14] width 14 height 16
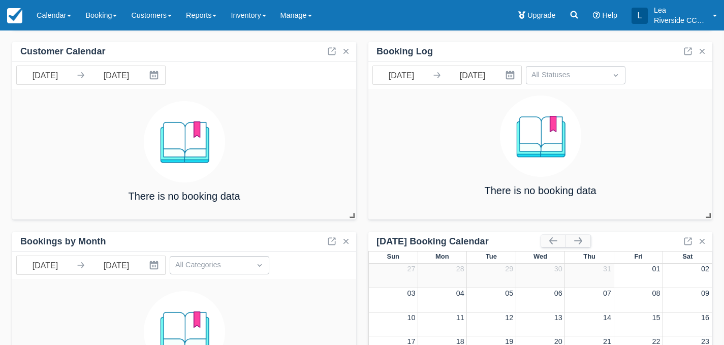
scroll to position [359, 0]
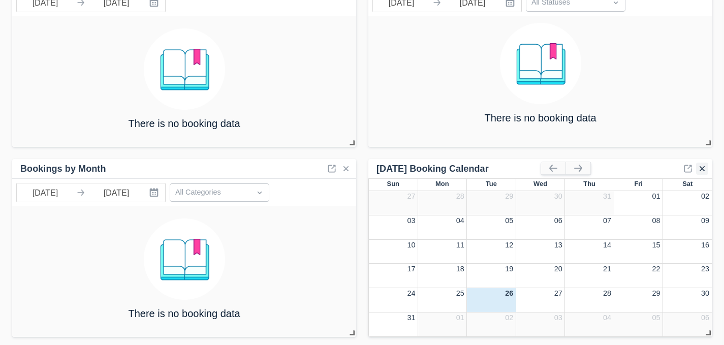
click at [704, 171] on button "button" at bounding box center [702, 169] width 12 height 12
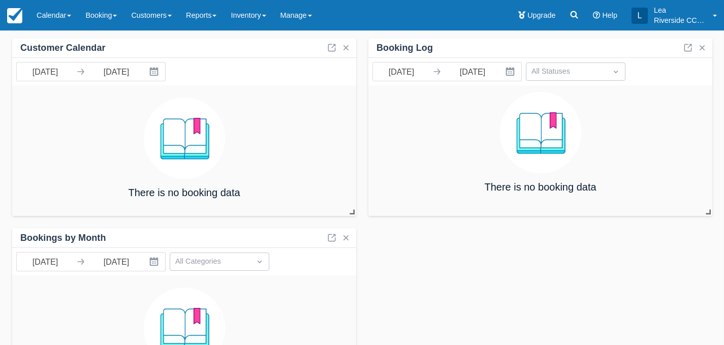
scroll to position [242, 0]
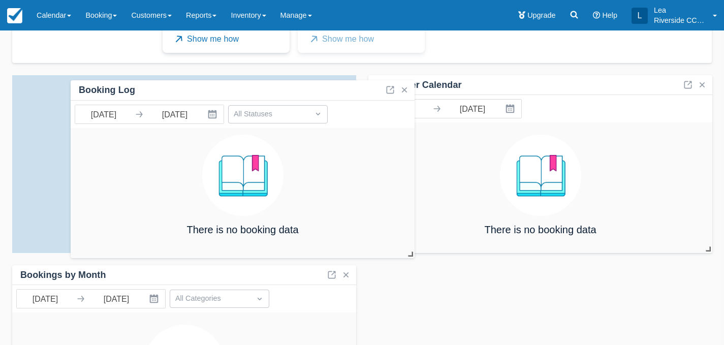
drag, startPoint x: 493, startPoint y: 88, endPoint x: 193, endPoint y: 94, distance: 299.9
click at [193, 94] on div "Booking Log" at bounding box center [243, 90] width 344 height 20
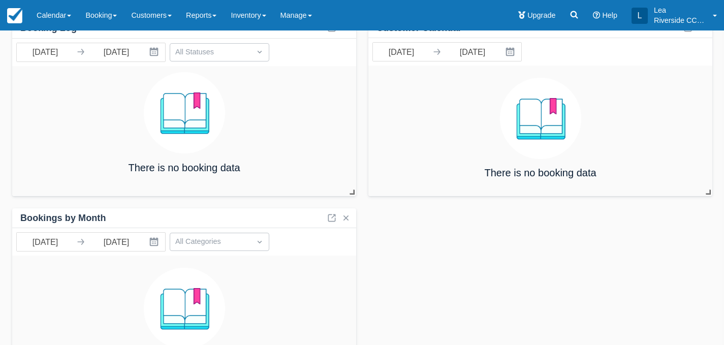
scroll to position [310, 0]
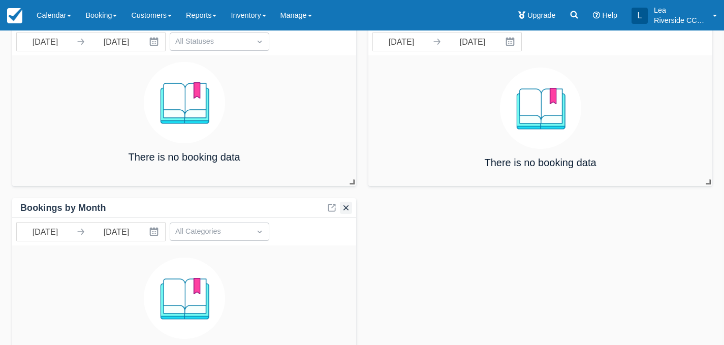
click at [347, 218] on div "Customer Calendar 08/26/25 Navigate forward to interact with the calendar and s…" at bounding box center [362, 192] width 700 height 368
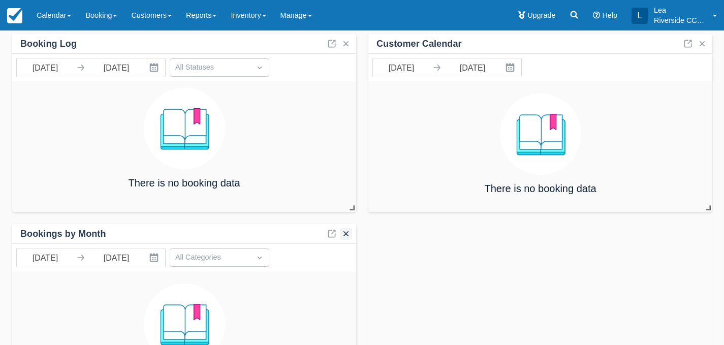
click at [347, 240] on button "button" at bounding box center [346, 234] width 12 height 12
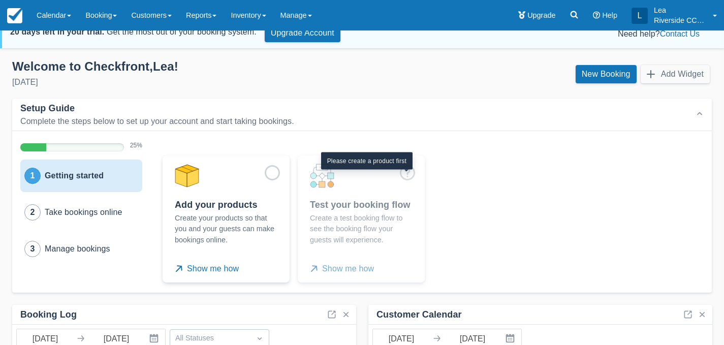
scroll to position [0, 0]
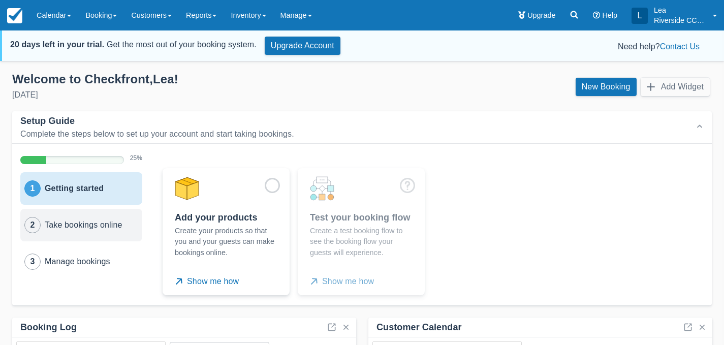
click at [114, 233] on button "2 Take bookings online" at bounding box center [81, 225] width 122 height 33
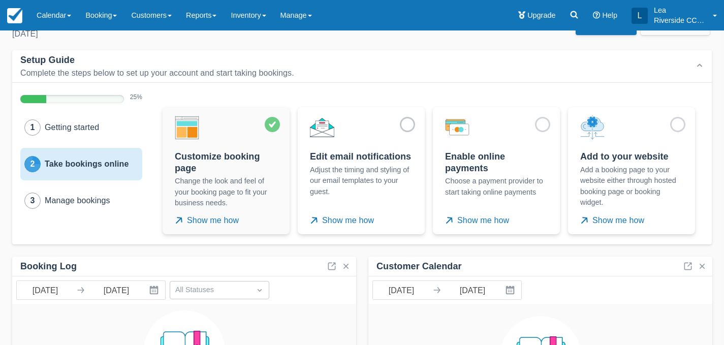
scroll to position [63, 0]
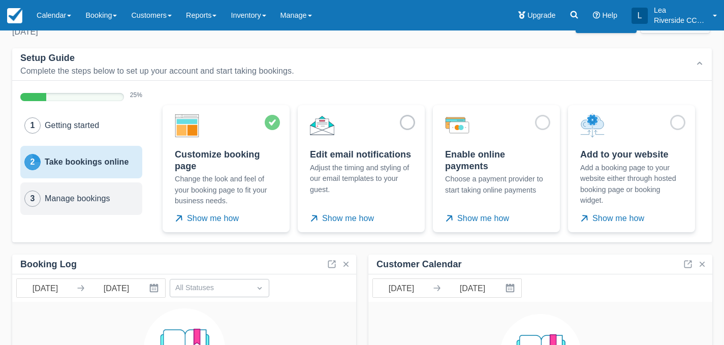
click at [112, 215] on button "3 Manage bookings" at bounding box center [81, 198] width 122 height 33
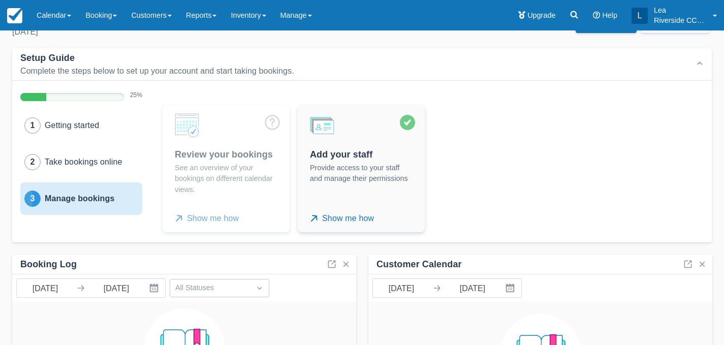
scroll to position [0, 0]
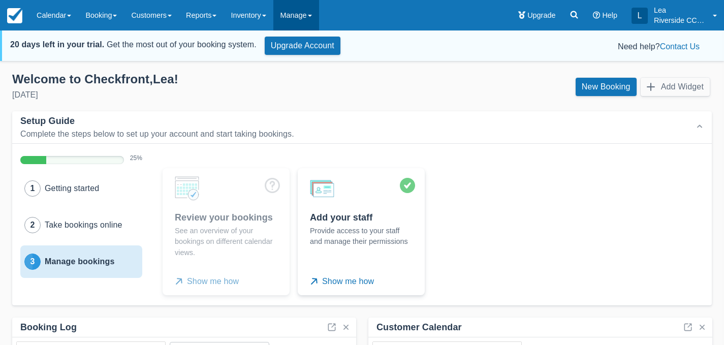
click at [302, 16] on link "Manage" at bounding box center [296, 15] width 46 height 30
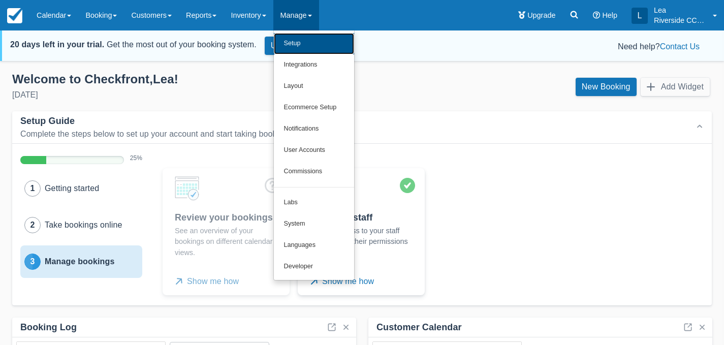
click at [310, 49] on link "Setup" at bounding box center [314, 43] width 80 height 21
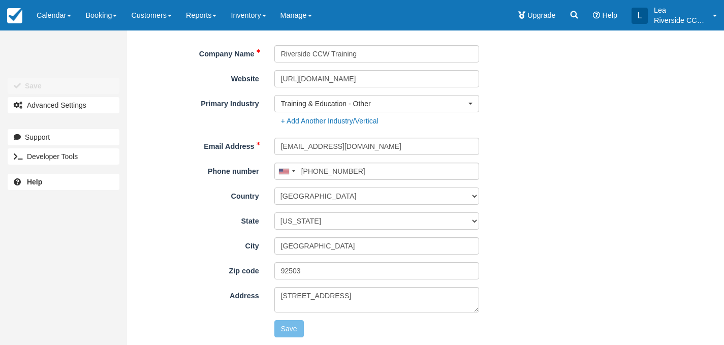
scroll to position [97, 0]
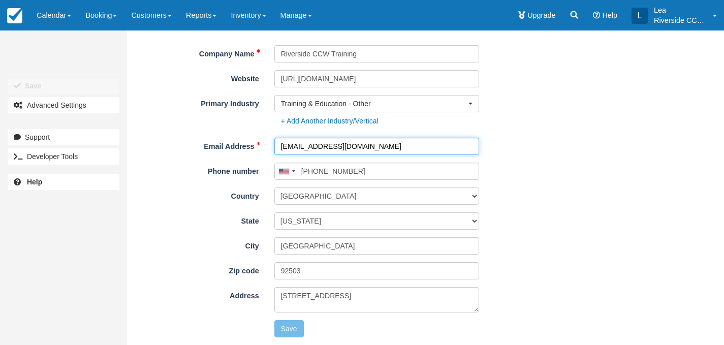
click at [349, 148] on input "[EMAIL_ADDRESS][DOMAIN_NAME]" at bounding box center [376, 146] width 205 height 17
drag, startPoint x: 305, startPoint y: 145, endPoint x: 402, endPoint y: 145, distance: 96.6
click at [401, 145] on input "[EMAIL_ADDRESS][DOMAIN_NAME]" at bounding box center [376, 146] width 205 height 17
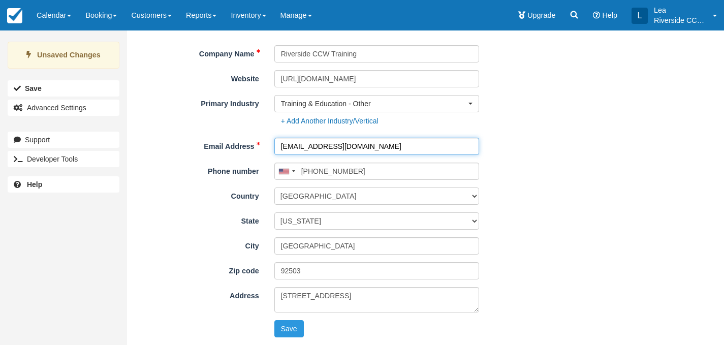
type input "[EMAIL_ADDRESS][DOMAIN_NAME]"
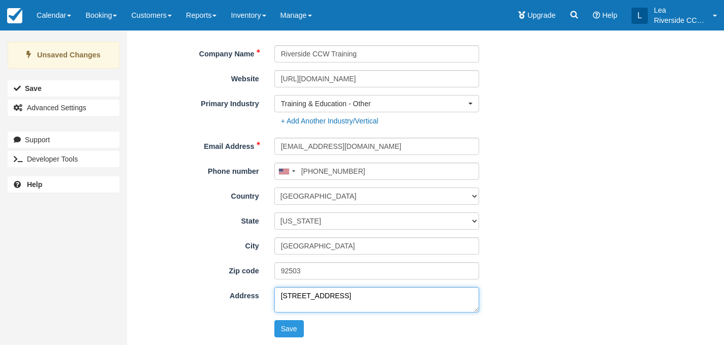
click at [340, 295] on textarea "11800 Sterling Ave, Suite G" at bounding box center [376, 299] width 205 height 25
type textarea "11800 Sterling Avenue, Suite G"
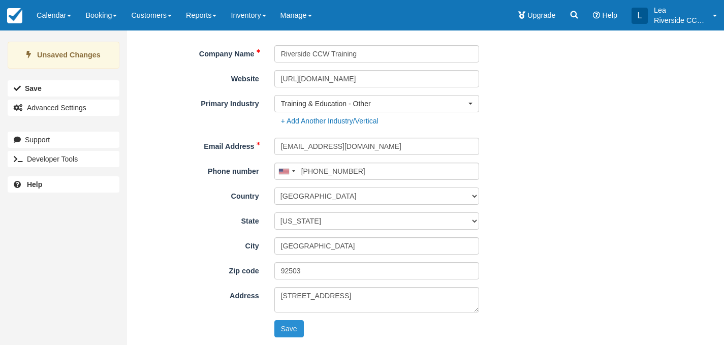
click at [283, 331] on button "Save" at bounding box center [288, 328] width 29 height 17
type input "(951) 223-4567"
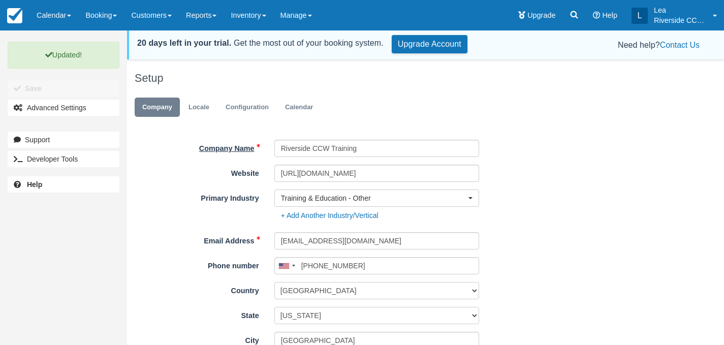
scroll to position [0, 0]
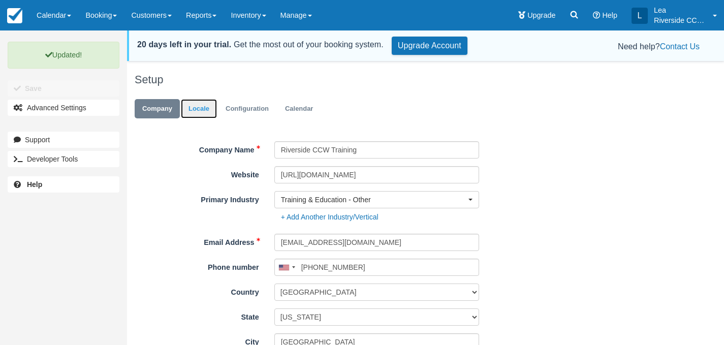
click at [202, 104] on link "Locale" at bounding box center [199, 109] width 36 height 20
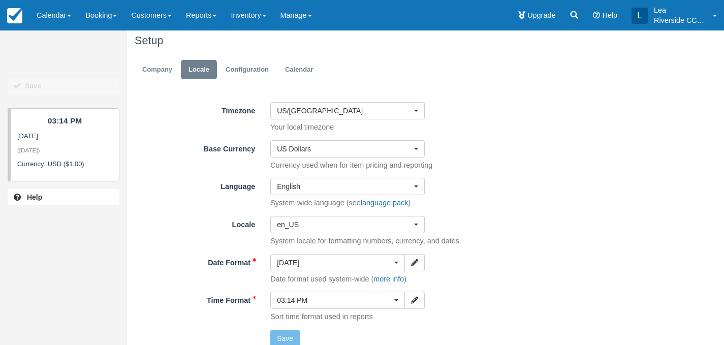
scroll to position [41, 0]
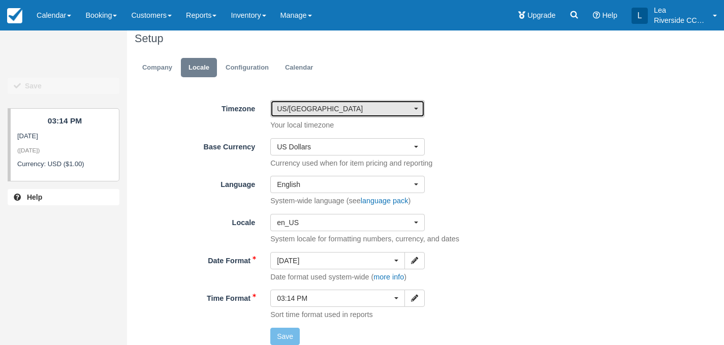
click at [370, 111] on span "US/[GEOGRAPHIC_DATA]" at bounding box center [344, 109] width 135 height 10
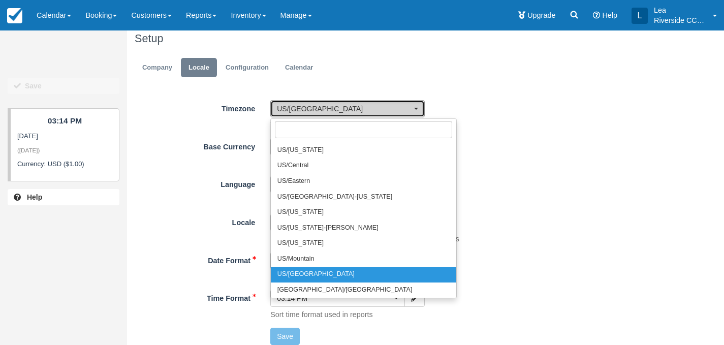
click at [370, 109] on span "US/[GEOGRAPHIC_DATA]" at bounding box center [344, 109] width 135 height 10
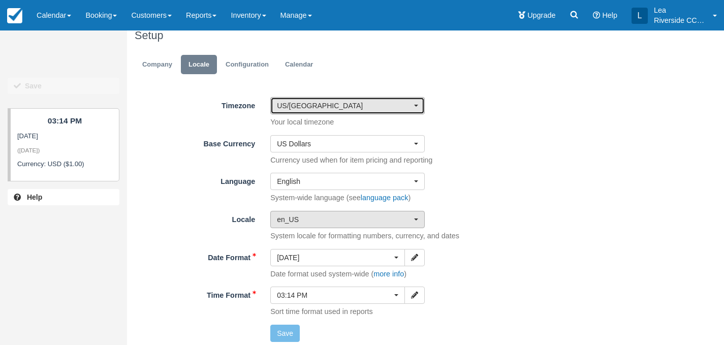
scroll to position [0, 0]
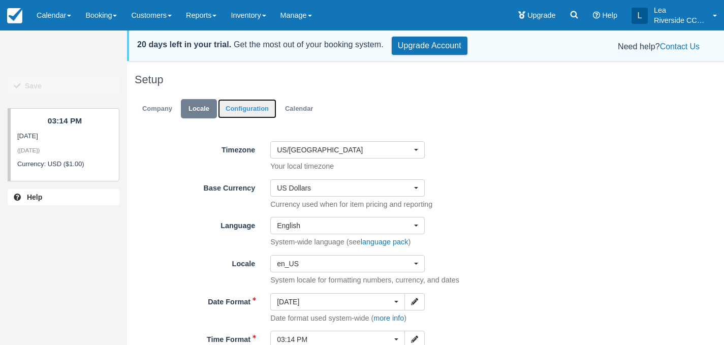
click at [260, 104] on link "Configuration" at bounding box center [247, 109] width 58 height 20
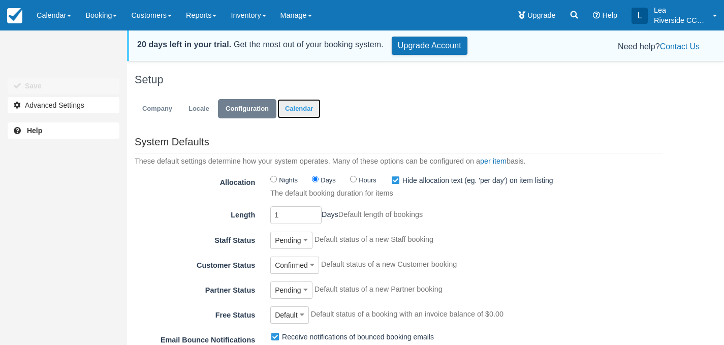
click at [310, 112] on link "Calendar" at bounding box center [299, 109] width 43 height 20
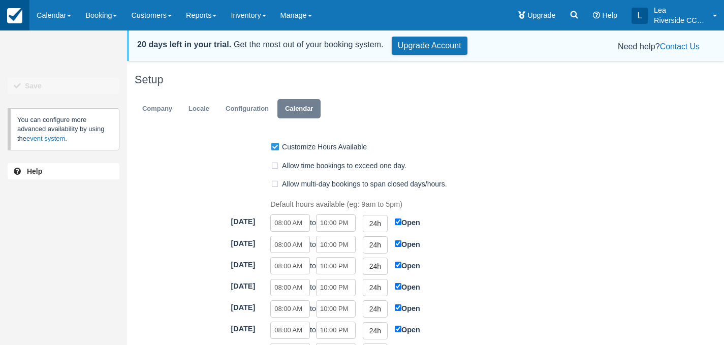
click at [21, 14] on img at bounding box center [14, 15] width 15 height 15
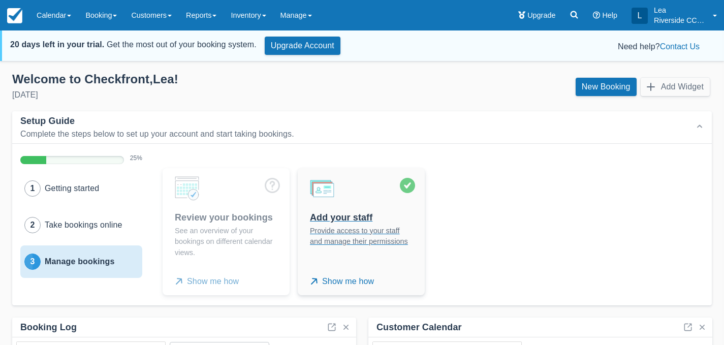
click at [374, 224] on div "Add your staff" at bounding box center [361, 218] width 103 height 12
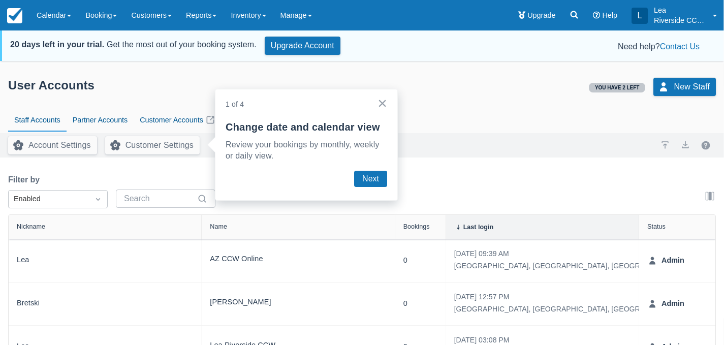
click at [383, 100] on button "×" at bounding box center [383, 103] width 10 height 16
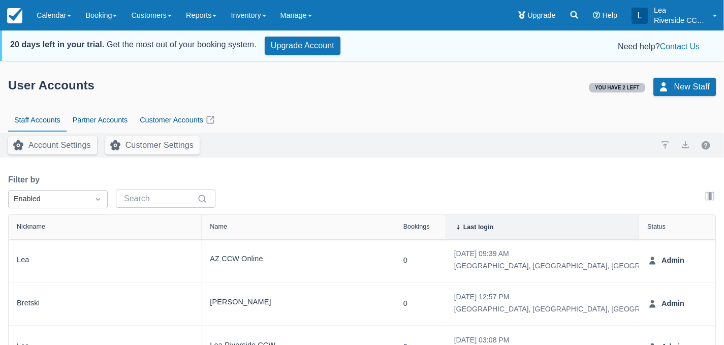
scroll to position [33, 0]
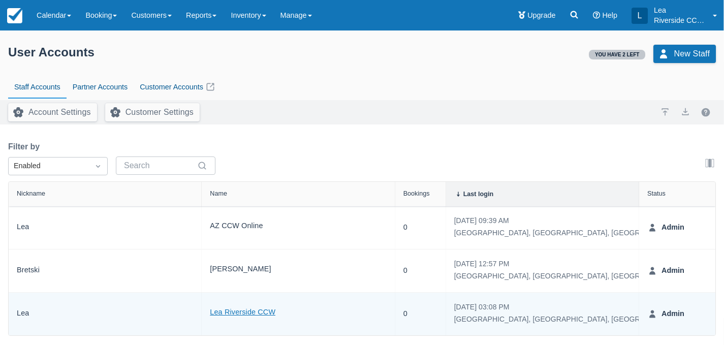
click at [255, 313] on link "Lea Riverside CCW" at bounding box center [243, 313] width 66 height 12
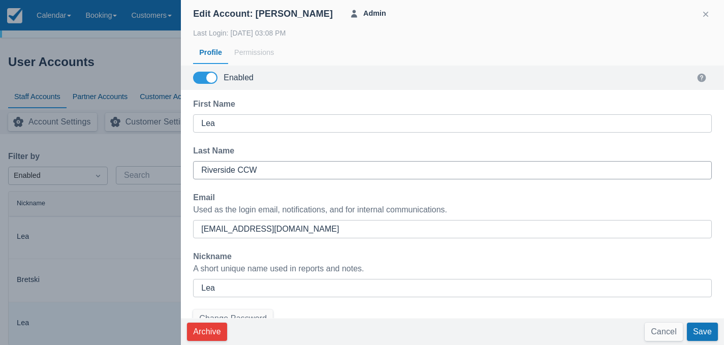
click at [275, 164] on input "Riverside CCW" at bounding box center [452, 170] width 503 height 18
drag, startPoint x: 240, startPoint y: 168, endPoint x: 134, endPoint y: 163, distance: 105.8
click at [201, 163] on input "Riverside CCW" at bounding box center [452, 170] width 503 height 18
type input "CCW"
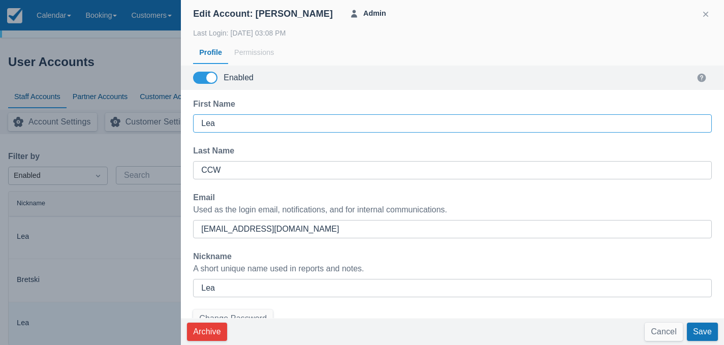
drag, startPoint x: 245, startPoint y: 125, endPoint x: 113, endPoint y: 97, distance: 134.6
click at [201, 114] on input "Lea" at bounding box center [452, 123] width 503 height 18
paste input "Riverside"
type input "Riverside"
click at [266, 167] on input "CCW" at bounding box center [452, 170] width 503 height 18
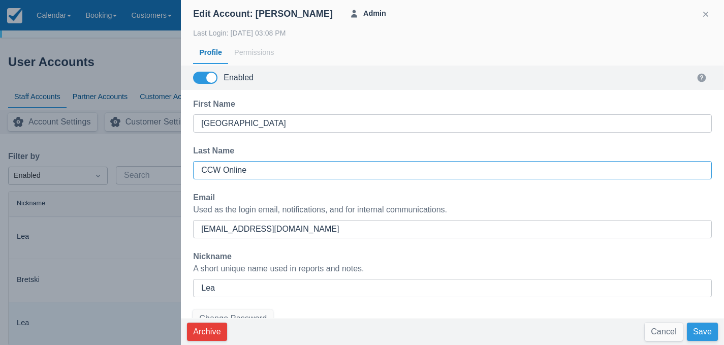
type input "CCW Online"
click at [693, 331] on button "Save" at bounding box center [702, 332] width 31 height 18
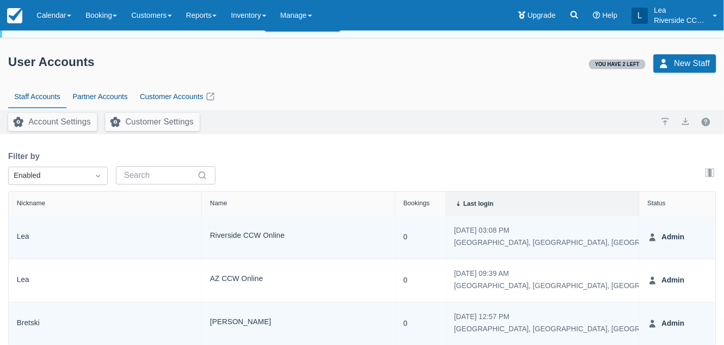
scroll to position [33, 0]
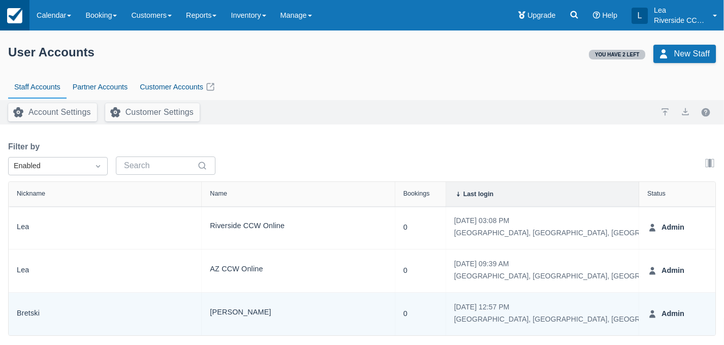
click at [19, 16] on img at bounding box center [14, 15] width 15 height 15
